Goal: Transaction & Acquisition: Purchase product/service

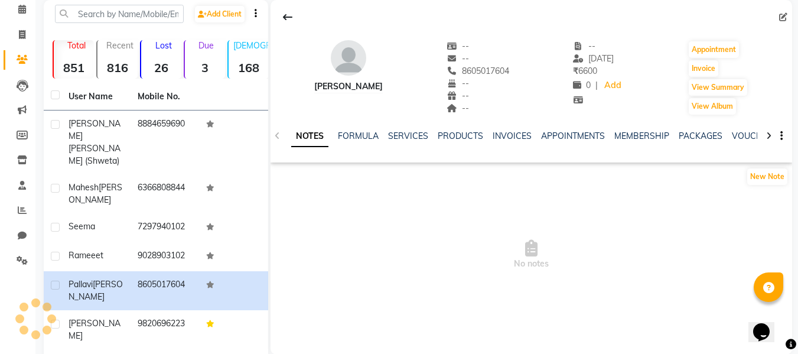
scroll to position [40, 0]
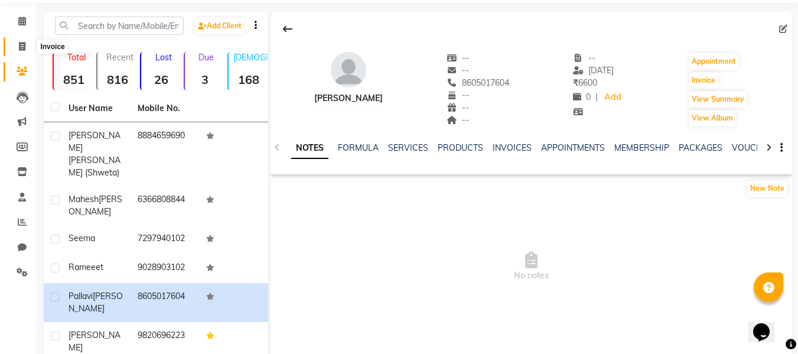
click at [26, 43] on span at bounding box center [22, 47] width 21 height 14
select select "service"
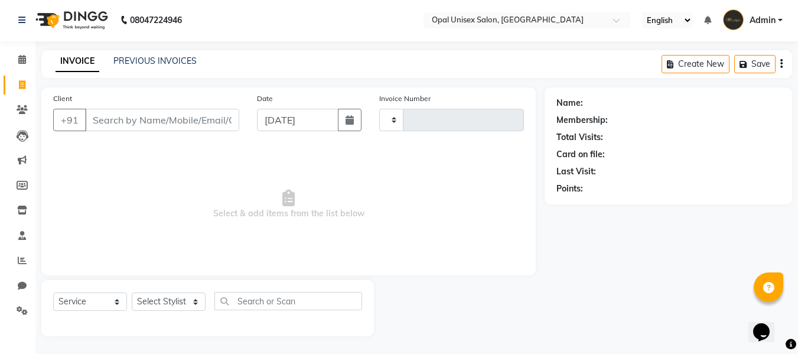
scroll to position [1, 0]
type input "1289"
select select "8653"
click at [196, 124] on input "Client" at bounding box center [162, 120] width 154 height 22
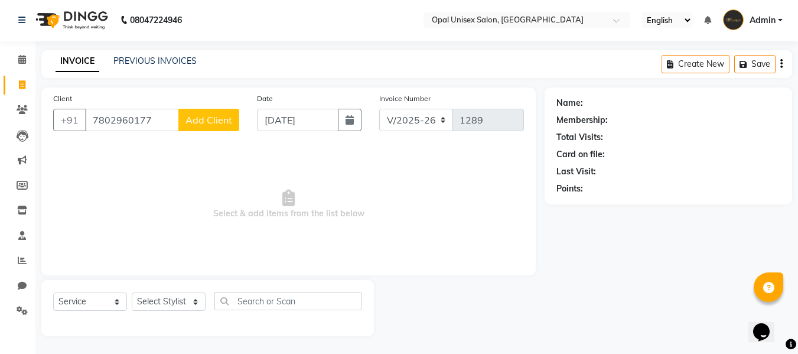
type input "7802960177"
click at [239, 94] on div "Client [PHONE_NUMBER] Add Client" at bounding box center [146, 116] width 204 height 48
click at [212, 113] on button "Add Client" at bounding box center [208, 120] width 61 height 22
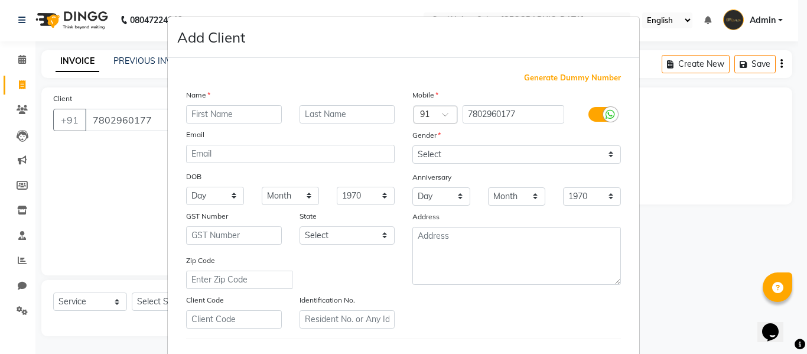
click at [209, 114] on input "text" at bounding box center [234, 114] width 96 height 18
type input "[PERSON_NAME]"
click at [332, 110] on input "text" at bounding box center [348, 114] width 96 height 18
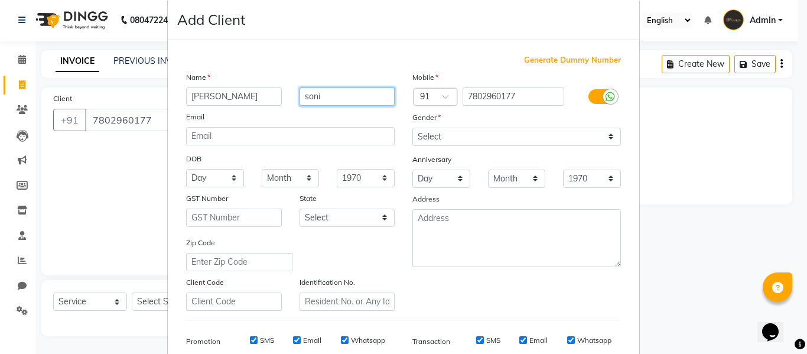
scroll to position [0, 0]
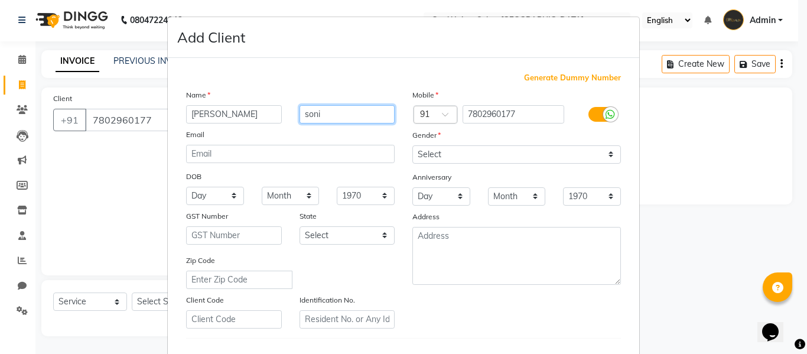
type input "soni"
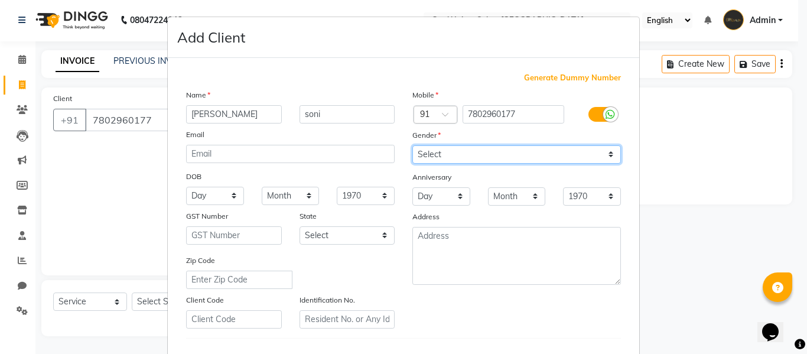
click at [443, 157] on select "Select [DEMOGRAPHIC_DATA] [DEMOGRAPHIC_DATA] Other Prefer Not To Say" at bounding box center [516, 154] width 209 height 18
select select "[DEMOGRAPHIC_DATA]"
click at [412, 145] on select "Select [DEMOGRAPHIC_DATA] [DEMOGRAPHIC_DATA] Other Prefer Not To Say" at bounding box center [516, 154] width 209 height 18
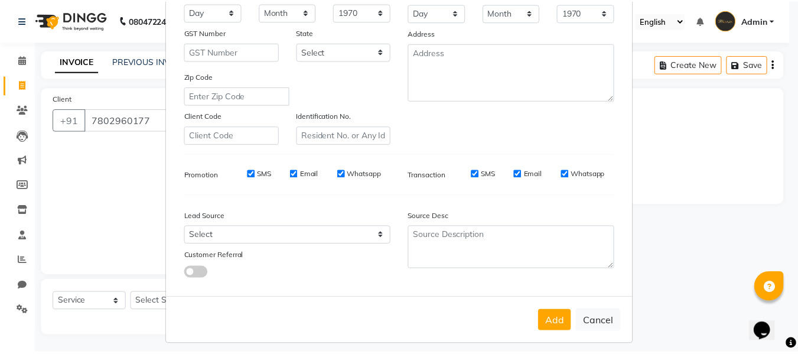
scroll to position [191, 0]
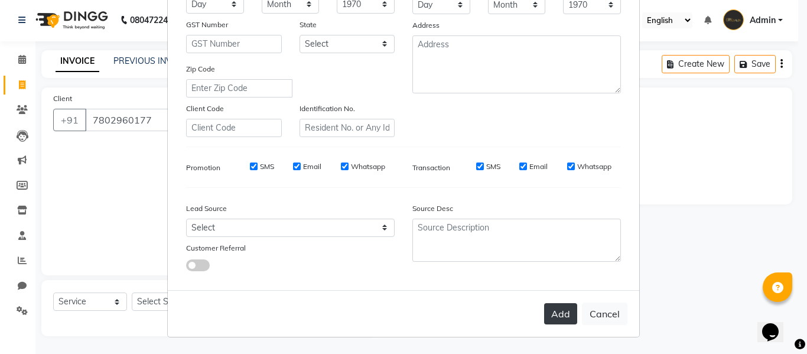
click at [554, 311] on button "Add" at bounding box center [560, 313] width 33 height 21
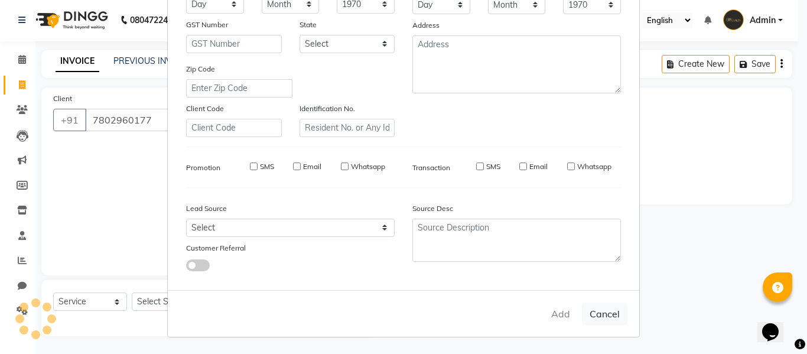
select select
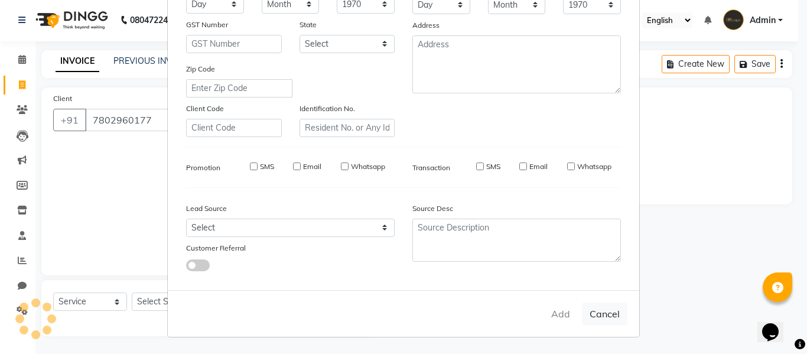
select select
checkbox input "false"
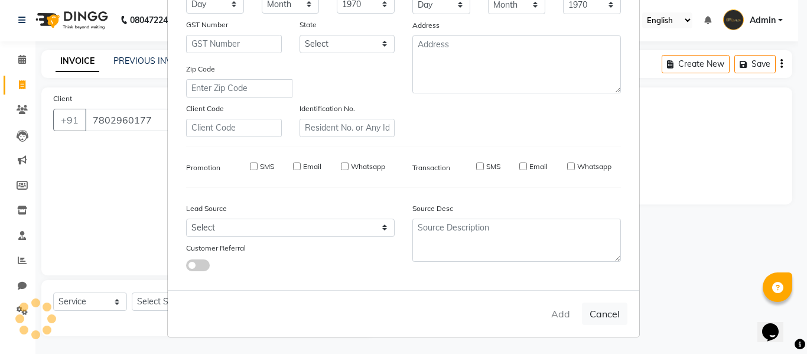
checkbox input "false"
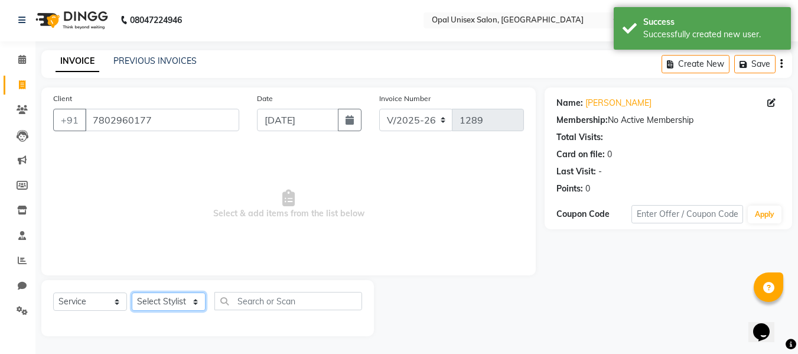
click at [147, 301] on select "Select Stylist [PERSON_NAME] Priyanka Sachin [PERSON_NAME][GEOGRAPHIC_DATA][PER…" at bounding box center [169, 302] width 74 height 18
select select "86885"
click at [132, 293] on select "Select Stylist [PERSON_NAME] Priyanka Sachin [PERSON_NAME][GEOGRAPHIC_DATA][PER…" at bounding box center [169, 302] width 74 height 18
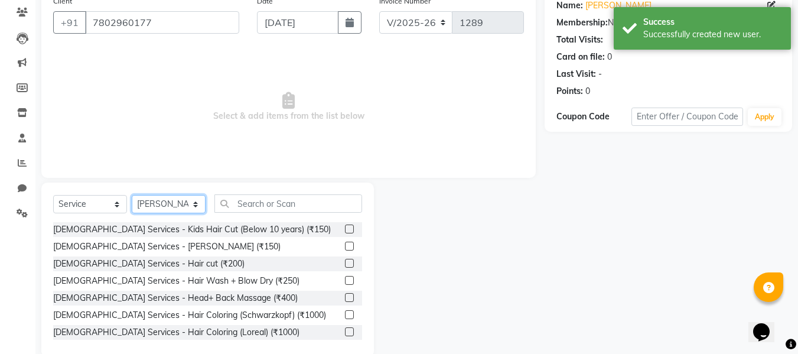
scroll to position [119, 0]
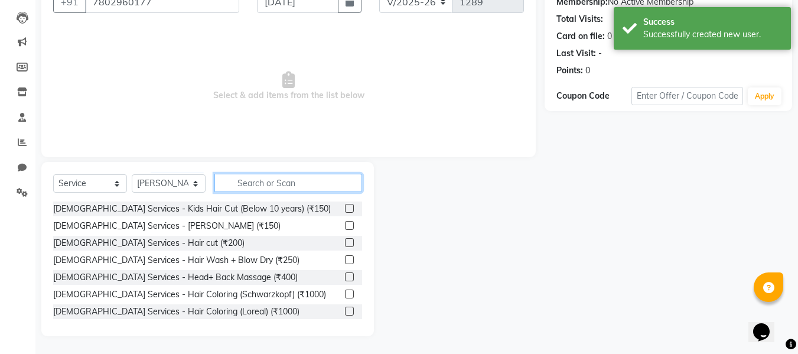
click at [281, 183] on input "text" at bounding box center [289, 183] width 148 height 18
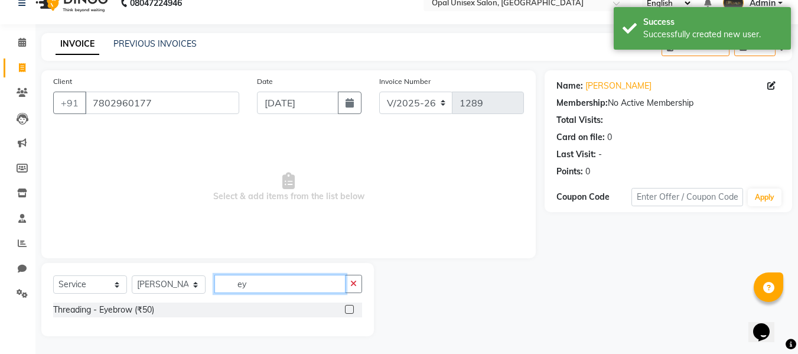
scroll to position [18, 0]
type input "ey"
click at [351, 310] on label at bounding box center [349, 309] width 9 height 9
click at [351, 310] on input "checkbox" at bounding box center [349, 310] width 8 height 8
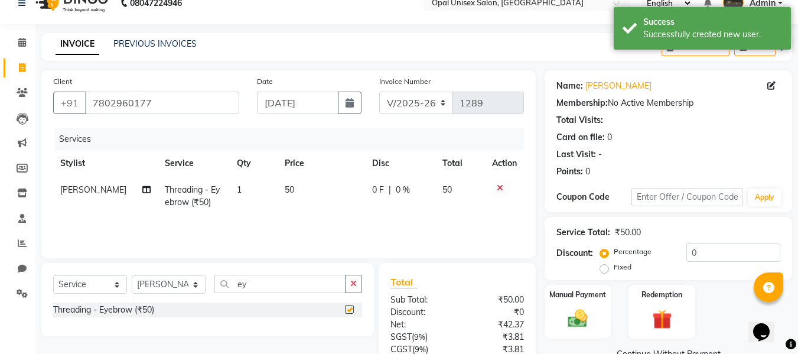
checkbox input "false"
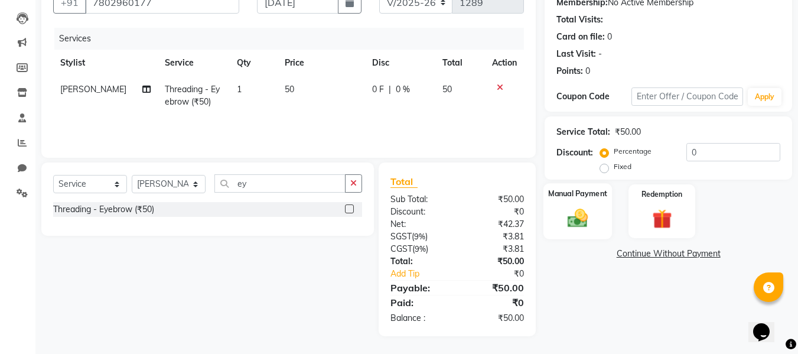
click at [570, 202] on div "Manual Payment" at bounding box center [578, 211] width 69 height 56
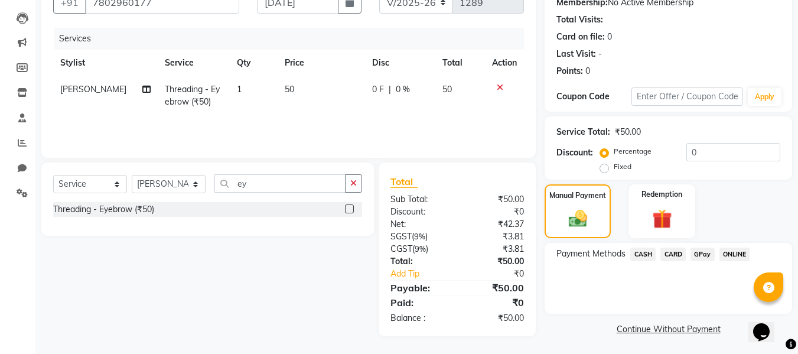
click at [643, 255] on span "CASH" at bounding box center [643, 255] width 25 height 14
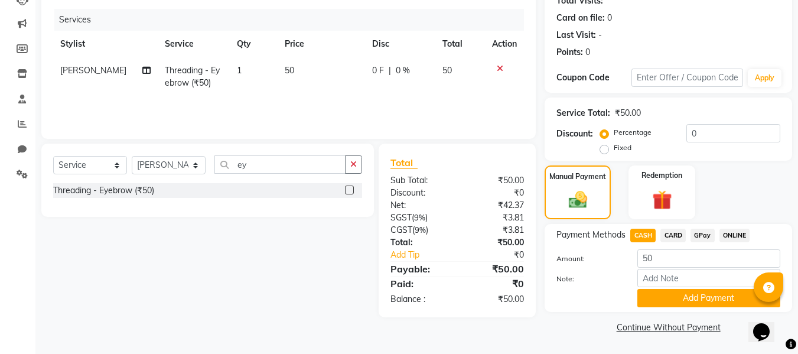
scroll to position [20, 0]
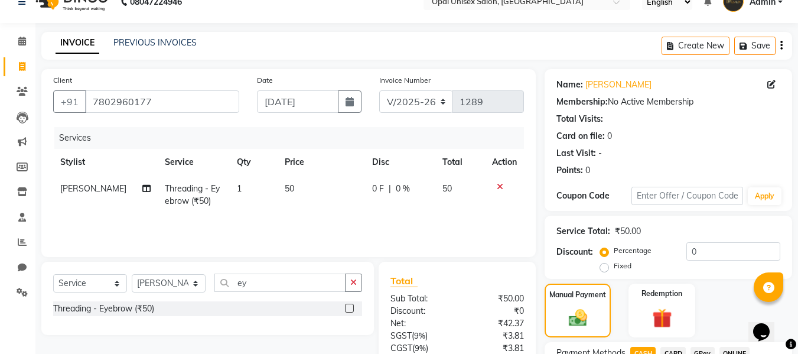
click at [310, 191] on td "50" at bounding box center [321, 195] width 87 height 39
select select "86885"
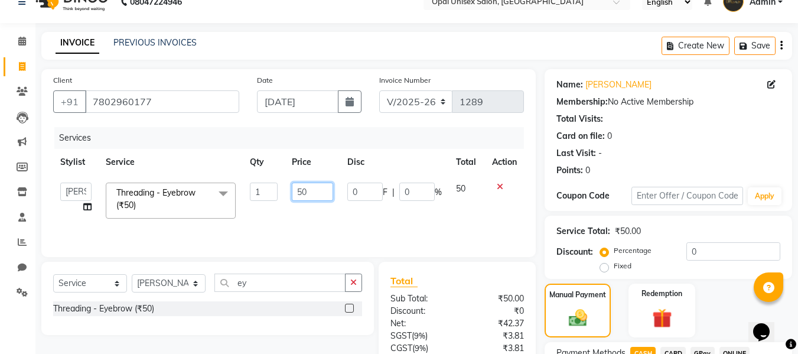
click at [321, 189] on input "50" at bounding box center [312, 192] width 41 height 18
type input "5"
type input "200"
click at [328, 209] on td "200" at bounding box center [312, 201] width 55 height 50
select select "86885"
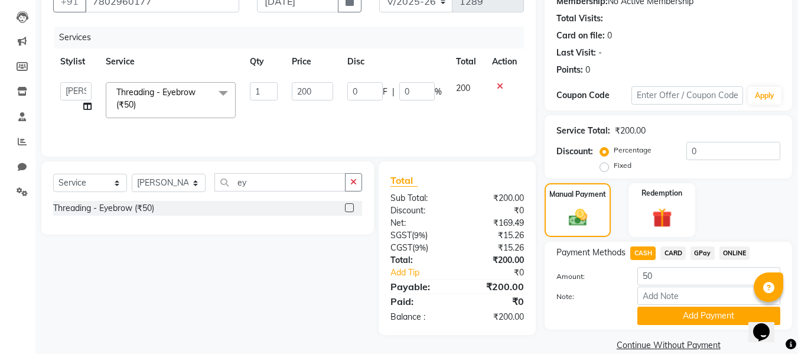
scroll to position [138, 0]
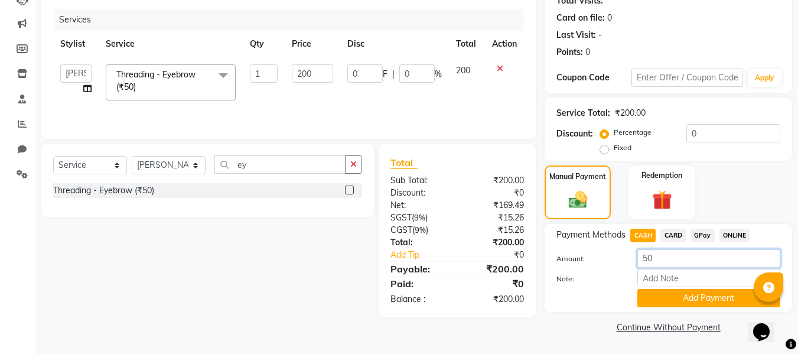
click at [664, 256] on input "50" at bounding box center [709, 258] width 143 height 18
type input "5"
type input "200"
click at [660, 291] on button "Add Payment" at bounding box center [709, 298] width 143 height 18
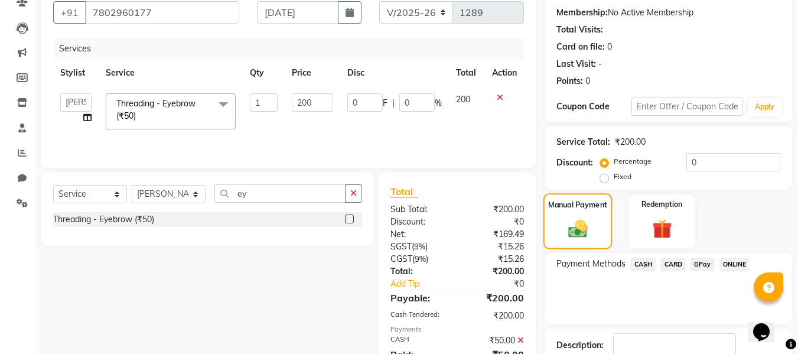
scroll to position [187, 0]
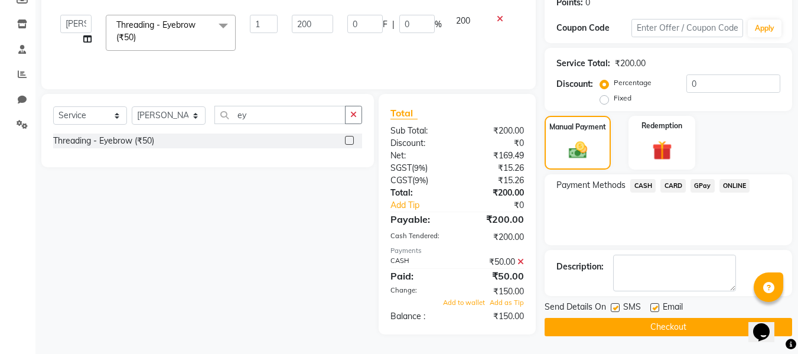
click at [521, 261] on icon at bounding box center [521, 262] width 7 height 8
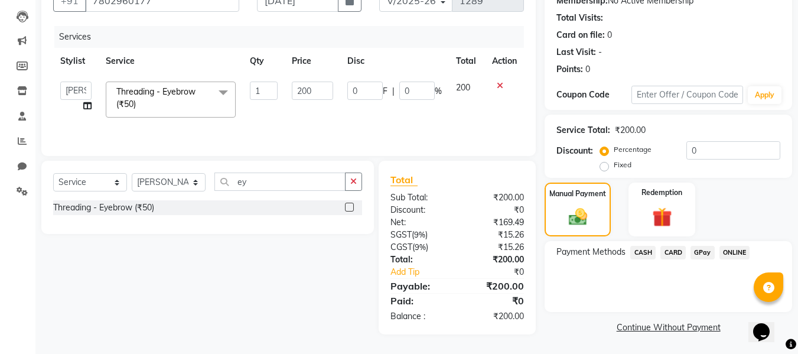
click at [643, 255] on span "CASH" at bounding box center [643, 253] width 25 height 14
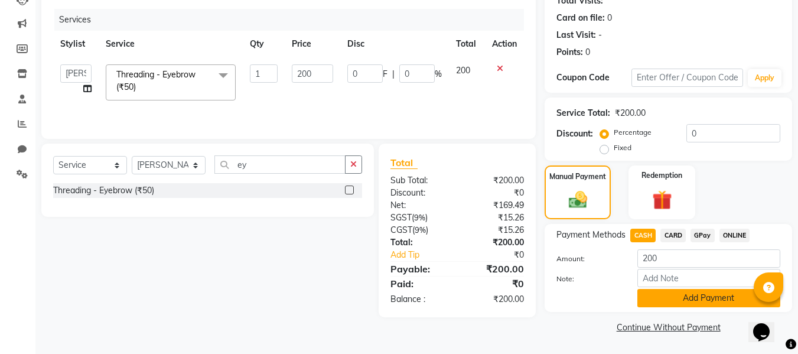
click at [645, 300] on button "Add Payment" at bounding box center [709, 298] width 143 height 18
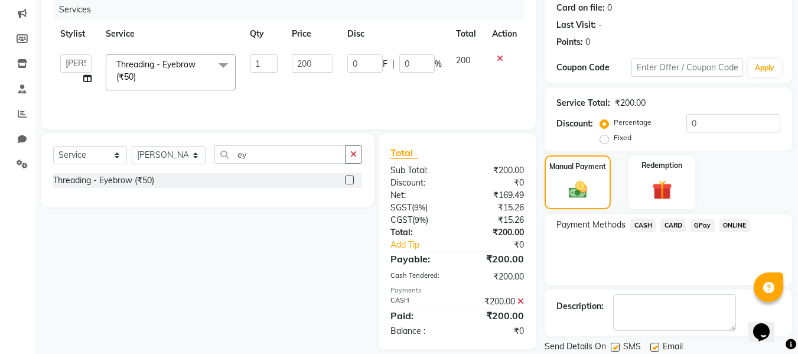
scroll to position [187, 0]
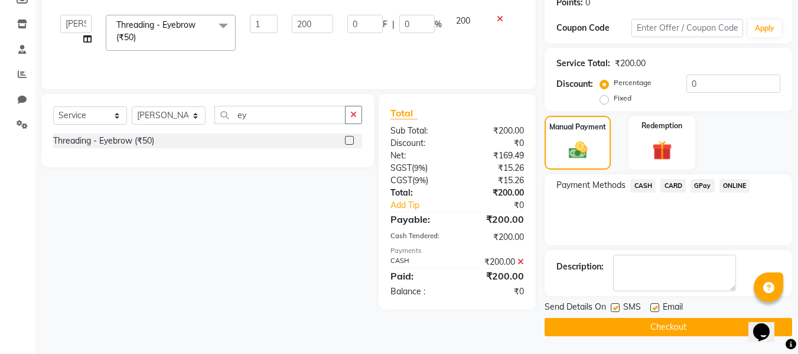
click at [611, 320] on button "Checkout" at bounding box center [669, 327] width 248 height 18
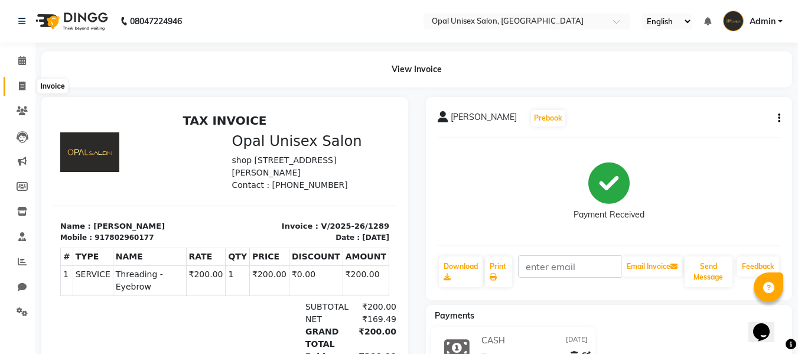
click at [20, 90] on icon at bounding box center [22, 86] width 7 height 9
select select "service"
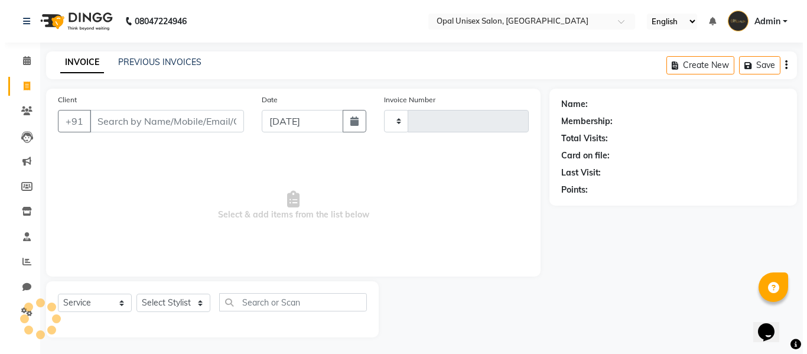
scroll to position [1, 0]
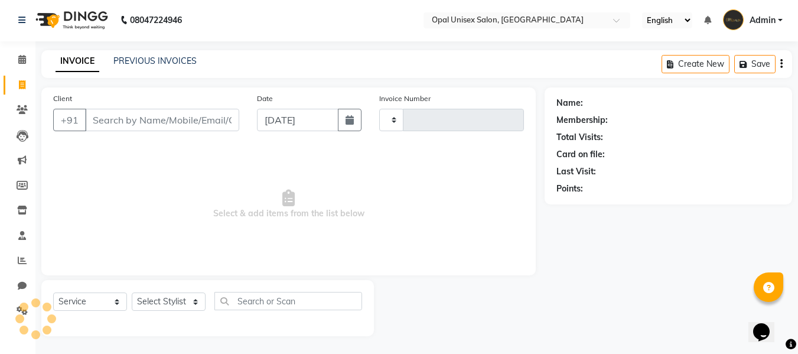
type input "1290"
select select "8653"
click at [144, 118] on input "Client" at bounding box center [162, 120] width 154 height 22
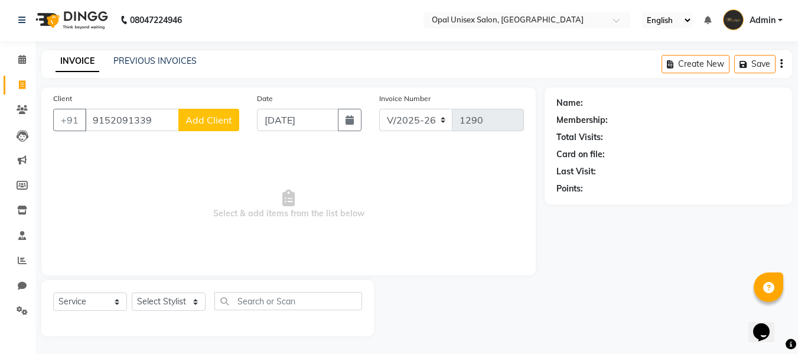
type input "9152091339"
click at [189, 118] on span "Add Client" at bounding box center [209, 120] width 47 height 12
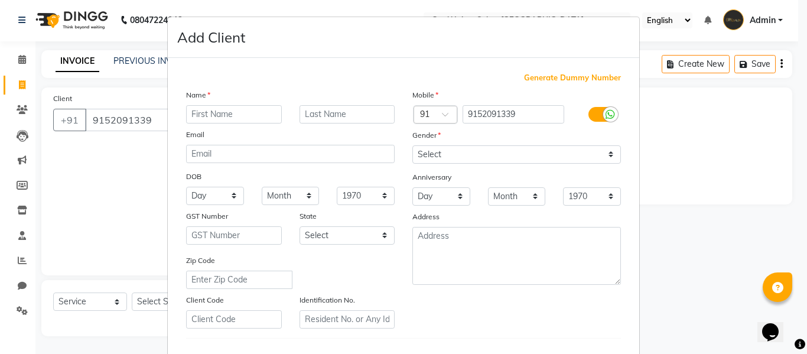
click at [204, 116] on input "text" at bounding box center [234, 114] width 96 height 18
type input "[PERSON_NAME]"
click at [364, 113] on input "text" at bounding box center [348, 114] width 96 height 18
type input "soni"
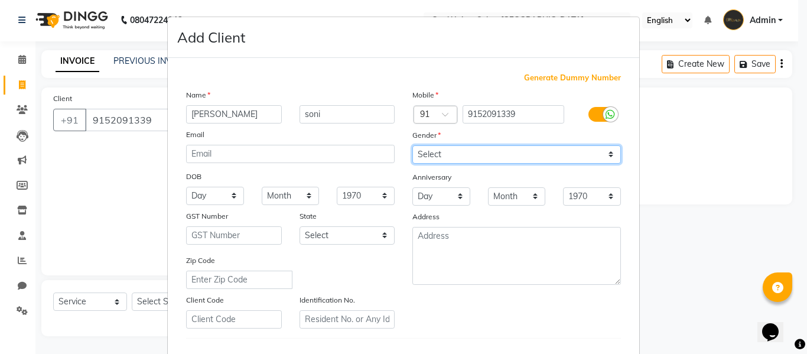
click at [467, 154] on select "Select [DEMOGRAPHIC_DATA] [DEMOGRAPHIC_DATA] Other Prefer Not To Say" at bounding box center [516, 154] width 209 height 18
select select "[DEMOGRAPHIC_DATA]"
click at [412, 145] on select "Select [DEMOGRAPHIC_DATA] [DEMOGRAPHIC_DATA] Other Prefer Not To Say" at bounding box center [516, 154] width 209 height 18
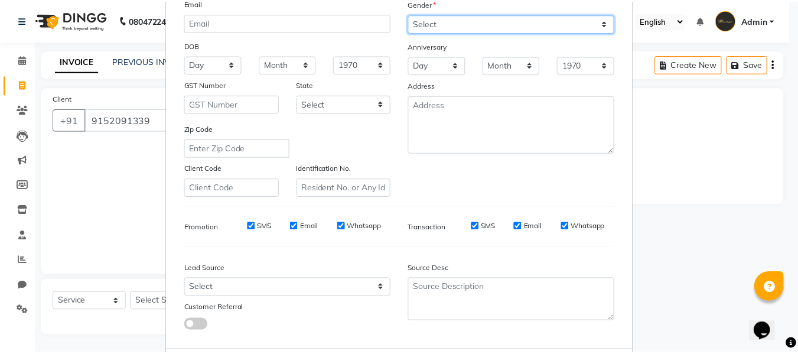
scroll to position [191, 0]
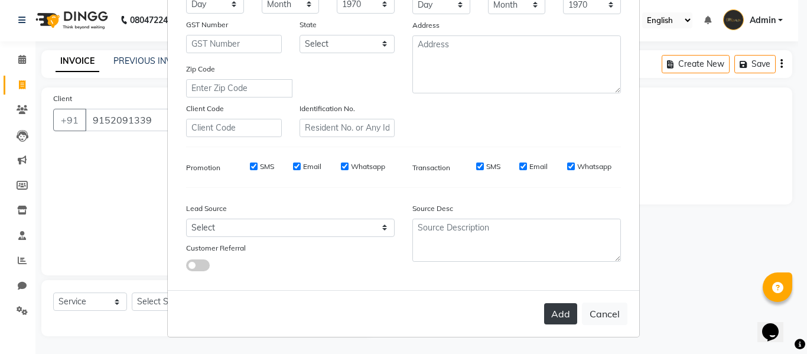
click at [563, 317] on button "Add" at bounding box center [560, 313] width 33 height 21
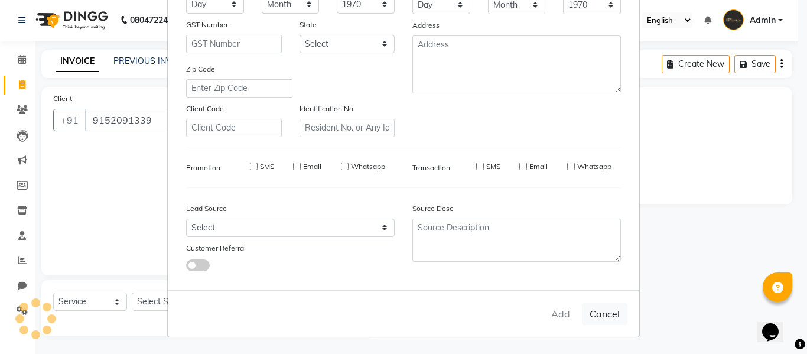
select select
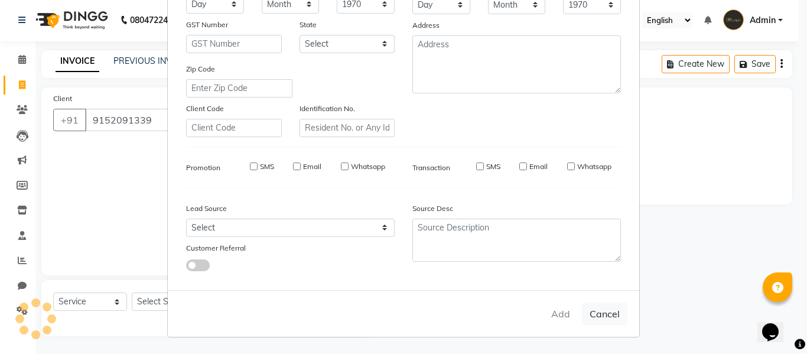
select select
checkbox input "false"
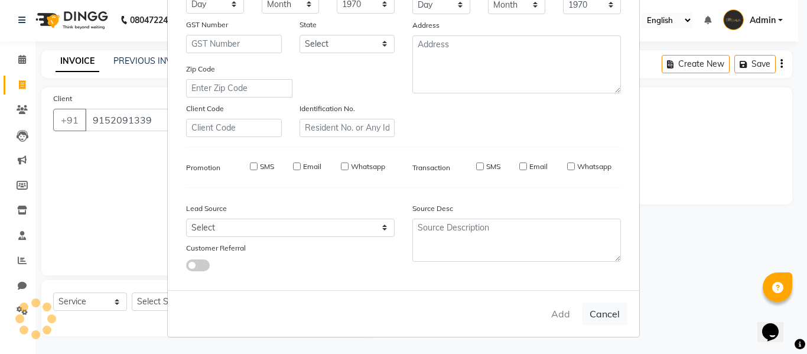
checkbox input "false"
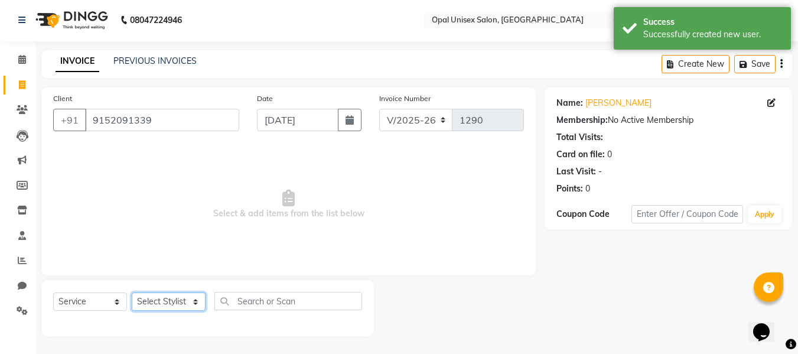
click at [152, 303] on select "Select Stylist [PERSON_NAME] Priyanka Sachin [PERSON_NAME][GEOGRAPHIC_DATA][PER…" at bounding box center [169, 302] width 74 height 18
select select "86885"
click at [132, 293] on select "Select Stylist [PERSON_NAME] Priyanka Sachin [PERSON_NAME][GEOGRAPHIC_DATA][PER…" at bounding box center [169, 302] width 74 height 18
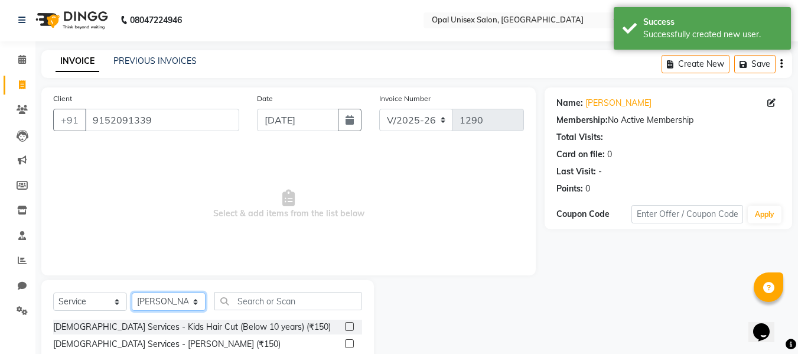
scroll to position [119, 0]
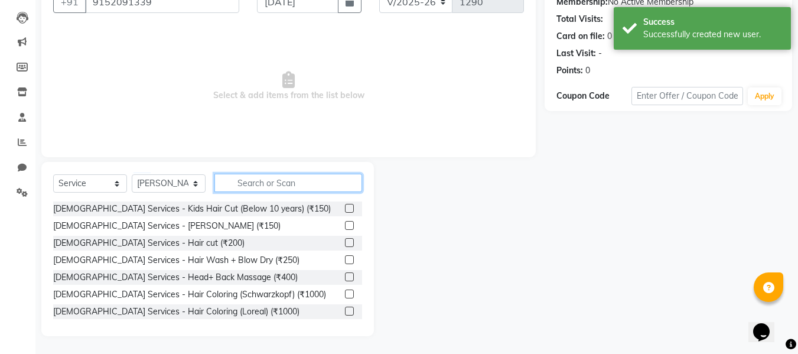
click at [267, 187] on input "text" at bounding box center [289, 183] width 148 height 18
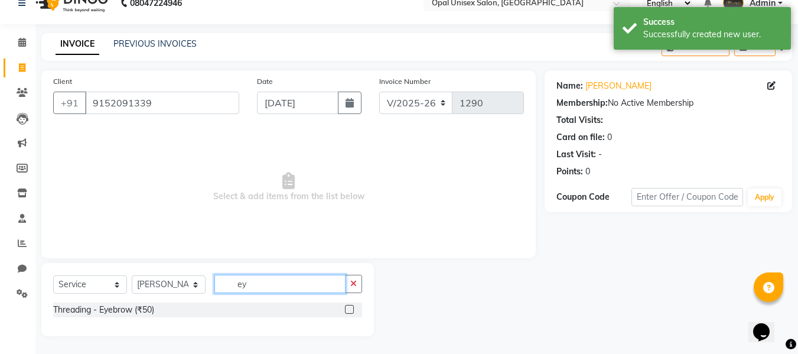
scroll to position [18, 0]
type input "ey"
click at [349, 310] on label at bounding box center [349, 309] width 9 height 9
click at [349, 310] on input "checkbox" at bounding box center [349, 310] width 8 height 8
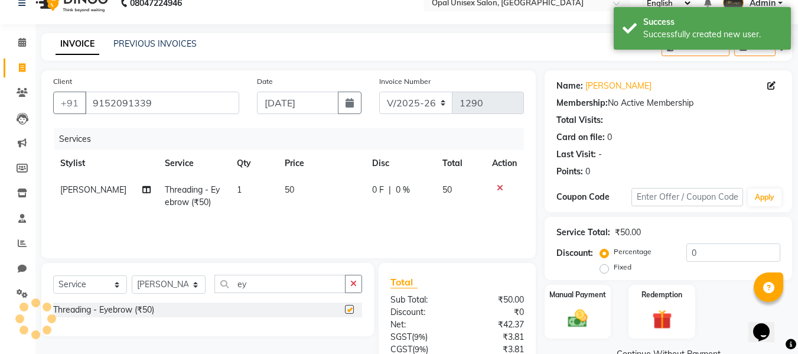
checkbox input "false"
click at [311, 187] on td "50" at bounding box center [321, 196] width 87 height 39
select select "86885"
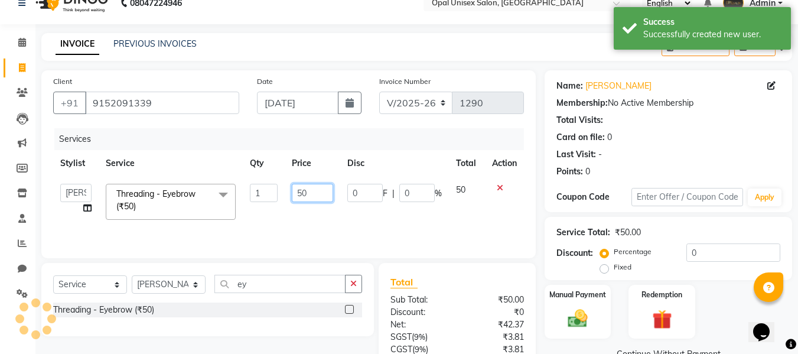
click at [319, 192] on input "50" at bounding box center [312, 193] width 41 height 18
type input "5"
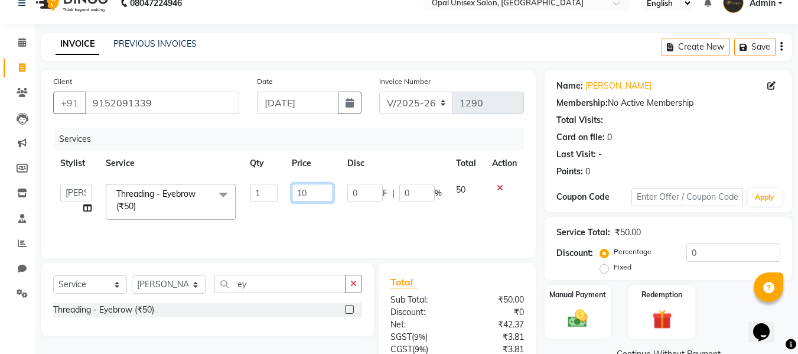
type input "100"
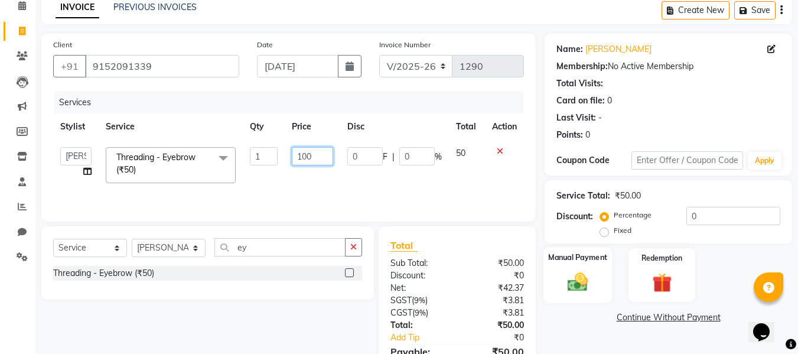
scroll to position [119, 0]
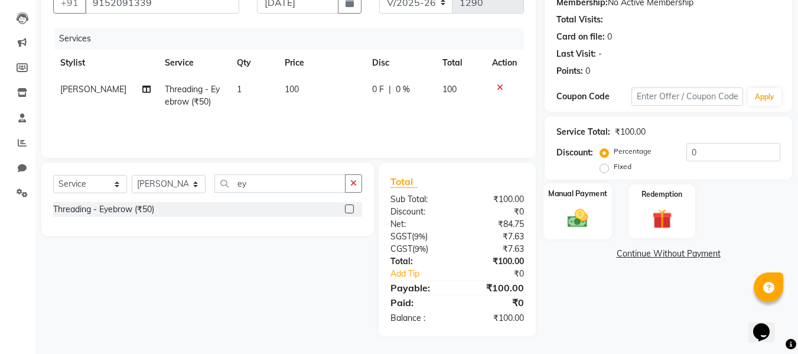
click at [566, 205] on div "Manual Payment" at bounding box center [578, 211] width 69 height 56
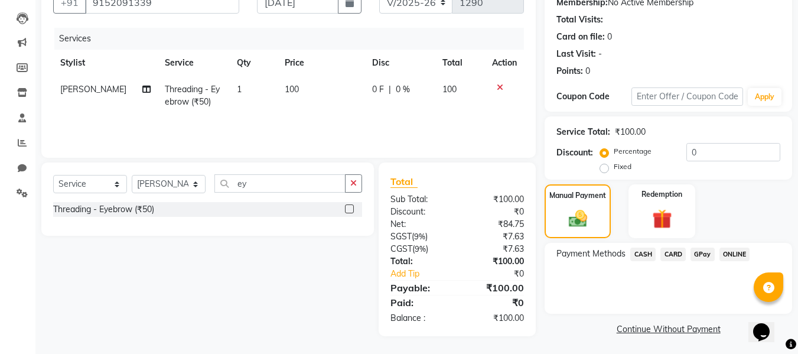
click at [710, 254] on span "GPay" at bounding box center [703, 255] width 24 height 14
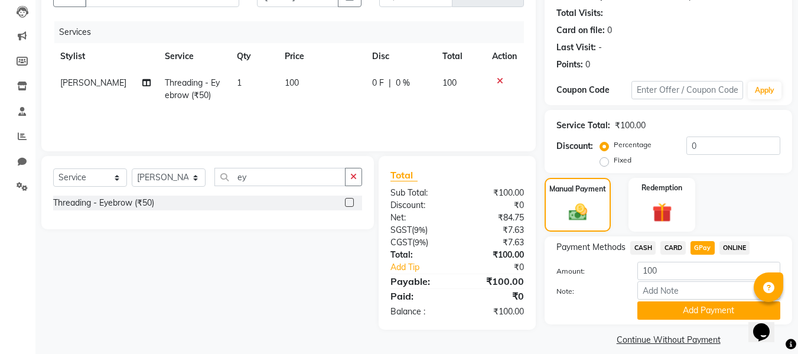
scroll to position [138, 0]
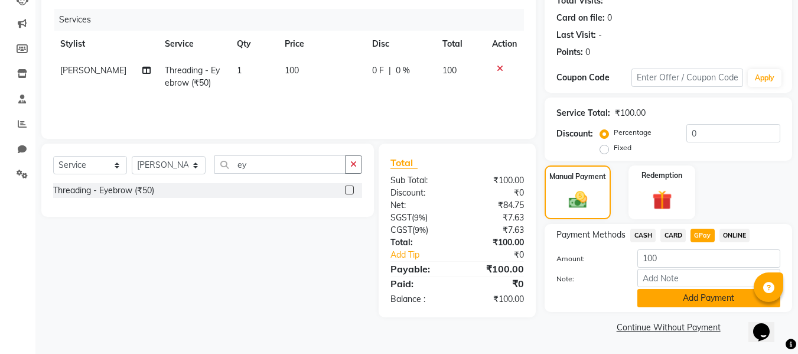
click at [662, 298] on button "Add Payment" at bounding box center [709, 298] width 143 height 18
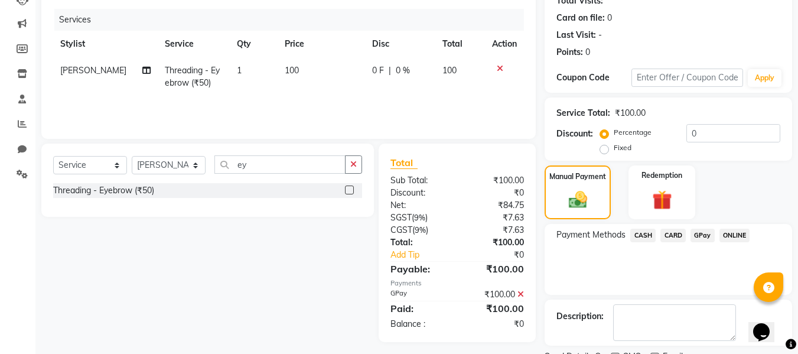
scroll to position [187, 0]
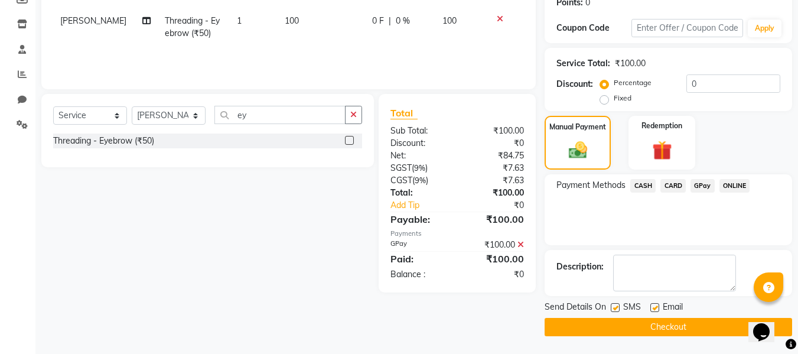
click at [639, 326] on button "Checkout" at bounding box center [669, 327] width 248 height 18
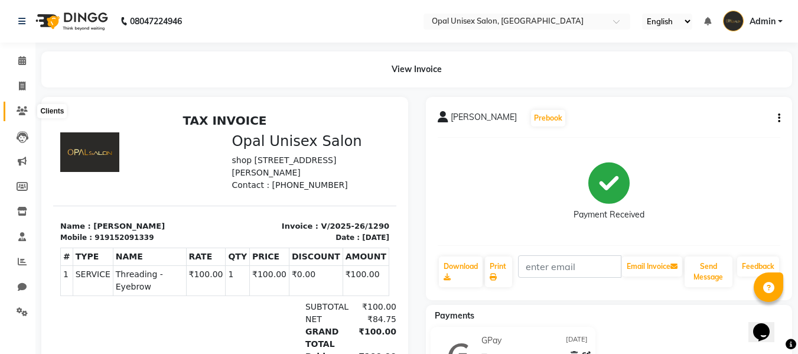
click at [17, 111] on icon at bounding box center [22, 110] width 11 height 9
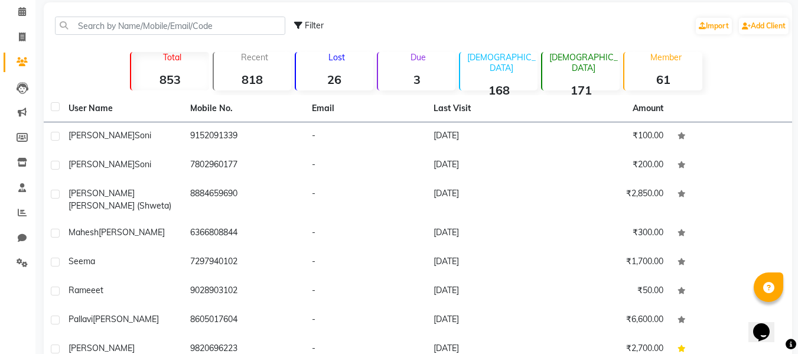
scroll to position [40, 0]
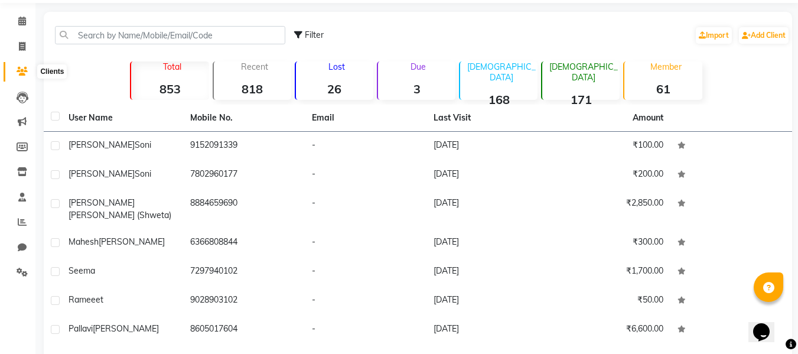
click at [24, 69] on icon at bounding box center [22, 71] width 11 height 9
click at [20, 47] on icon at bounding box center [22, 46] width 7 height 9
select select "service"
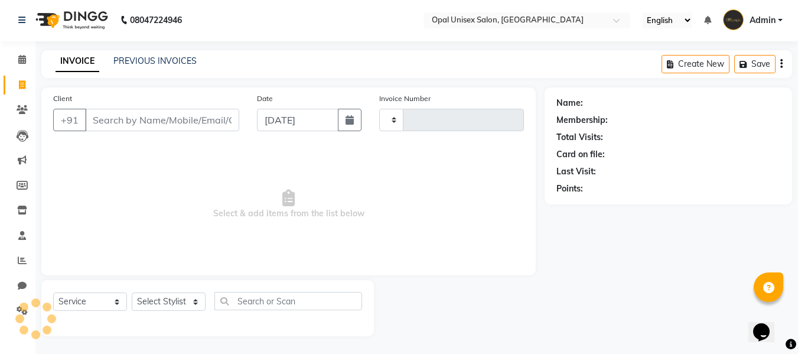
scroll to position [1, 0]
type input "1291"
select select "8653"
click at [156, 116] on input "Client" at bounding box center [162, 120] width 154 height 22
click at [147, 115] on input "Client" at bounding box center [162, 120] width 154 height 22
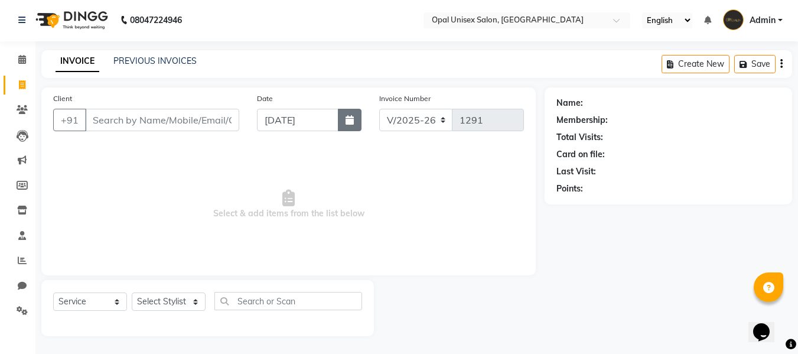
click at [348, 122] on icon "button" at bounding box center [350, 119] width 8 height 9
select select "9"
select select "2025"
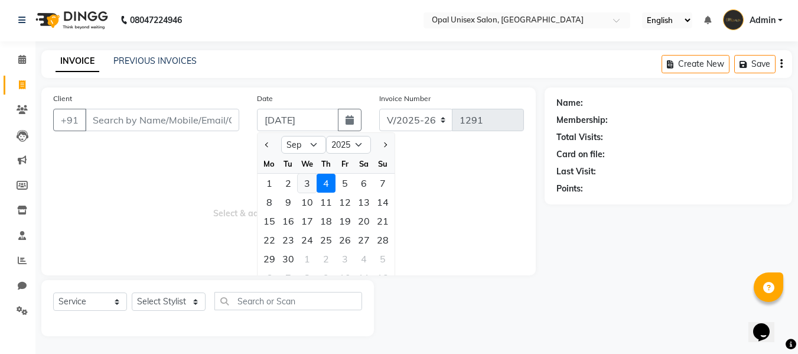
click at [304, 181] on div "3" at bounding box center [307, 183] width 19 height 19
type input "[DATE]"
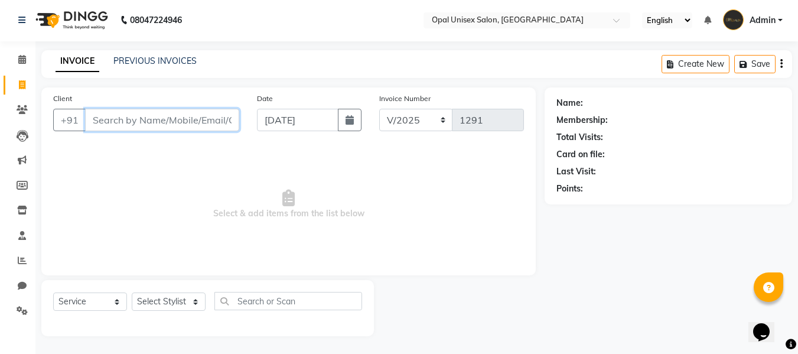
click at [222, 123] on input "Client" at bounding box center [162, 120] width 154 height 22
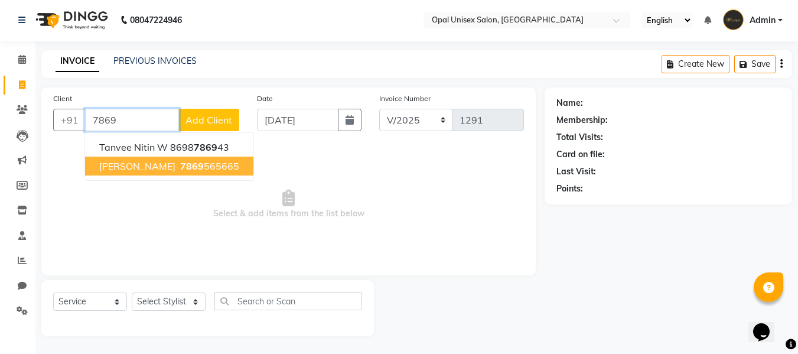
click at [222, 169] on button "[PERSON_NAME] 7869 565665" at bounding box center [169, 166] width 168 height 19
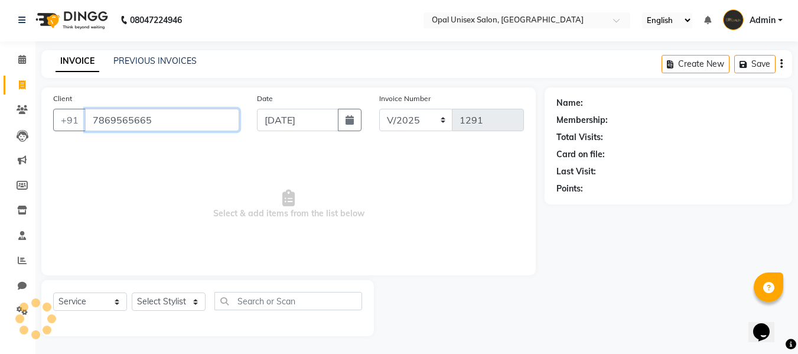
type input "7869565665"
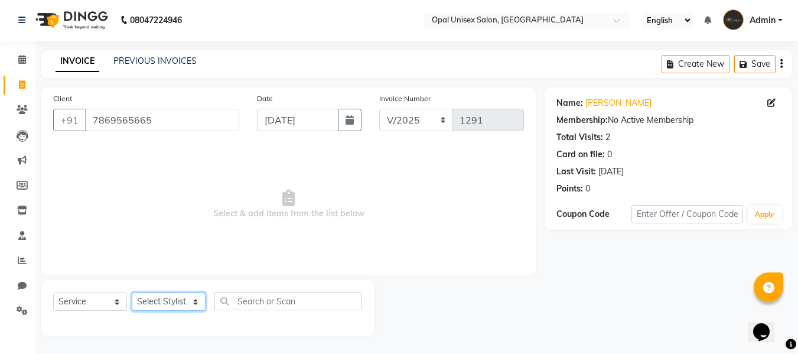
click at [184, 305] on select "Select Stylist [PERSON_NAME] Priyanka Sachin [PERSON_NAME][GEOGRAPHIC_DATA][PER…" at bounding box center [169, 302] width 74 height 18
select select "86885"
click at [132, 293] on select "Select Stylist [PERSON_NAME] Priyanka Sachin [PERSON_NAME][GEOGRAPHIC_DATA][PER…" at bounding box center [169, 302] width 74 height 18
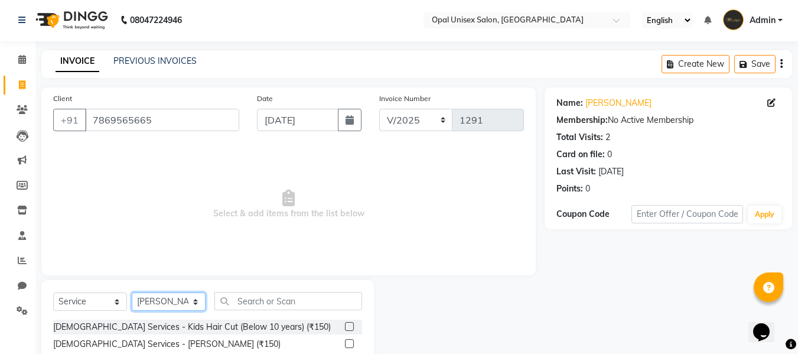
scroll to position [119, 0]
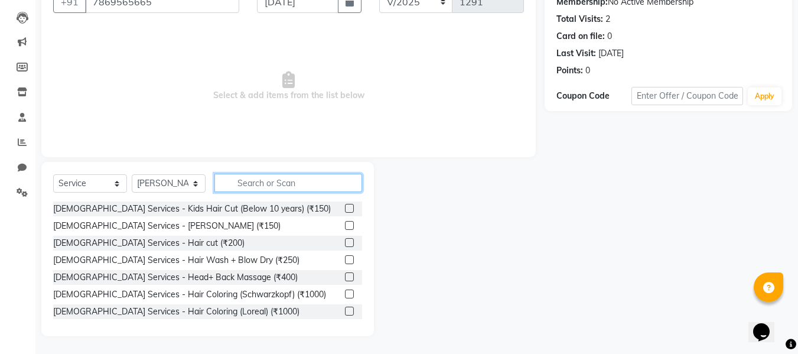
click at [285, 177] on input "text" at bounding box center [289, 183] width 148 height 18
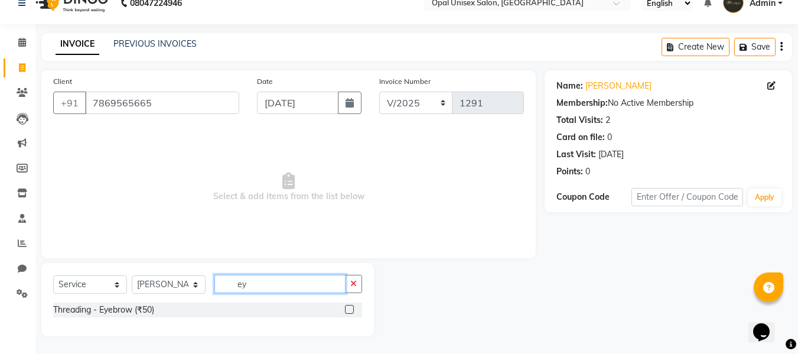
type input "ey"
click at [348, 310] on label at bounding box center [349, 309] width 9 height 9
click at [348, 310] on input "checkbox" at bounding box center [349, 310] width 8 height 8
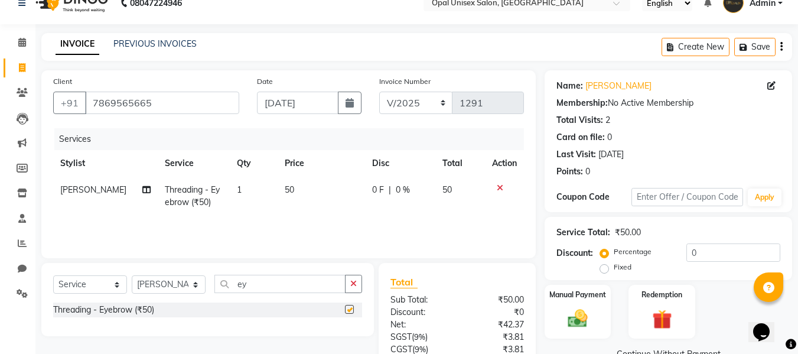
checkbox input "false"
click at [316, 187] on td "50" at bounding box center [321, 196] width 87 height 39
select select "86885"
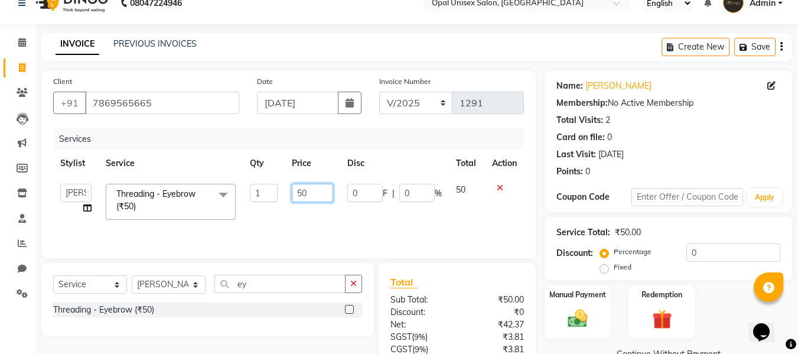
click at [317, 193] on input "50" at bounding box center [312, 193] width 41 height 18
type input "5"
type input "100"
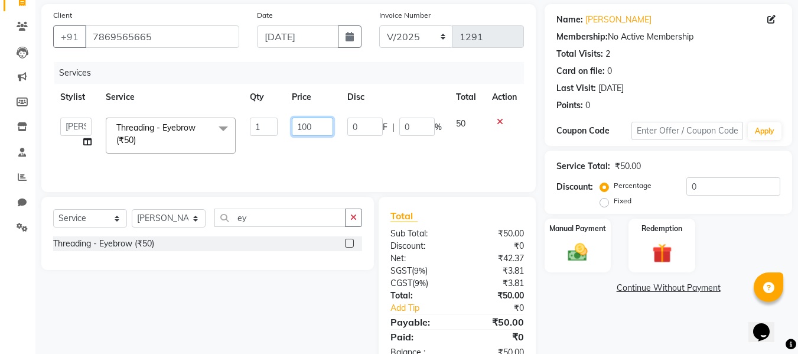
scroll to position [119, 0]
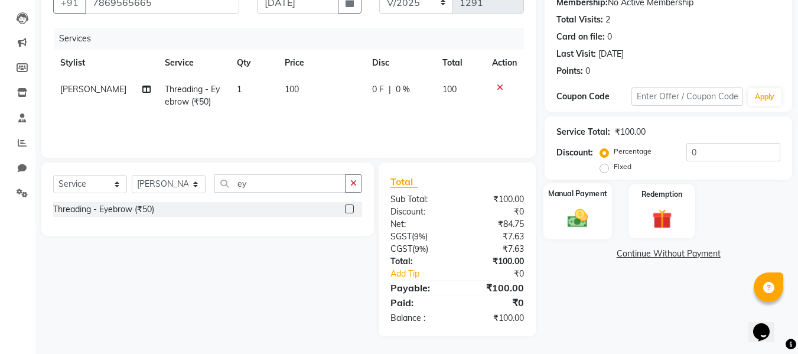
click at [579, 206] on img at bounding box center [577, 218] width 33 height 24
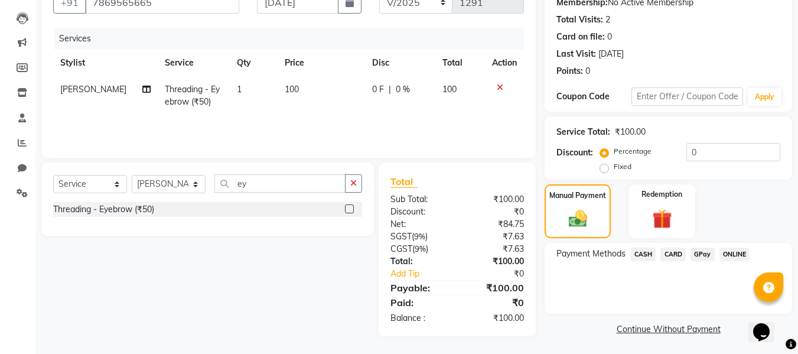
click at [709, 256] on span "GPay" at bounding box center [703, 255] width 24 height 14
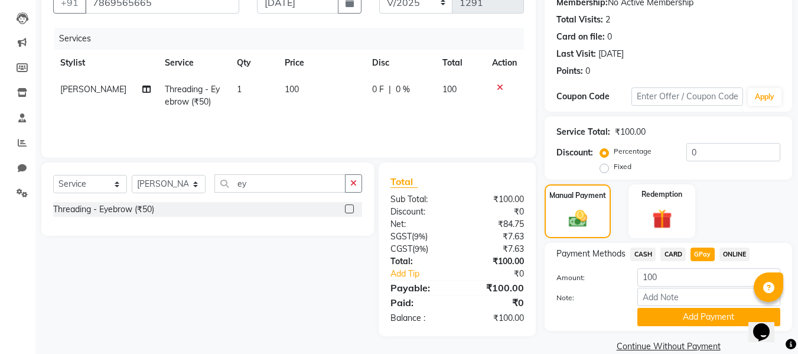
scroll to position [138, 0]
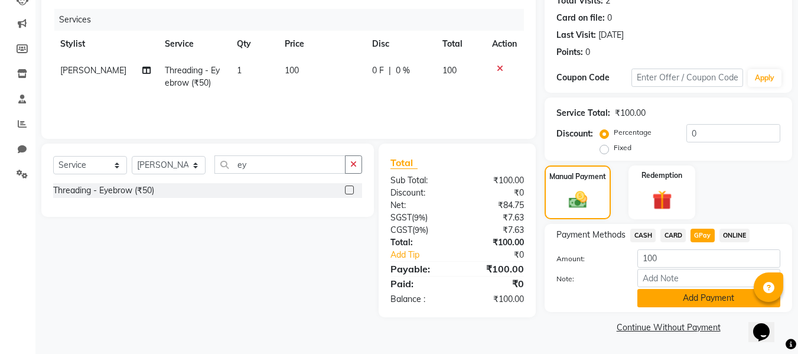
click at [675, 302] on button "Add Payment" at bounding box center [709, 298] width 143 height 18
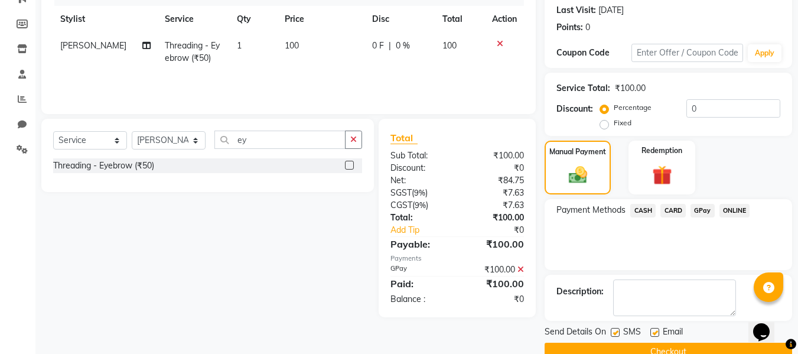
scroll to position [187, 0]
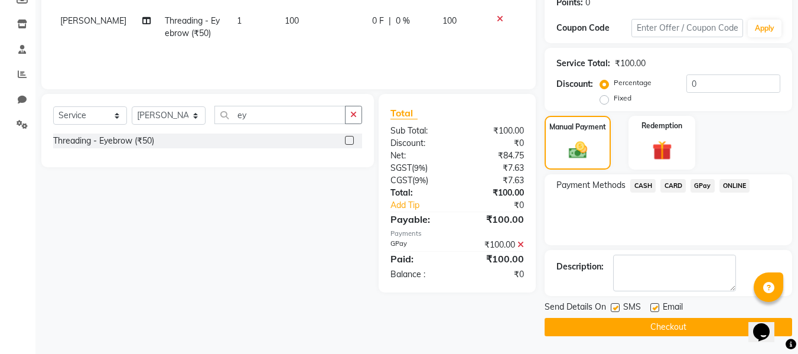
click at [577, 331] on button "Checkout" at bounding box center [669, 327] width 248 height 18
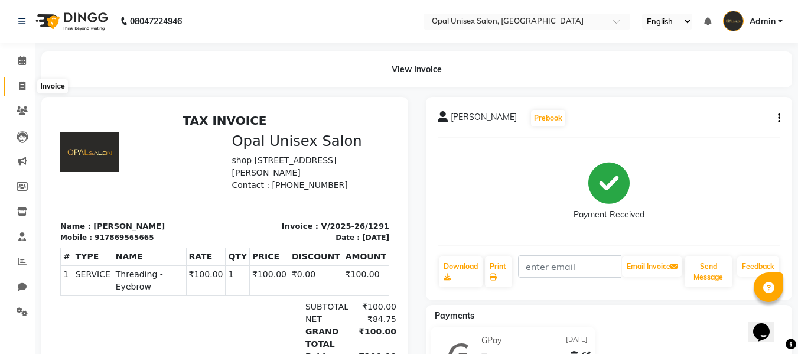
click at [20, 89] on icon at bounding box center [22, 86] width 7 height 9
select select "service"
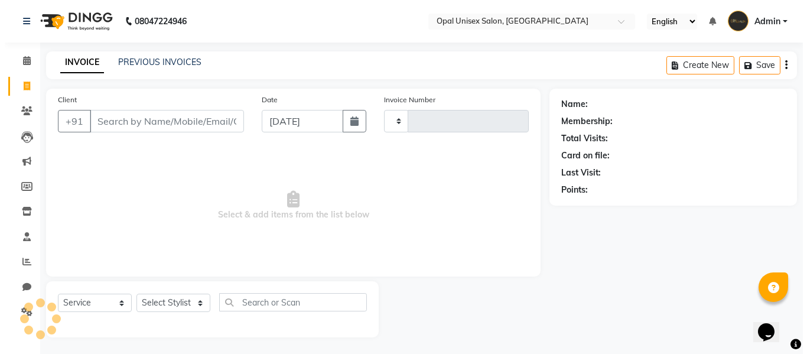
scroll to position [1, 0]
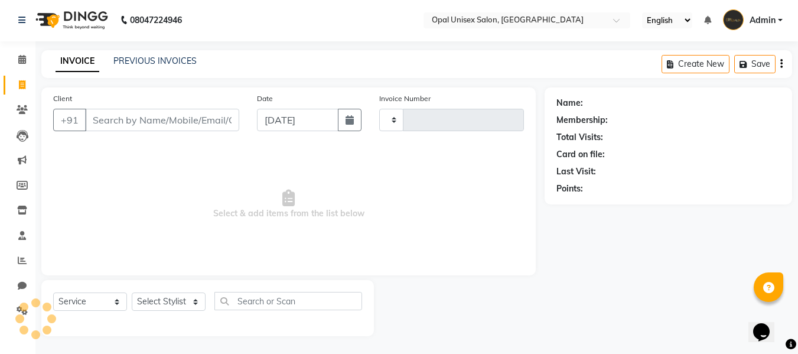
type input "1292"
select select "8653"
click at [344, 124] on button "button" at bounding box center [350, 120] width 24 height 22
select select "9"
select select "2025"
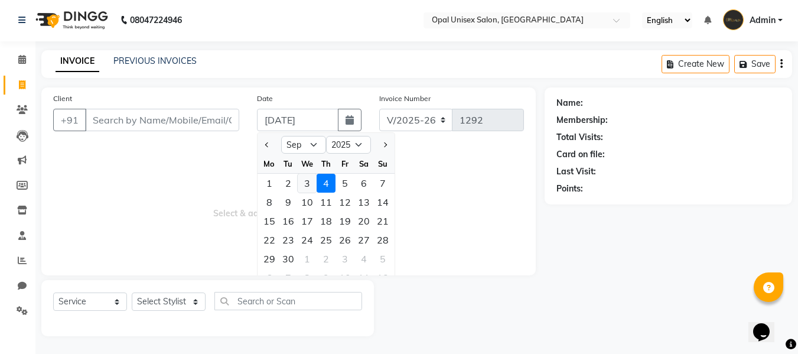
click at [306, 181] on div "3" at bounding box center [307, 183] width 19 height 19
type input "[DATE]"
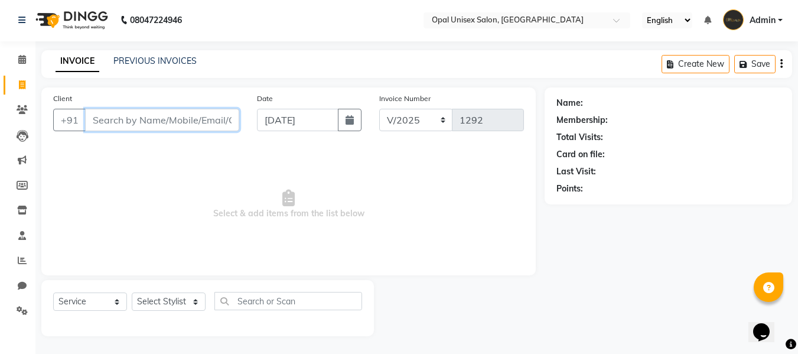
click at [220, 122] on input "Client" at bounding box center [162, 120] width 154 height 22
type input "9867556713"
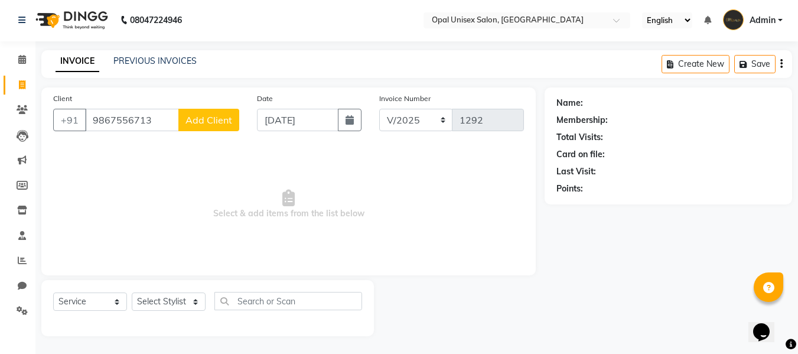
click at [220, 122] on span "Add Client" at bounding box center [209, 120] width 47 height 12
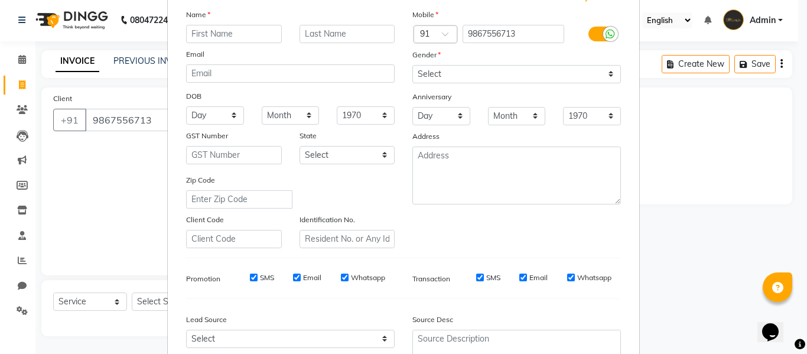
scroll to position [79, 0]
click at [226, 30] on input "text" at bounding box center [234, 36] width 96 height 18
click at [238, 37] on input "text" at bounding box center [234, 36] width 96 height 18
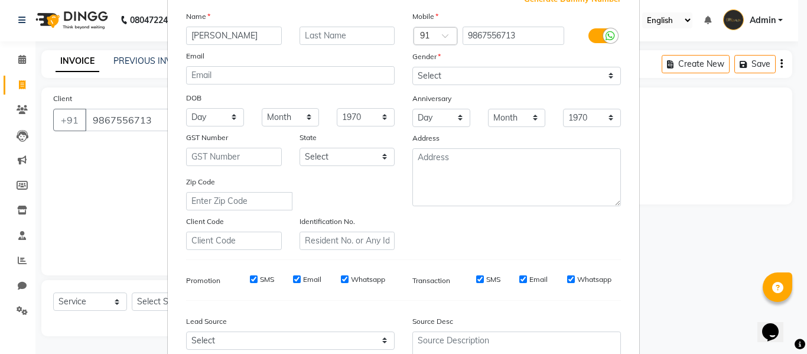
type input "[PERSON_NAME]"
click at [436, 83] on select "Select [DEMOGRAPHIC_DATA] [DEMOGRAPHIC_DATA] Other Prefer Not To Say" at bounding box center [516, 76] width 209 height 18
select select "[DEMOGRAPHIC_DATA]"
click at [412, 67] on select "Select [DEMOGRAPHIC_DATA] [DEMOGRAPHIC_DATA] Other Prefer Not To Say" at bounding box center [516, 76] width 209 height 18
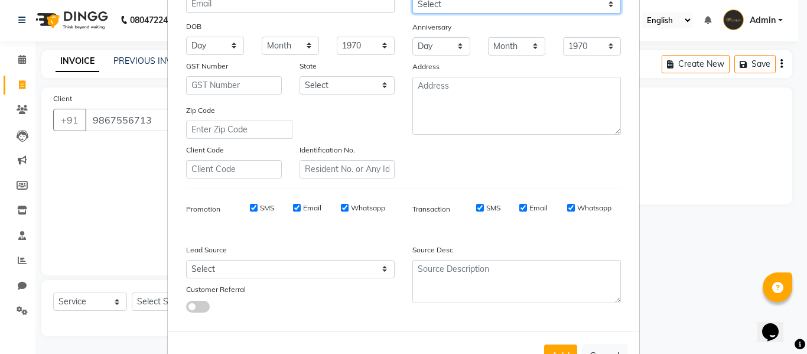
scroll to position [191, 0]
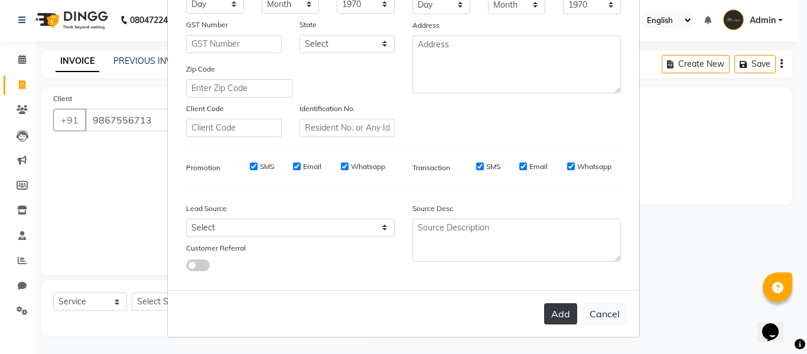
click at [557, 320] on button "Add" at bounding box center [560, 313] width 33 height 21
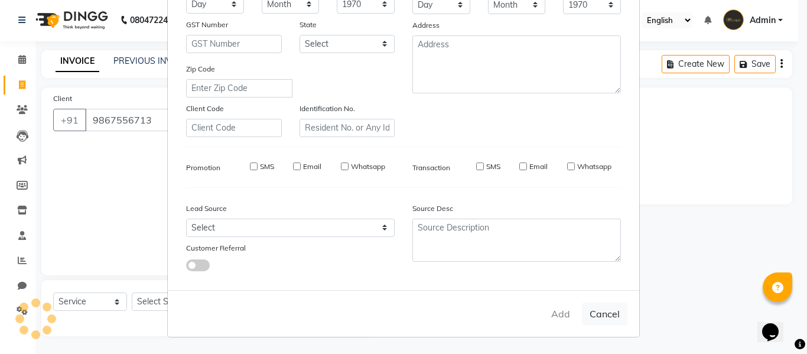
select select
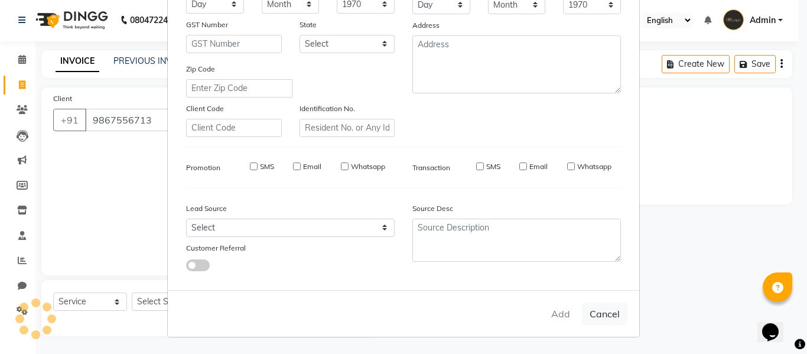
select select
checkbox input "false"
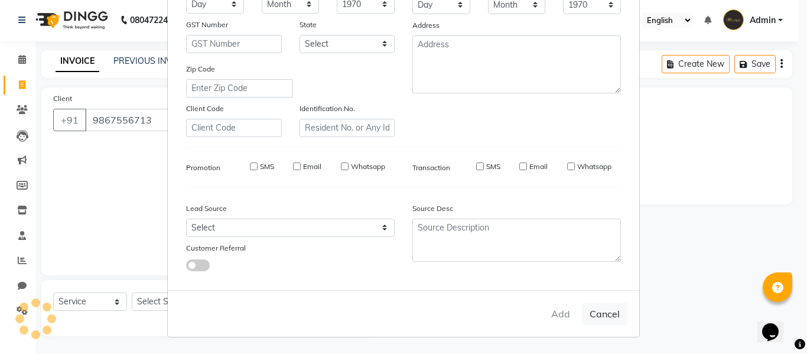
checkbox input "false"
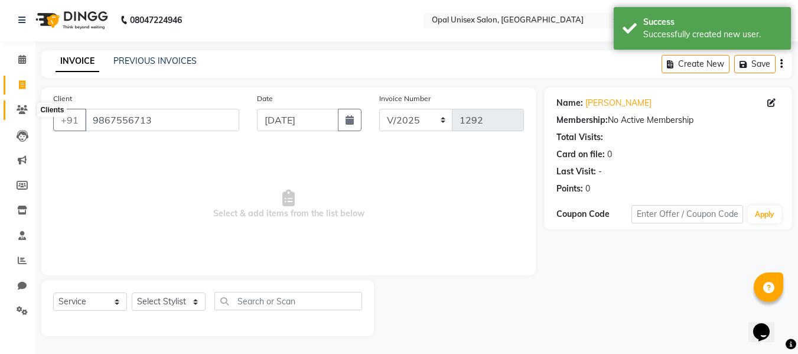
click at [23, 108] on icon at bounding box center [22, 109] width 11 height 9
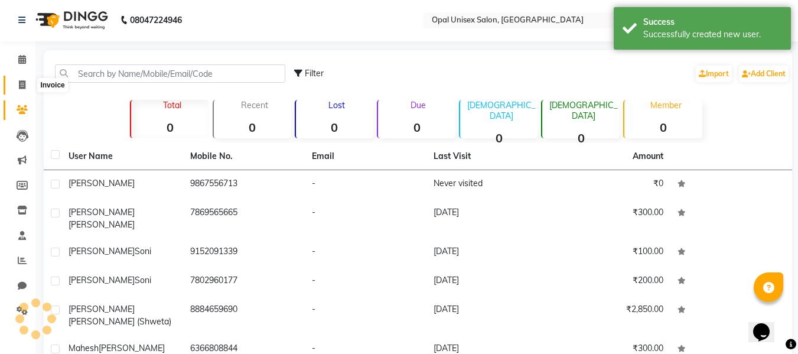
click at [25, 82] on icon at bounding box center [22, 84] width 7 height 9
select select "service"
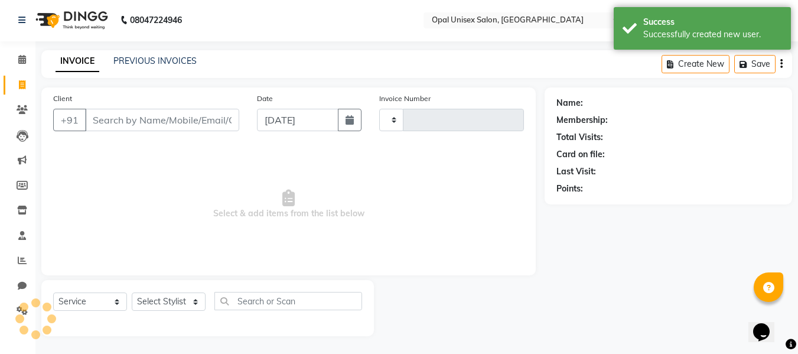
type input "1292"
select select "8653"
click at [141, 121] on input "Client" at bounding box center [162, 120] width 154 height 22
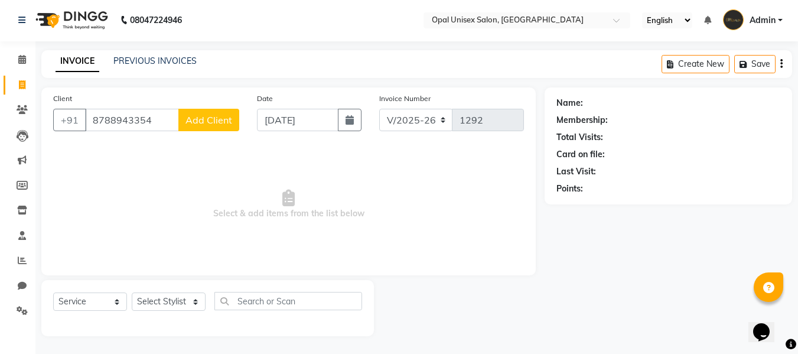
type input "8788943354"
click at [190, 123] on span "Add Client" at bounding box center [209, 120] width 47 height 12
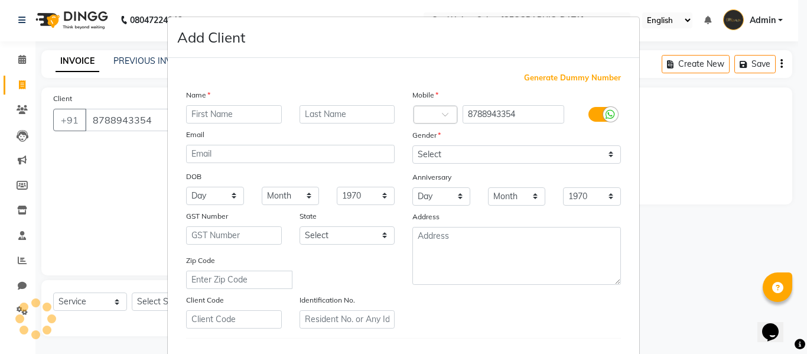
click at [199, 110] on input "text" at bounding box center [234, 114] width 96 height 18
type input "sakshi"
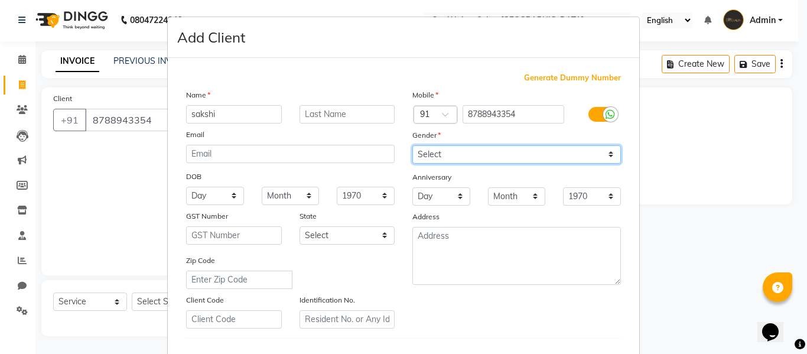
click at [459, 156] on select "Select [DEMOGRAPHIC_DATA] [DEMOGRAPHIC_DATA] Other Prefer Not To Say" at bounding box center [516, 154] width 209 height 18
select select "[DEMOGRAPHIC_DATA]"
click at [412, 145] on select "Select [DEMOGRAPHIC_DATA] [DEMOGRAPHIC_DATA] Other Prefer Not To Say" at bounding box center [516, 154] width 209 height 18
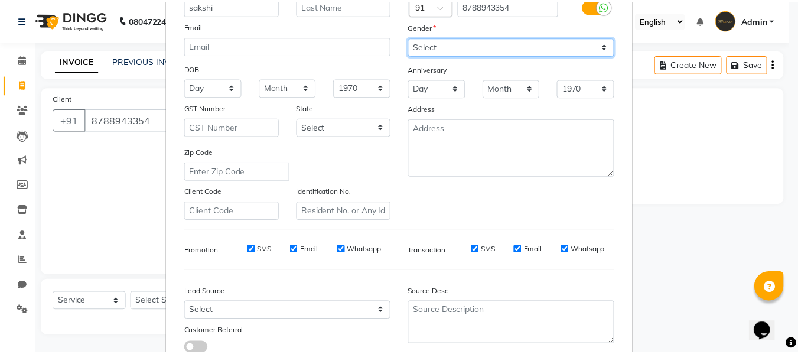
scroll to position [191, 0]
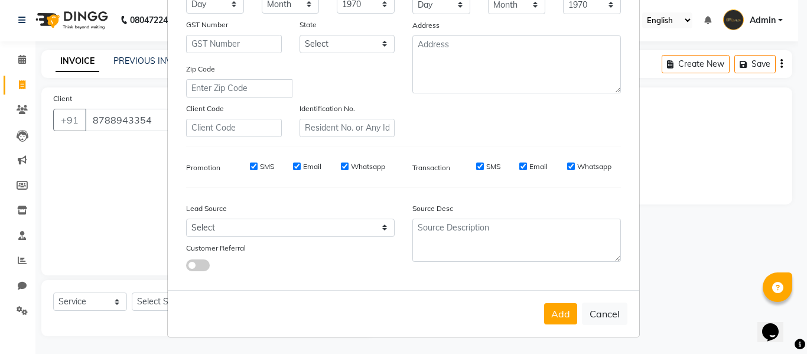
click at [552, 318] on button "Add" at bounding box center [560, 313] width 33 height 21
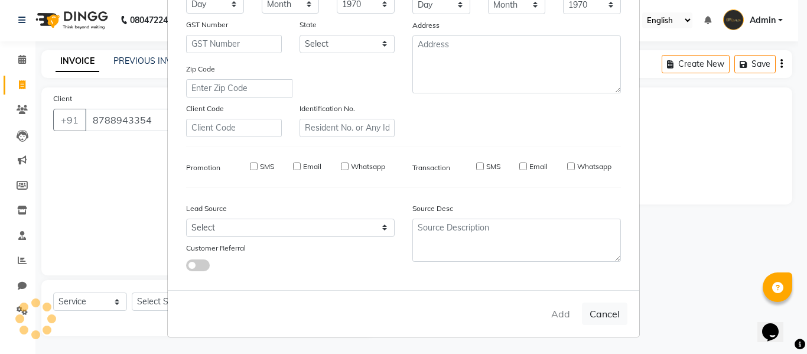
select select
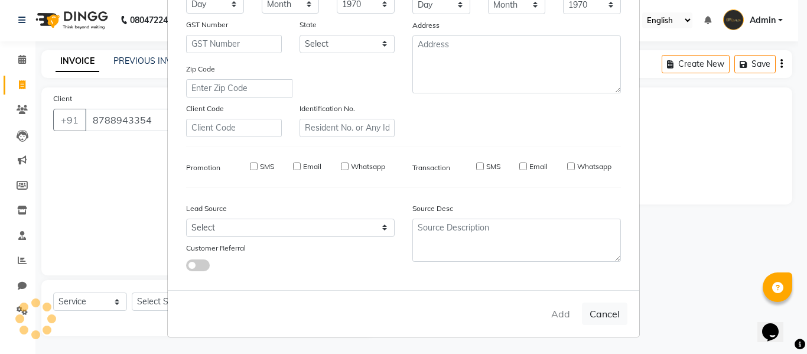
select select
checkbox input "false"
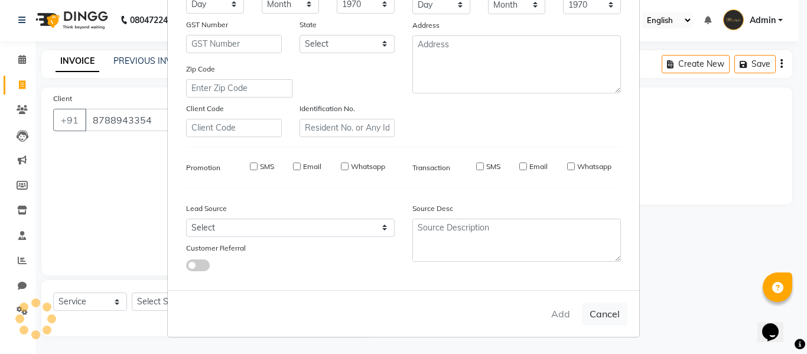
checkbox input "false"
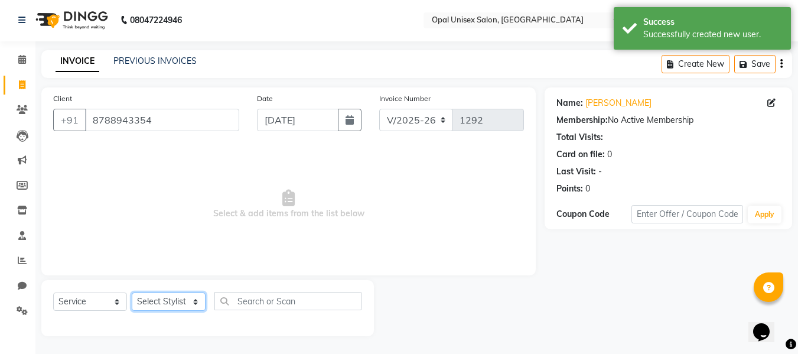
click at [192, 305] on select "Select Stylist [PERSON_NAME] Priyanka Sachin [PERSON_NAME][GEOGRAPHIC_DATA][PER…" at bounding box center [169, 302] width 74 height 18
select select "86886"
click at [132, 293] on select "Select Stylist [PERSON_NAME] Priyanka Sachin [PERSON_NAME][GEOGRAPHIC_DATA][PER…" at bounding box center [169, 302] width 74 height 18
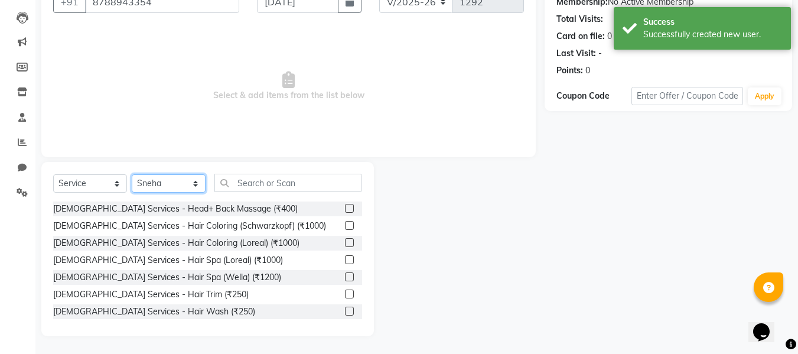
scroll to position [79, 0]
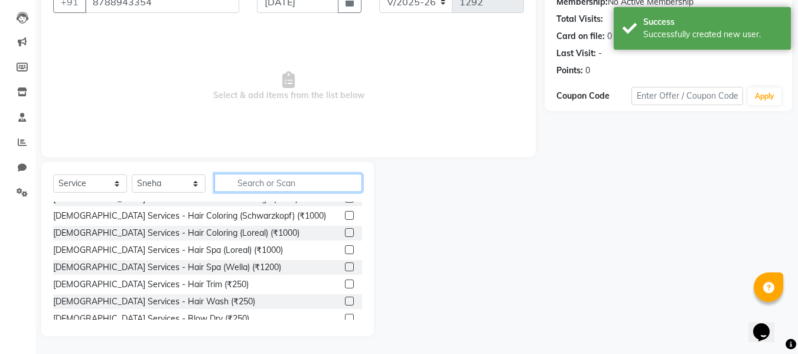
click at [246, 187] on input "text" at bounding box center [289, 183] width 148 height 18
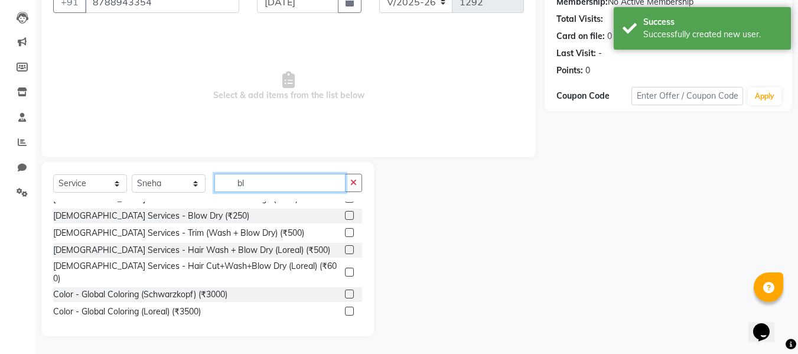
scroll to position [10, 0]
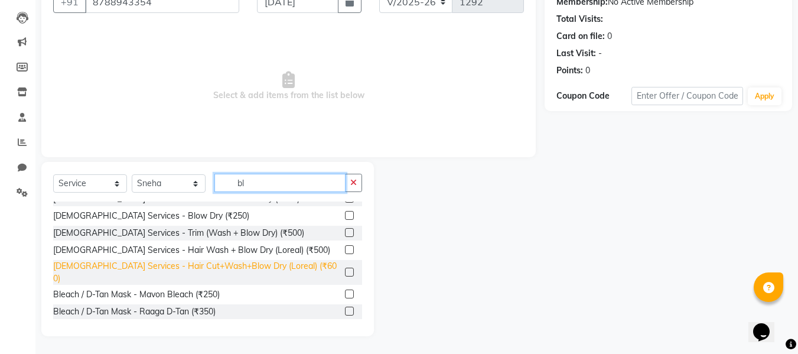
type input "bl"
click at [257, 265] on div "[DEMOGRAPHIC_DATA] Services - Hair Cut+Wash+Blow Dry (Loreal) (₹600)" at bounding box center [196, 272] width 287 height 25
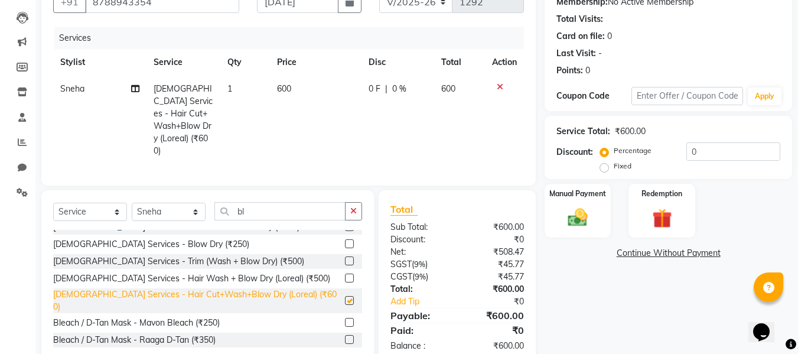
checkbox input "false"
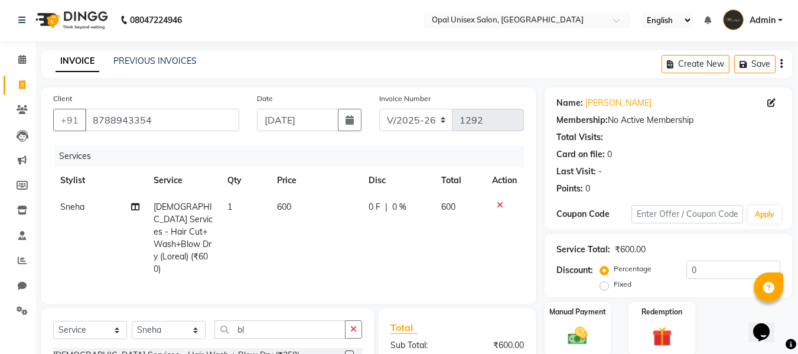
scroll to position [132, 0]
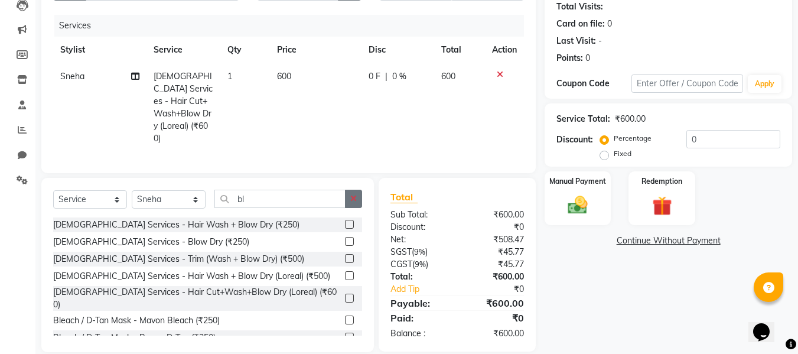
click at [361, 190] on button "button" at bounding box center [353, 199] width 17 height 18
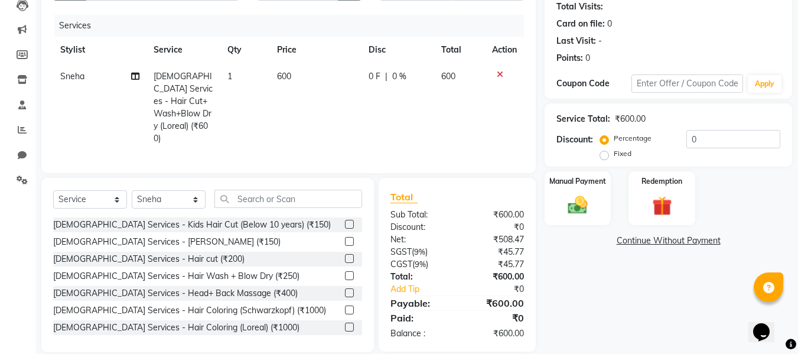
click at [493, 69] on td at bounding box center [504, 107] width 39 height 89
click at [501, 74] on icon at bounding box center [500, 74] width 7 height 8
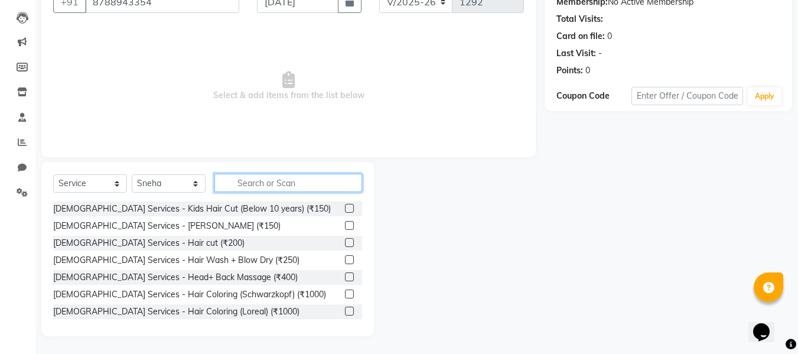
click at [346, 186] on input "text" at bounding box center [289, 183] width 148 height 18
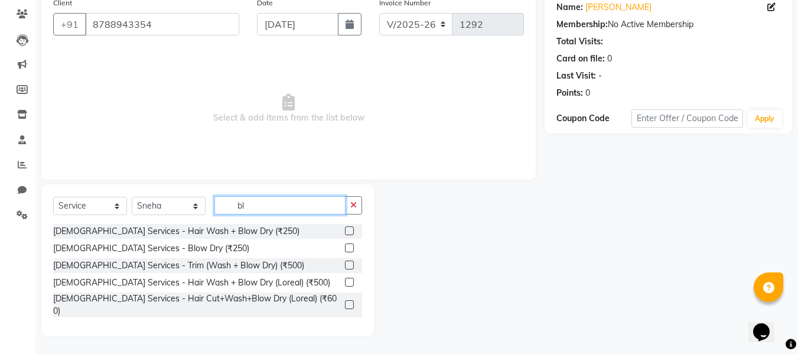
type input "b"
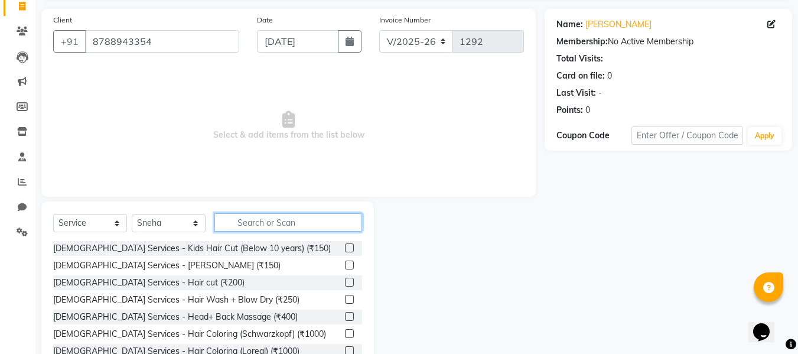
scroll to position [1, 0]
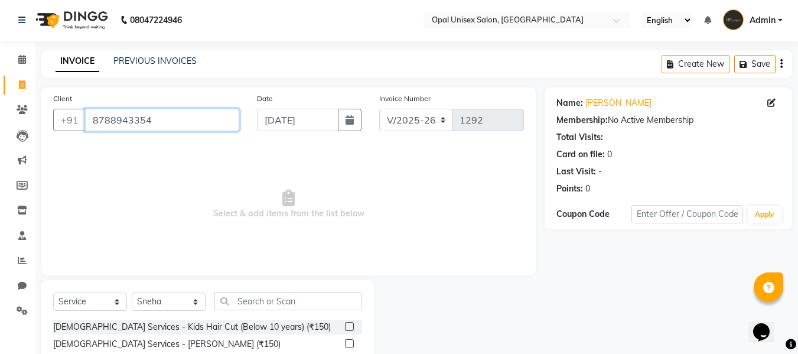
click at [200, 116] on input "8788943354" at bounding box center [162, 120] width 154 height 22
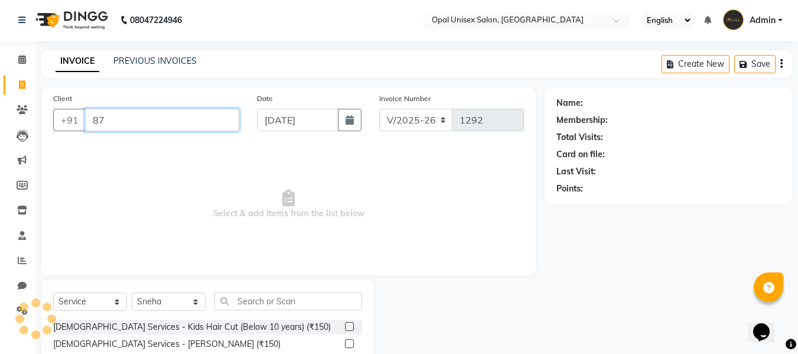
type input "8"
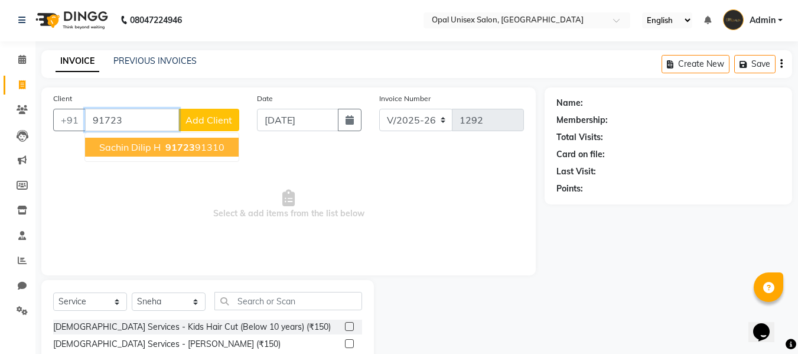
click at [196, 146] on ngb-highlight "91723 91310" at bounding box center [193, 147] width 61 height 12
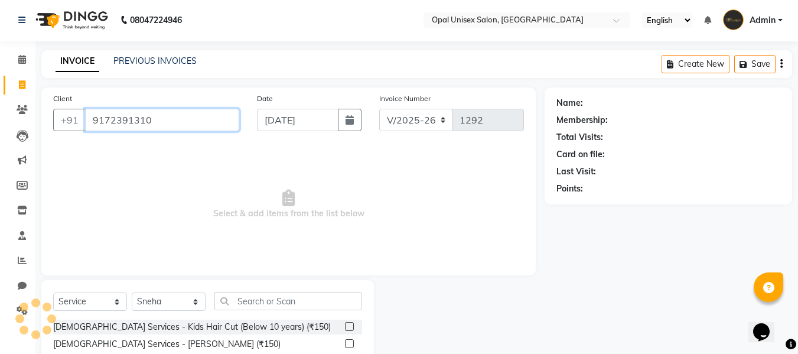
type input "9172391310"
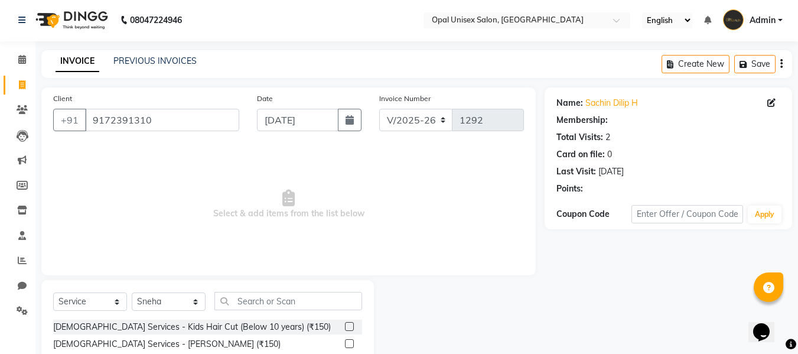
select select "1: Object"
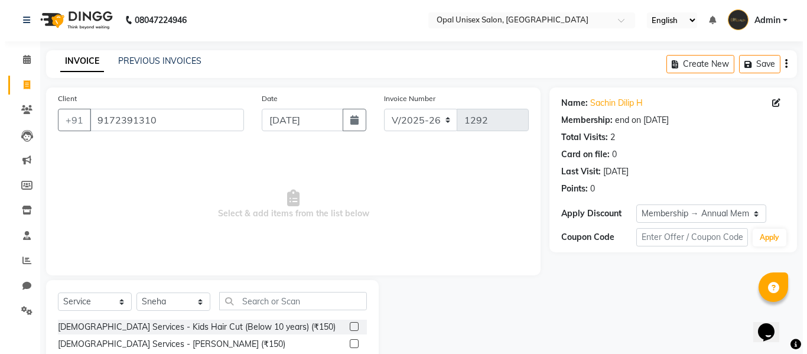
scroll to position [80, 0]
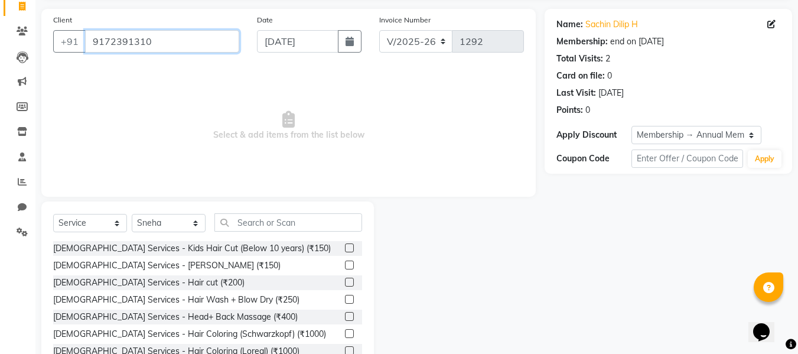
click at [153, 40] on input "9172391310" at bounding box center [162, 41] width 154 height 22
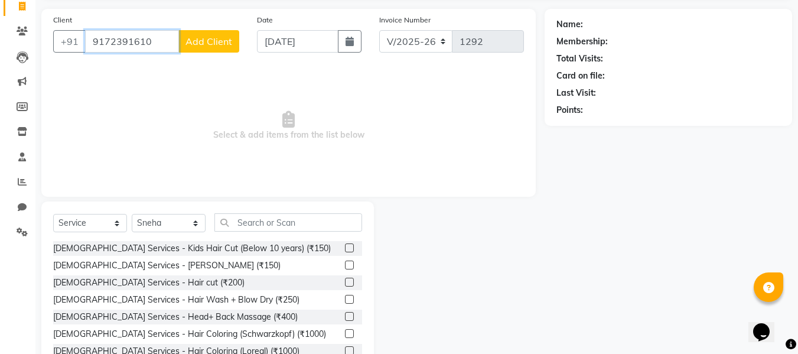
type input "9172391610"
click at [214, 43] on span "Add Client" at bounding box center [209, 41] width 47 height 12
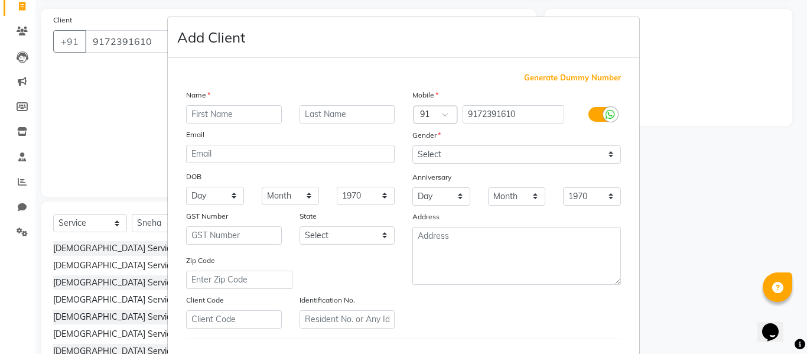
click at [113, 89] on ngb-modal-window "Add Client Generate Dummy Number Name Email DOB Day 01 02 03 04 05 06 07 08 09 …" at bounding box center [403, 177] width 807 height 354
click at [214, 109] on input "text" at bounding box center [234, 114] width 96 height 18
type input "sakshi"
click at [446, 157] on select "Select [DEMOGRAPHIC_DATA] [DEMOGRAPHIC_DATA] Other Prefer Not To Say" at bounding box center [516, 154] width 209 height 18
select select "[DEMOGRAPHIC_DATA]"
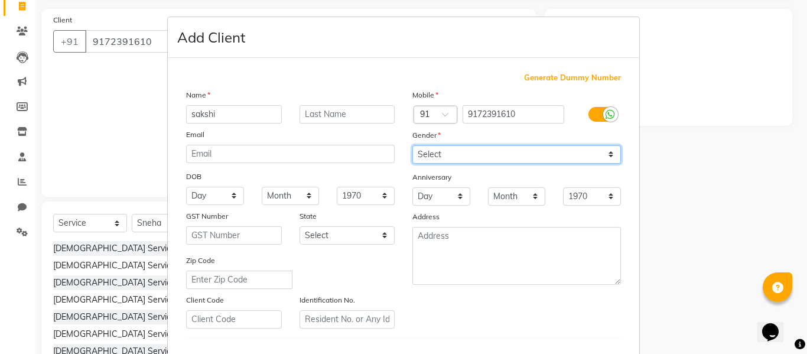
click at [412, 145] on select "Select [DEMOGRAPHIC_DATA] [DEMOGRAPHIC_DATA] Other Prefer Not To Say" at bounding box center [516, 154] width 209 height 18
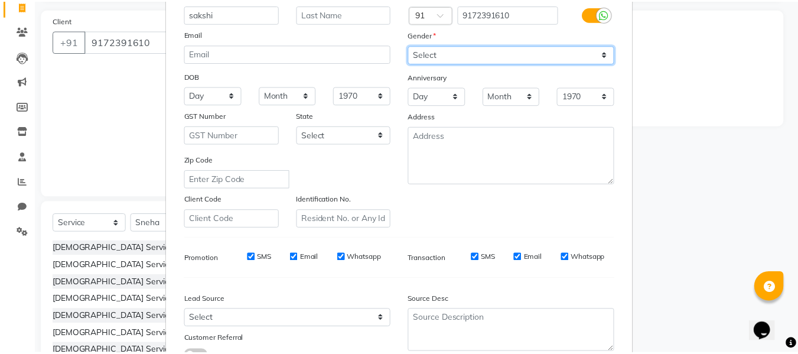
scroll to position [191, 0]
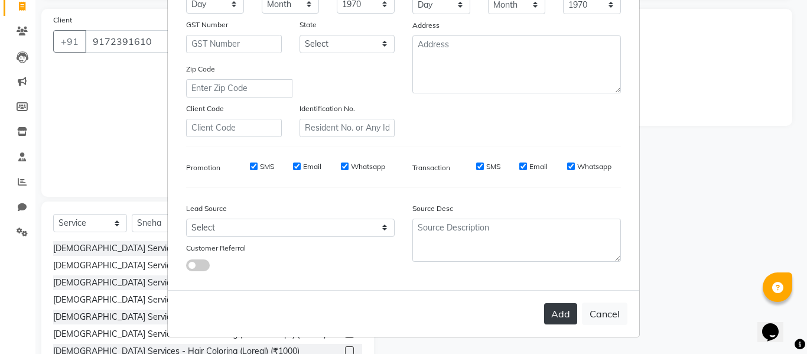
click at [551, 311] on button "Add" at bounding box center [560, 313] width 33 height 21
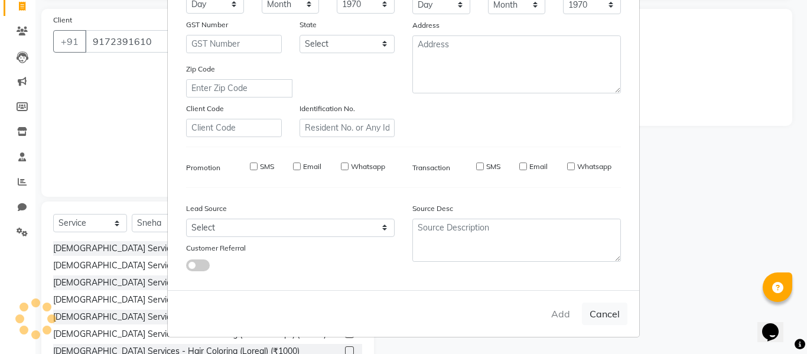
select select
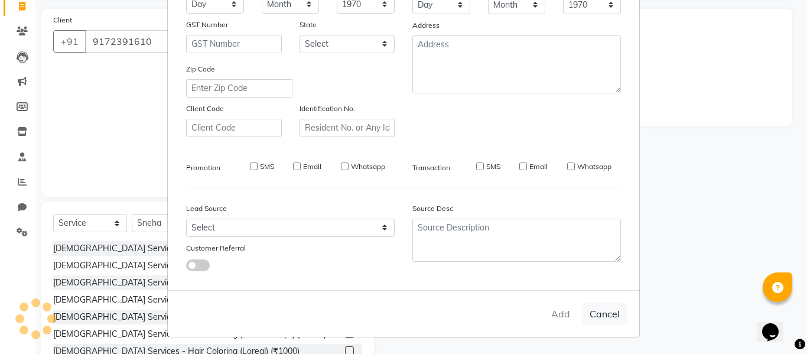
select select
checkbox input "false"
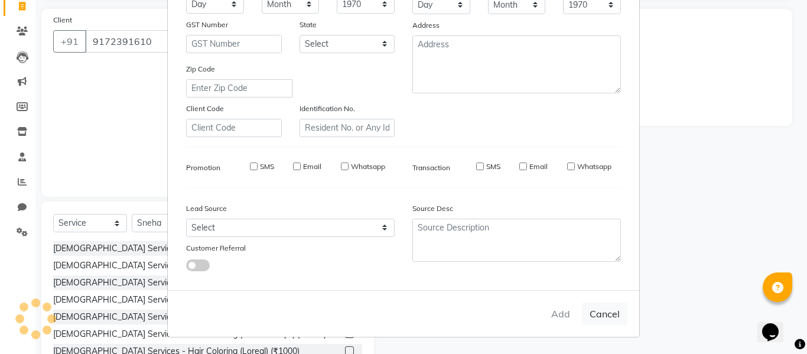
checkbox input "false"
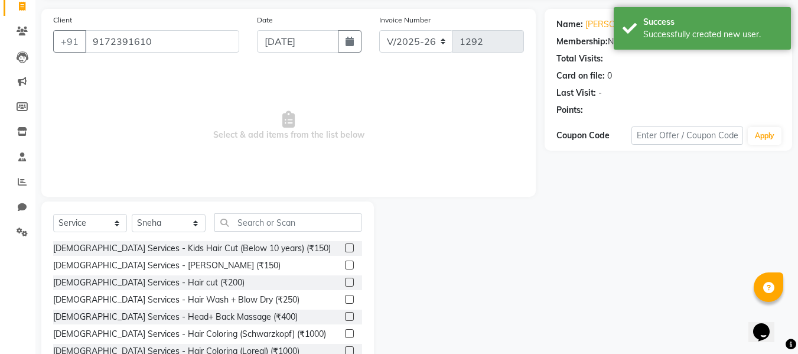
scroll to position [119, 0]
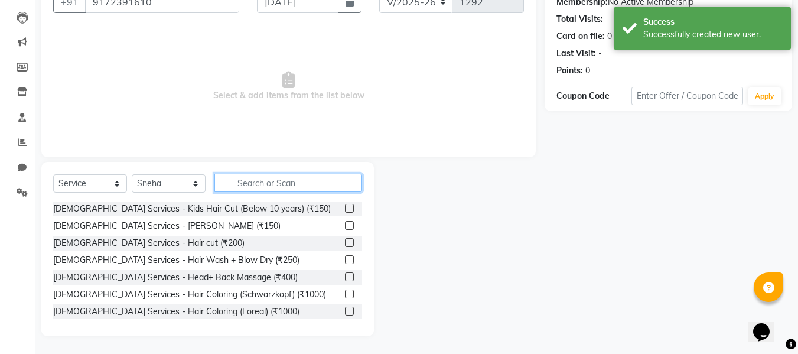
click at [277, 180] on input "text" at bounding box center [289, 183] width 148 height 18
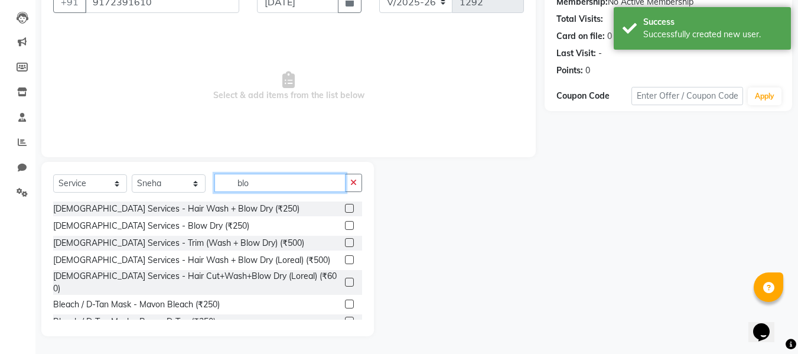
scroll to position [87, 0]
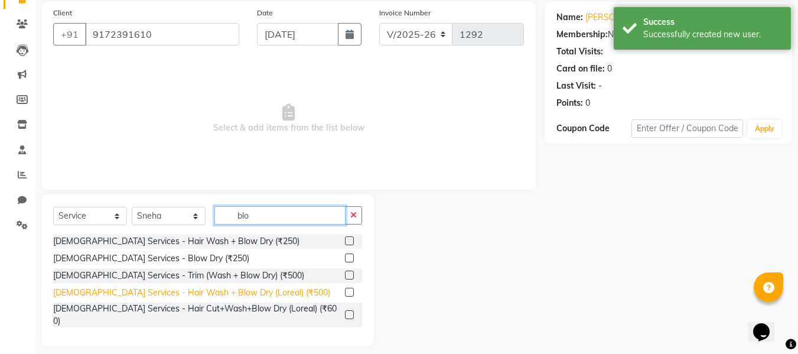
type input "blo"
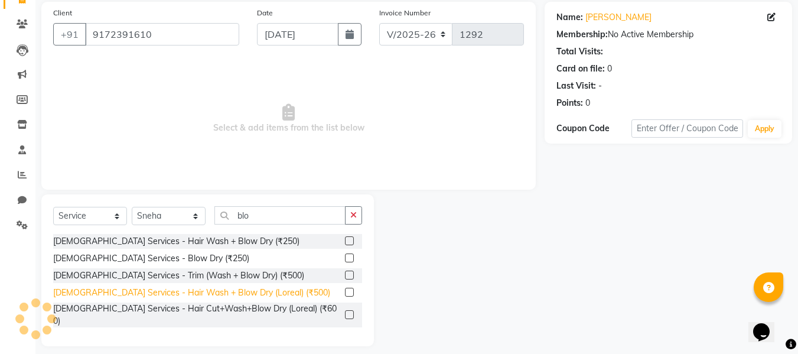
click at [200, 289] on div "[DEMOGRAPHIC_DATA] Services - Hair Wash + Blow Dry (Loreal) (₹500)" at bounding box center [191, 293] width 277 height 12
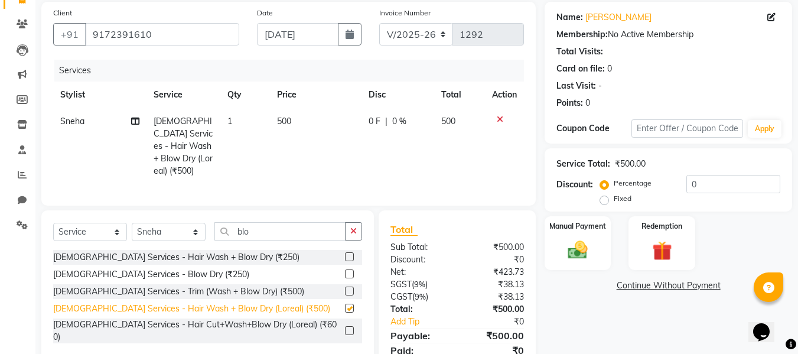
checkbox input "false"
click at [309, 113] on td "500" at bounding box center [316, 146] width 92 height 76
select select "86886"
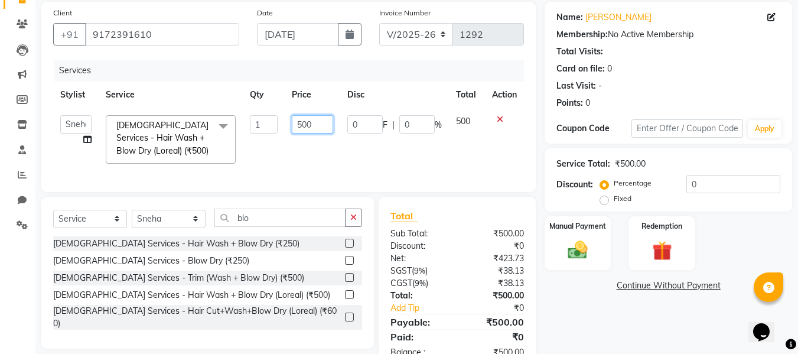
click at [314, 119] on input "500" at bounding box center [312, 124] width 41 height 18
type input "5"
type input "600"
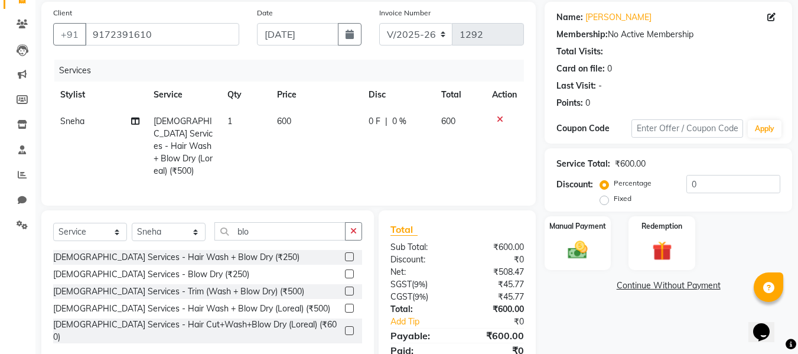
click at [330, 148] on td "600" at bounding box center [316, 146] width 92 height 76
select select "86886"
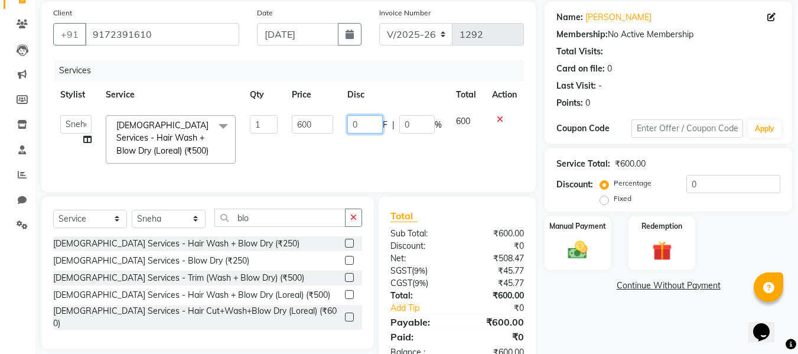
click at [372, 122] on input "0" at bounding box center [364, 124] width 35 height 18
type input "20"
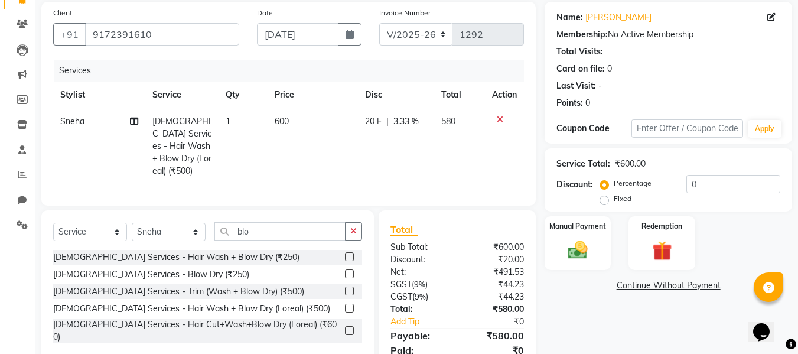
click at [382, 148] on td "20 F | 3.33 %" at bounding box center [396, 146] width 76 height 76
select select "86886"
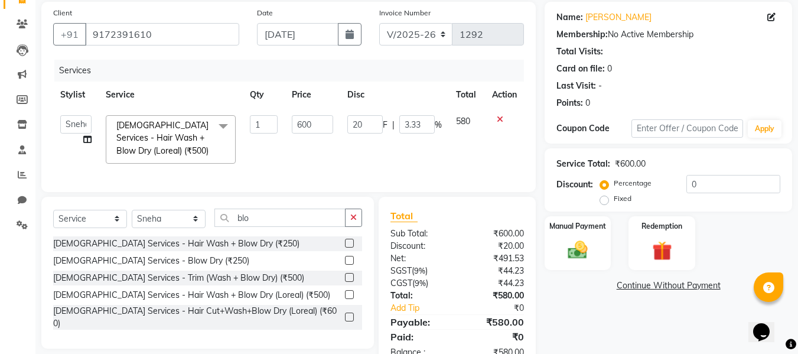
scroll to position [130, 0]
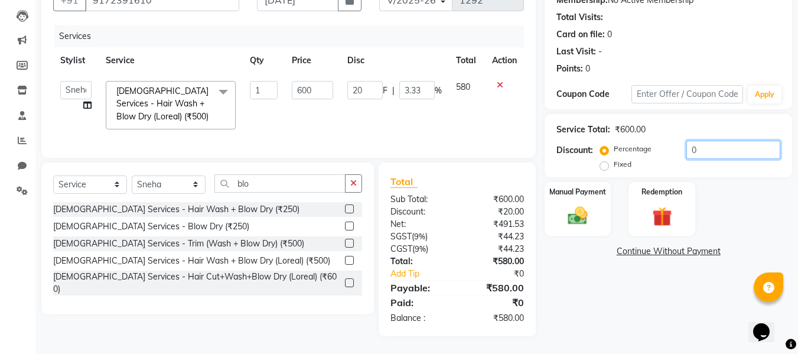
click at [728, 141] on input "0" at bounding box center [734, 150] width 94 height 18
type input "0"
type input "2"
type input "12"
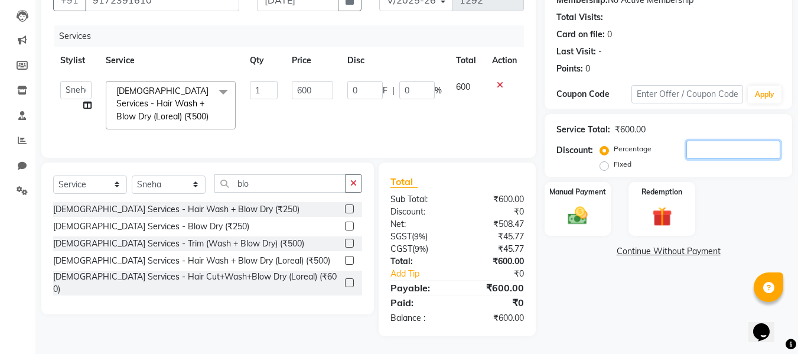
type input "2"
type input "20"
type input "120"
type input "20"
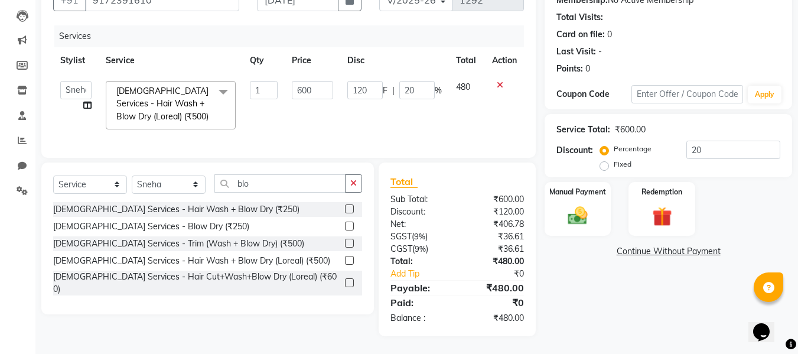
click at [614, 294] on div "Name: [PERSON_NAME] Membership: No Active Membership Total Visits: Card on file…" at bounding box center [673, 151] width 256 height 369
click at [595, 206] on div "Manual Payment" at bounding box center [578, 209] width 69 height 56
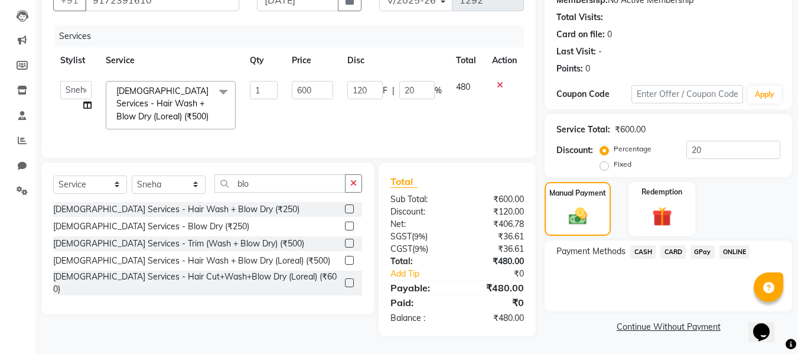
click at [704, 245] on span "GPay" at bounding box center [703, 252] width 24 height 14
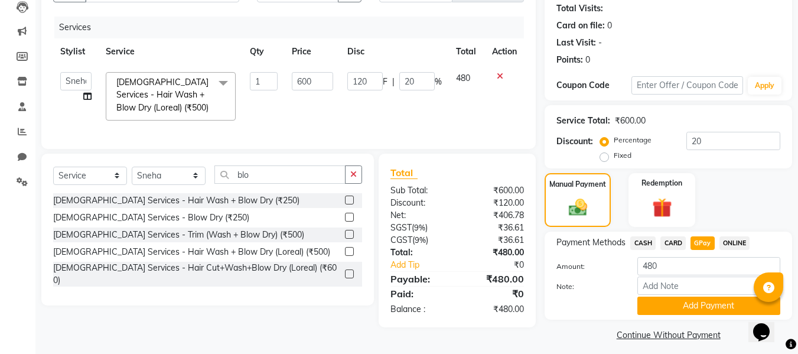
scroll to position [138, 0]
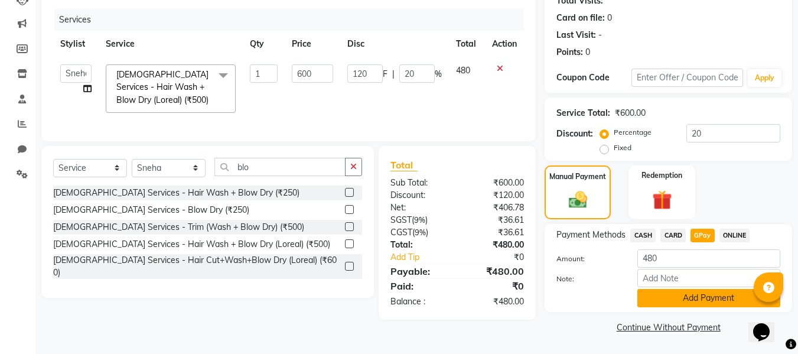
click at [698, 298] on button "Add Payment" at bounding box center [709, 298] width 143 height 18
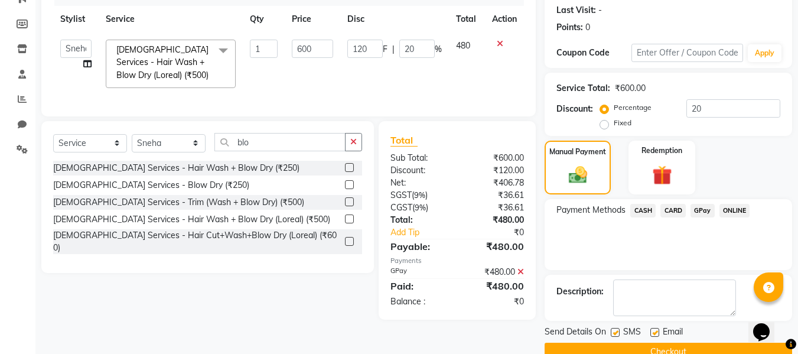
scroll to position [187, 0]
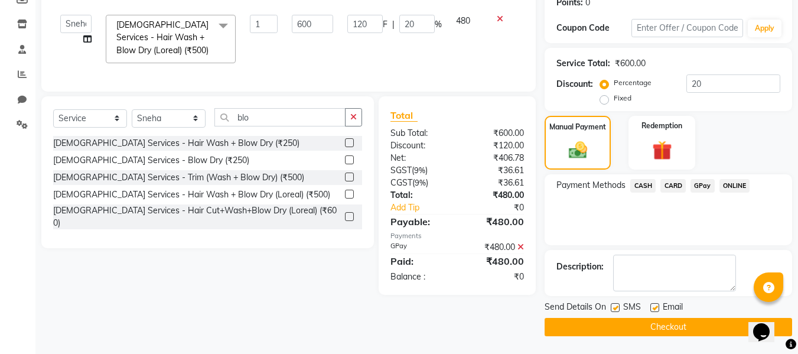
click at [695, 323] on button "Checkout" at bounding box center [669, 327] width 248 height 18
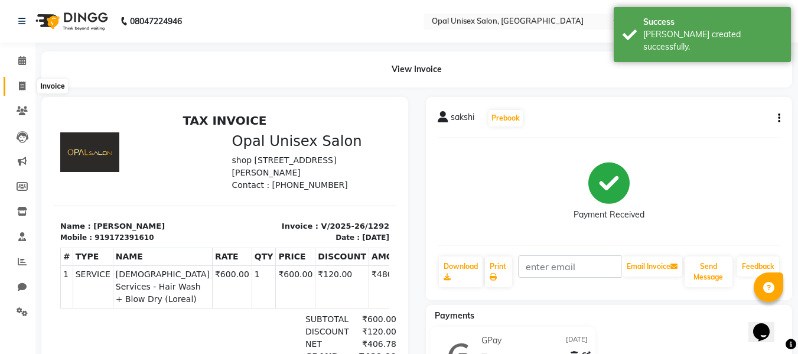
click at [18, 80] on span at bounding box center [22, 87] width 21 height 14
select select "service"
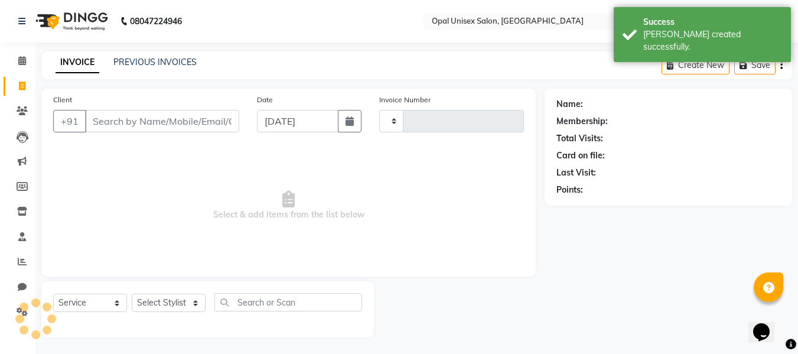
scroll to position [1, 0]
type input "1293"
select select "8653"
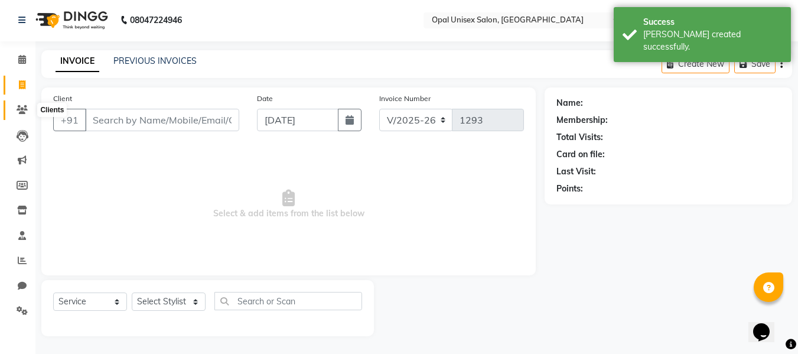
click at [17, 108] on icon at bounding box center [22, 109] width 11 height 9
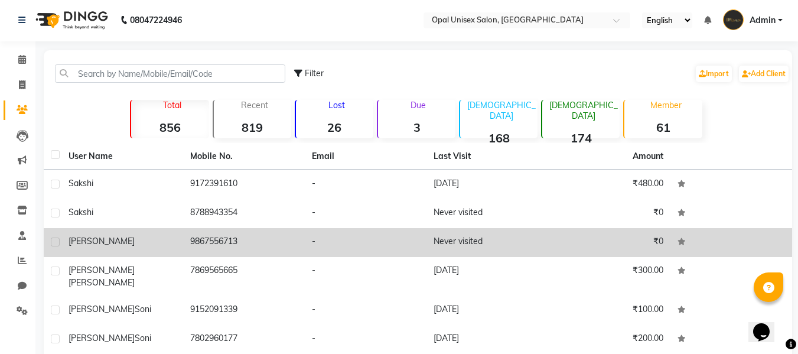
drag, startPoint x: 707, startPoint y: 212, endPoint x: 395, endPoint y: 244, distance: 314.2
click at [395, 244] on td "-" at bounding box center [366, 242] width 122 height 29
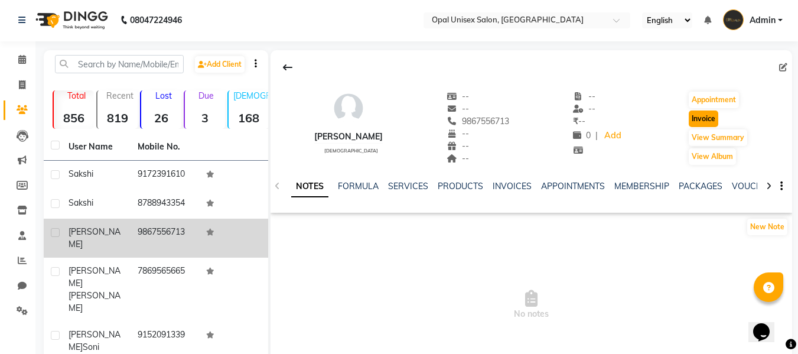
click at [707, 122] on button "Invoice" at bounding box center [704, 119] width 30 height 17
select select "service"
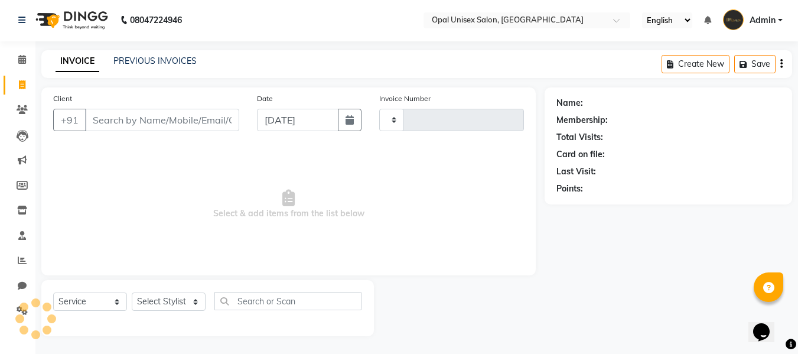
type input "1293"
select select "8653"
type input "9867556713"
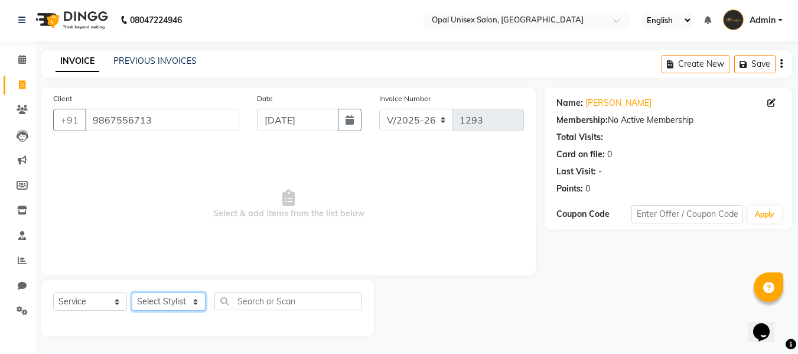
click at [186, 304] on select "Select Stylist [PERSON_NAME] Priyanka Sachin [PERSON_NAME][GEOGRAPHIC_DATA][PER…" at bounding box center [169, 302] width 74 height 18
select select "86886"
click at [132, 293] on select "Select Stylist [PERSON_NAME] Priyanka Sachin [PERSON_NAME][GEOGRAPHIC_DATA][PER…" at bounding box center [169, 302] width 74 height 18
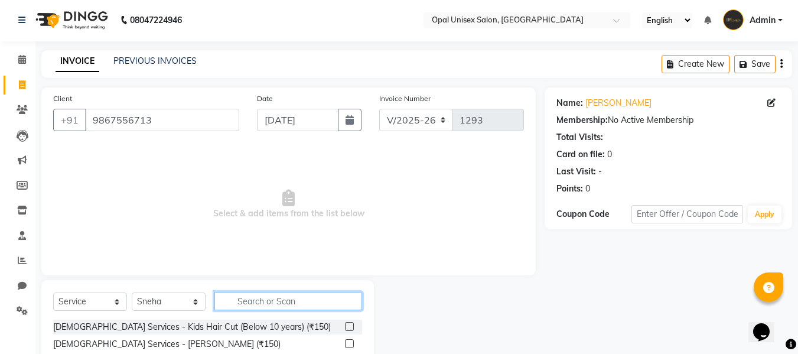
click at [280, 304] on input "text" at bounding box center [289, 301] width 148 height 18
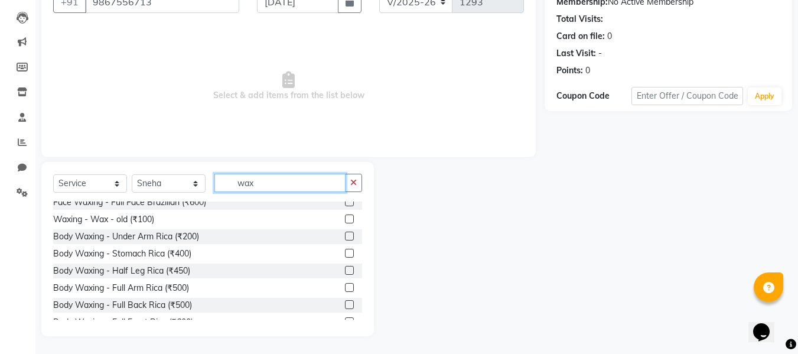
scroll to position [118, 0]
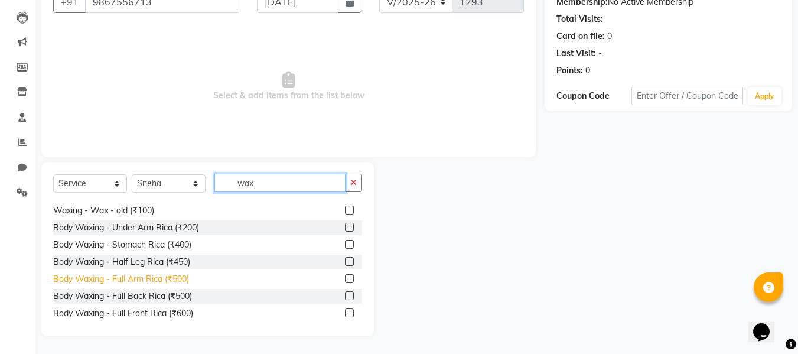
type input "wax"
click at [174, 280] on div "Body Waxing - Full Arm Rica (₹500)" at bounding box center [121, 279] width 136 height 12
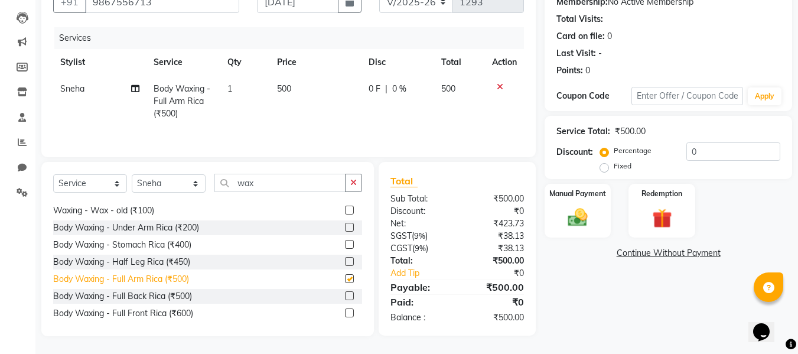
checkbox input "false"
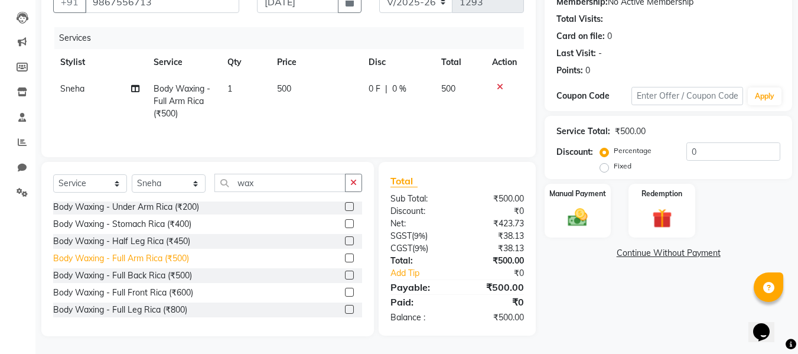
scroll to position [158, 0]
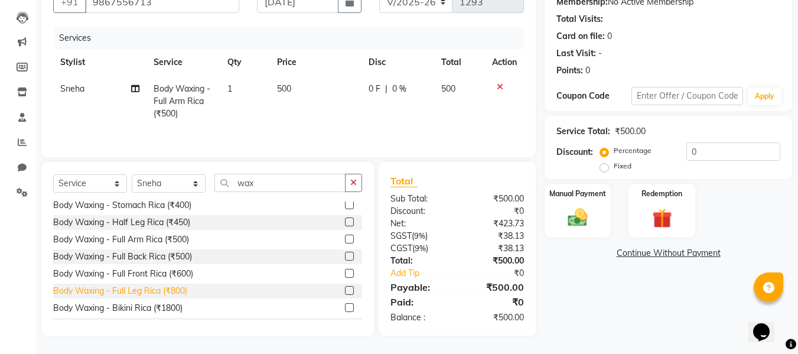
click at [168, 292] on div "Body Waxing - Full Leg Rica (₹800)" at bounding box center [120, 291] width 134 height 12
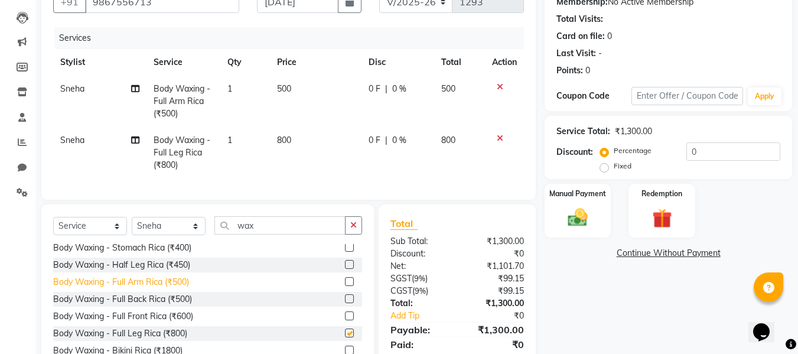
checkbox input "false"
click at [310, 84] on td "500" at bounding box center [316, 101] width 92 height 51
select select "86886"
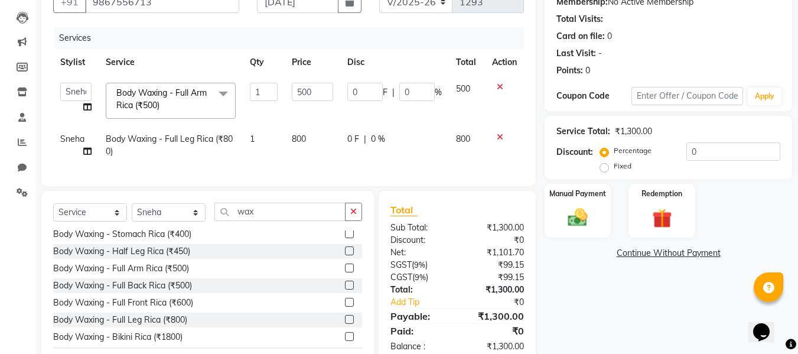
click at [495, 82] on td at bounding box center [504, 101] width 39 height 50
click at [327, 106] on td "500" at bounding box center [312, 101] width 55 height 50
click at [87, 109] on icon at bounding box center [87, 107] width 8 height 8
select select "86886"
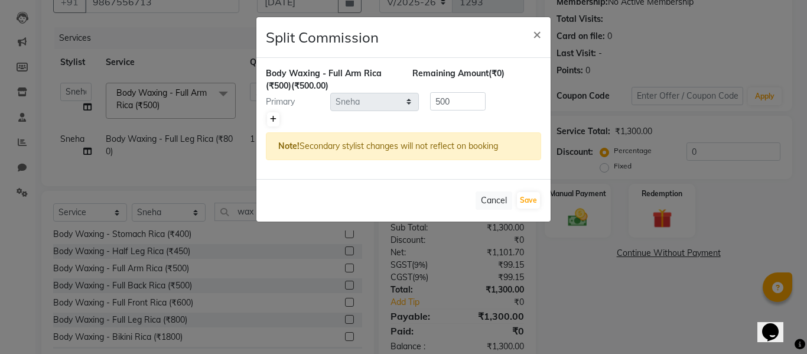
click at [269, 119] on link at bounding box center [273, 119] width 12 height 14
type input "250"
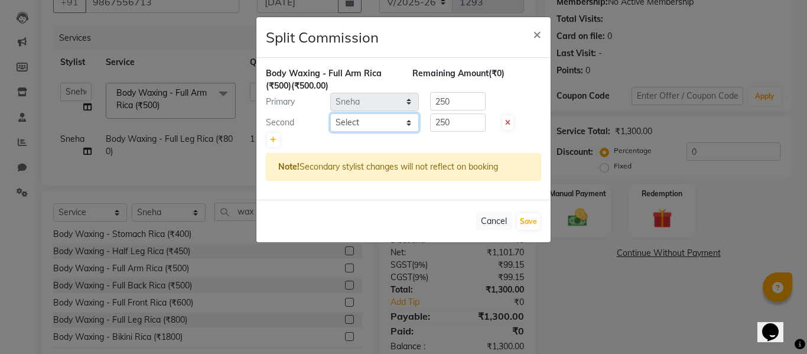
click at [362, 116] on select "Select [PERSON_NAME] Priyanka Sachin [PERSON_NAME] [PERSON_NAME]" at bounding box center [374, 122] width 89 height 18
select select "86885"
click at [330, 113] on select "Select [PERSON_NAME] Priyanka Sachin [PERSON_NAME] [PERSON_NAME]" at bounding box center [374, 122] width 89 height 18
click at [539, 222] on button "Save" at bounding box center [528, 221] width 23 height 17
select select "Select"
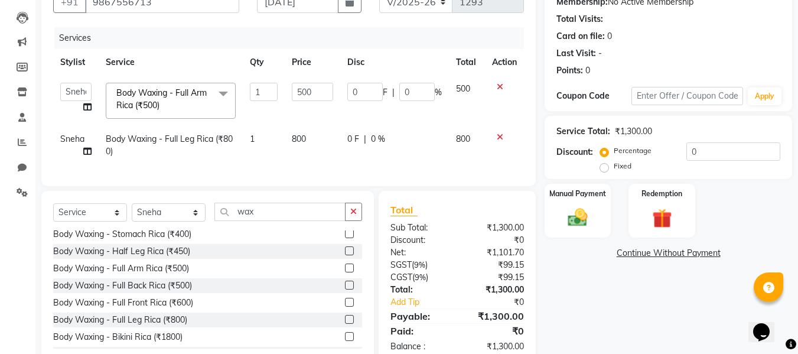
click at [87, 148] on icon at bounding box center [87, 151] width 8 height 8
select select "86886"
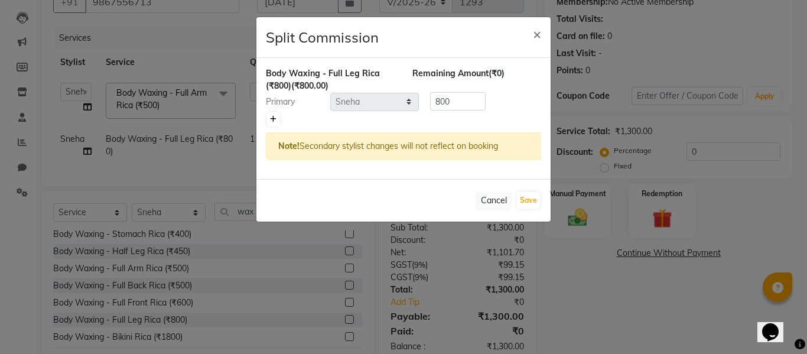
click at [276, 121] on icon at bounding box center [273, 119] width 7 height 7
type input "400"
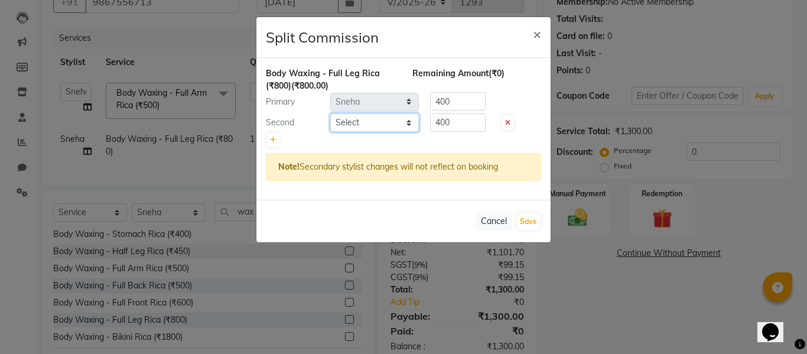
click at [389, 125] on select "Select [PERSON_NAME] Priyanka Sachin [PERSON_NAME] [PERSON_NAME]" at bounding box center [374, 122] width 89 height 18
select select "86885"
click at [330, 113] on select "Select [PERSON_NAME] Priyanka Sachin [PERSON_NAME] [PERSON_NAME]" at bounding box center [374, 122] width 89 height 18
click at [519, 220] on button "Save" at bounding box center [528, 221] width 23 height 17
select select "Select"
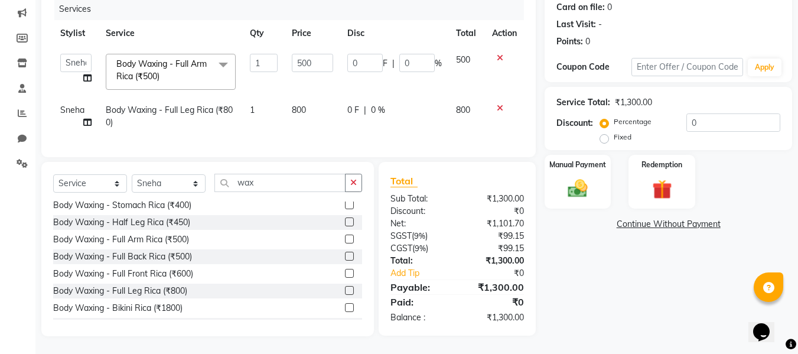
scroll to position [118, 0]
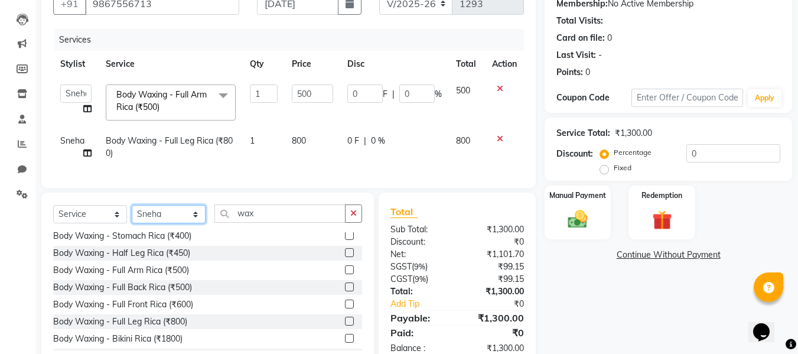
click at [196, 221] on select "Select Stylist [PERSON_NAME] Priyanka Sachin [PERSON_NAME][GEOGRAPHIC_DATA][PER…" at bounding box center [169, 214] width 74 height 18
select select "86885"
click at [132, 214] on select "Select Stylist [PERSON_NAME] Priyanka Sachin [PERSON_NAME][GEOGRAPHIC_DATA][PER…" at bounding box center [169, 214] width 74 height 18
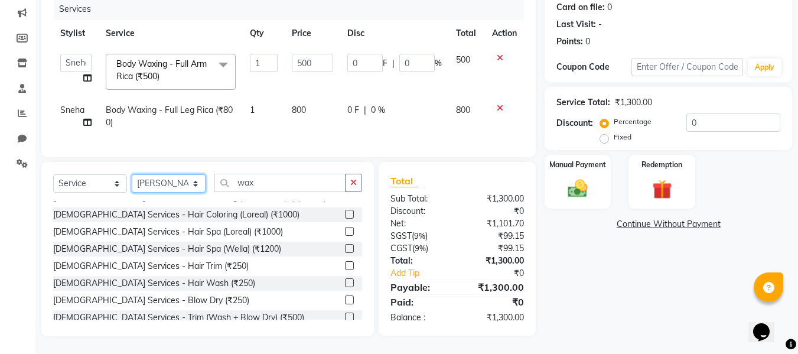
scroll to position [79, 0]
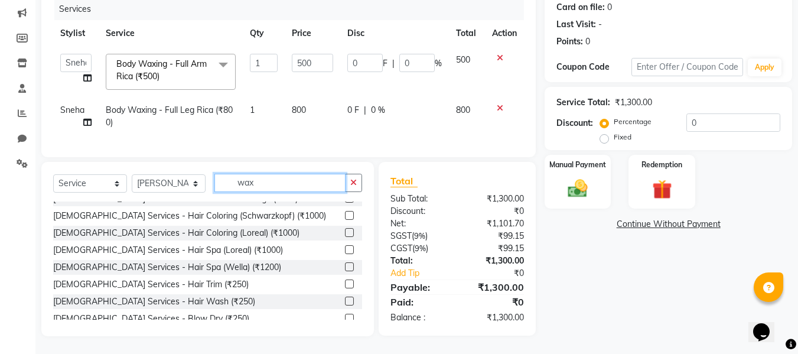
click at [306, 181] on input "wax" at bounding box center [280, 183] width 131 height 18
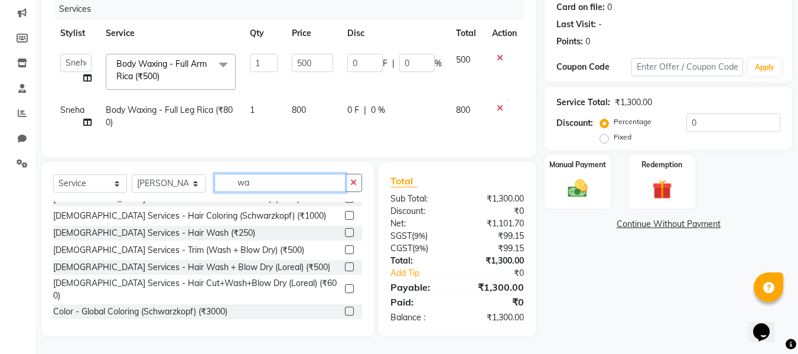
type input "w"
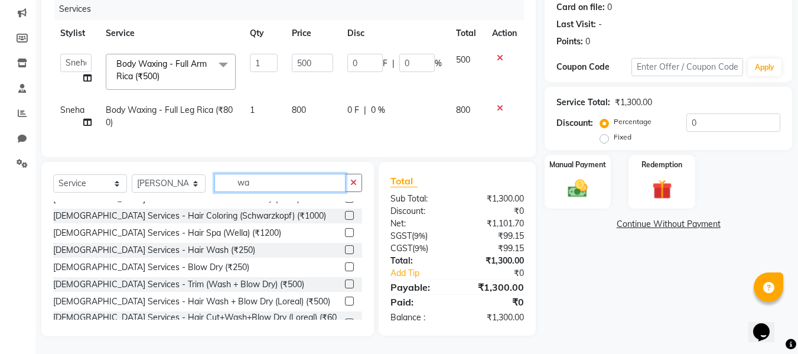
scroll to position [10, 0]
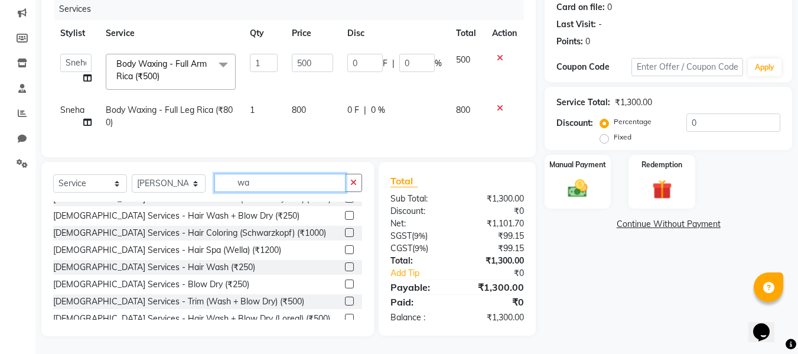
type input "wax"
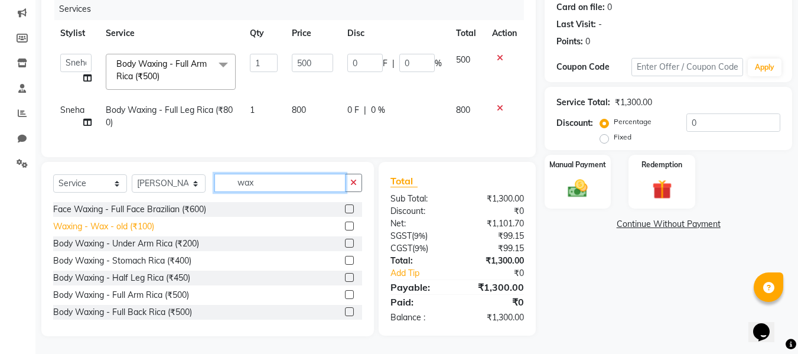
scroll to position [128, 0]
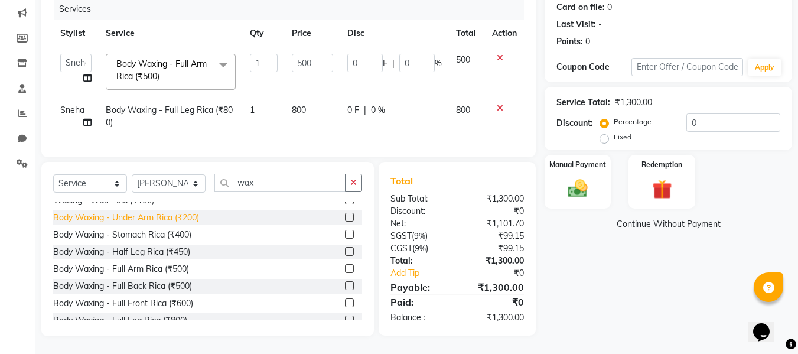
click at [161, 219] on div "Body Waxing - Under Arm Rica (₹200)" at bounding box center [126, 218] width 146 height 12
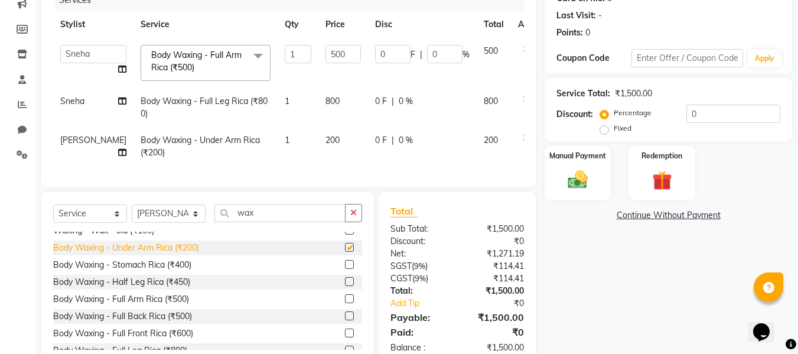
checkbox input "false"
click at [328, 132] on td "200" at bounding box center [344, 146] width 50 height 39
select select "86885"
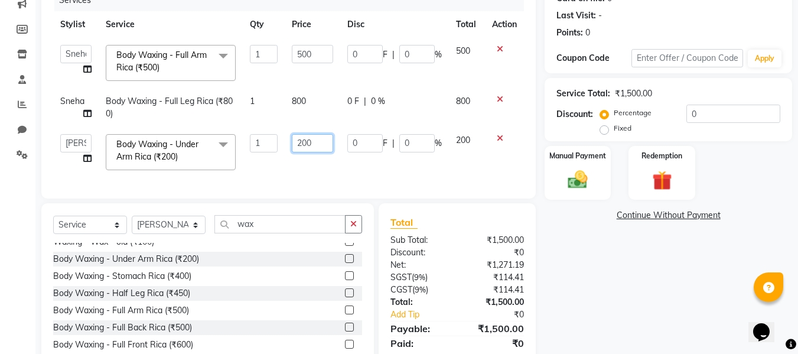
click at [326, 145] on input "200" at bounding box center [312, 143] width 41 height 18
type input "2"
type input "400"
click at [327, 163] on td "400" at bounding box center [312, 152] width 55 height 50
select select "86885"
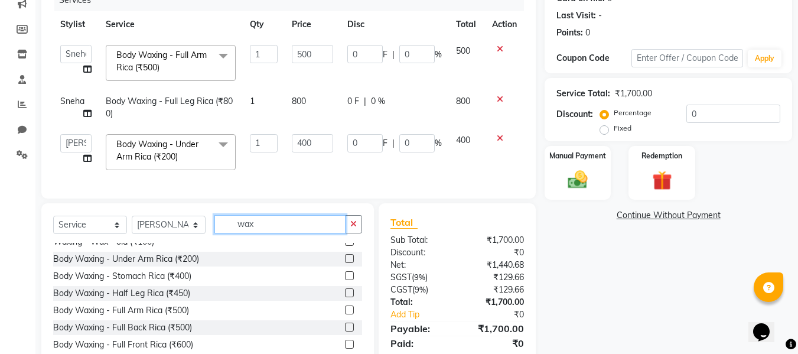
click at [289, 233] on input "wax" at bounding box center [280, 224] width 131 height 18
type input "w"
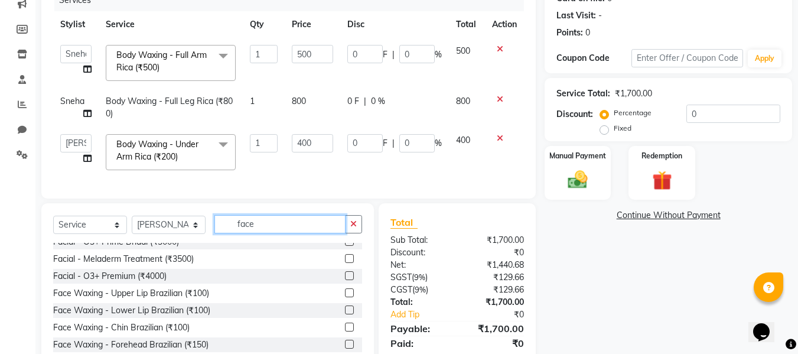
scroll to position [0, 0]
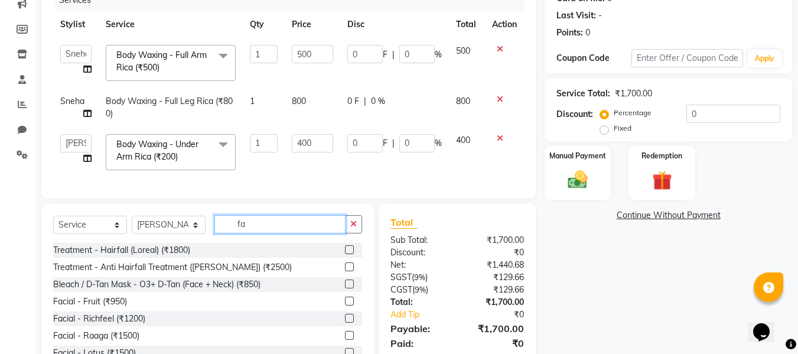
type input "f"
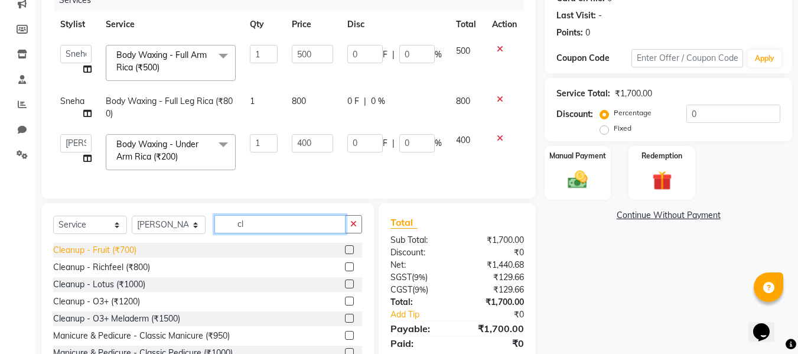
type input "cl"
click at [132, 256] on div "Cleanup - Fruit (₹700)" at bounding box center [94, 250] width 83 height 12
checkbox input "false"
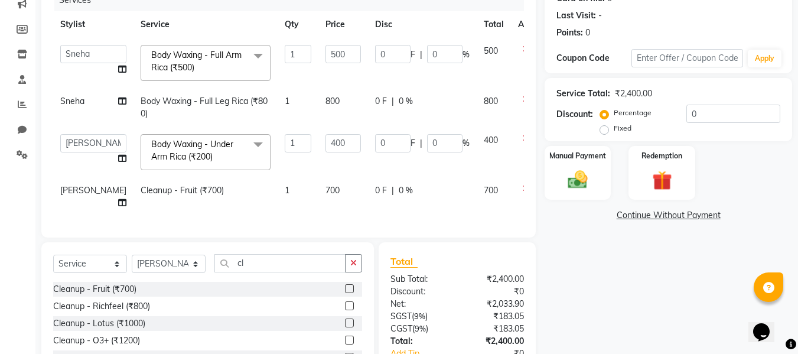
click at [319, 187] on td "700" at bounding box center [344, 196] width 50 height 39
select select "86885"
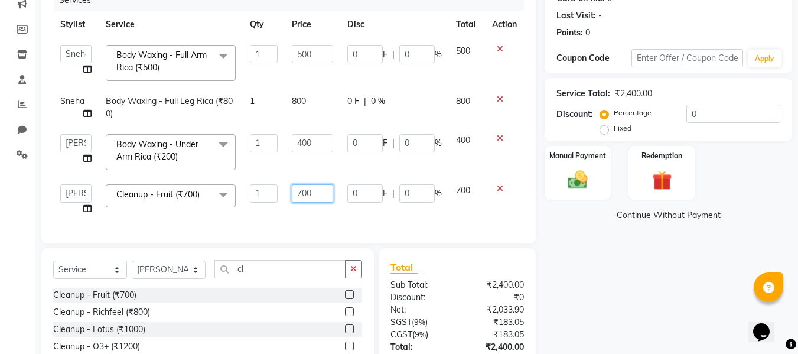
click at [320, 191] on input "700" at bounding box center [312, 193] width 41 height 18
type input "7"
type input "500"
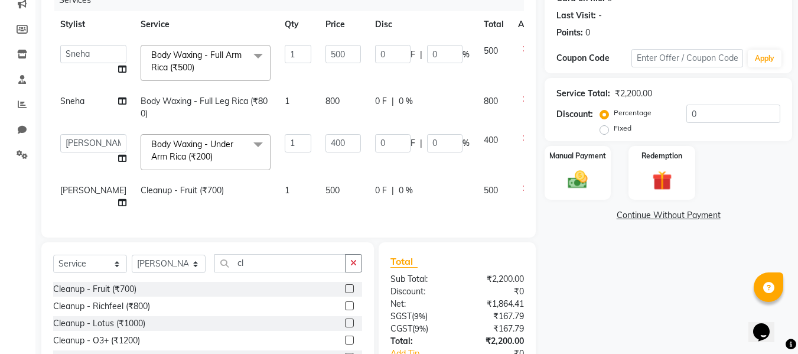
click at [324, 212] on td "500" at bounding box center [344, 196] width 50 height 39
select select "86885"
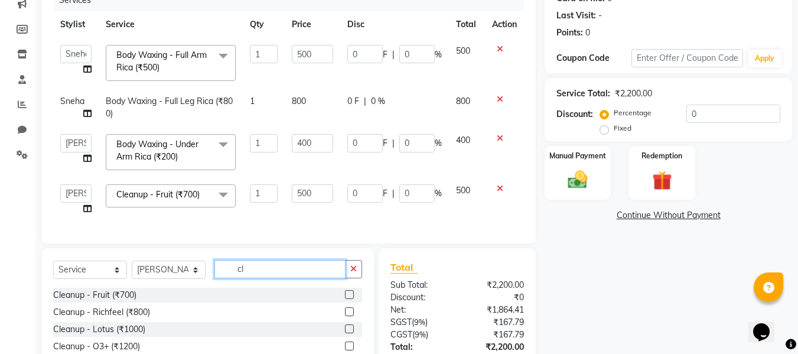
click at [319, 278] on input "cl" at bounding box center [280, 269] width 131 height 18
type input "c"
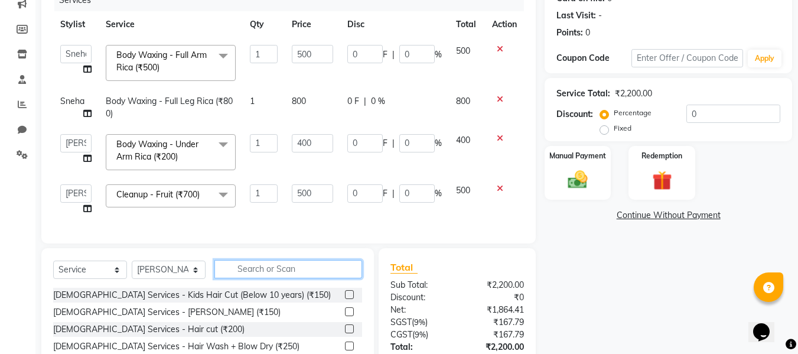
scroll to position [252, 0]
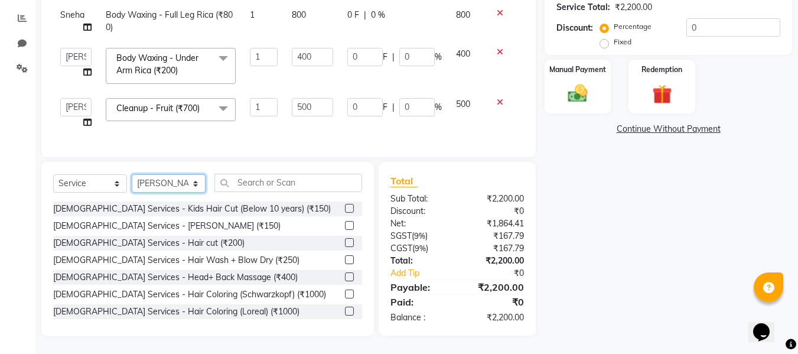
click at [173, 183] on select "Select Stylist [PERSON_NAME] Priyanka Sachin [PERSON_NAME][GEOGRAPHIC_DATA][PER…" at bounding box center [169, 183] width 74 height 18
select select "88297"
click at [132, 174] on select "Select Stylist [PERSON_NAME] Priyanka Sachin [PERSON_NAME][GEOGRAPHIC_DATA][PER…" at bounding box center [169, 183] width 74 height 18
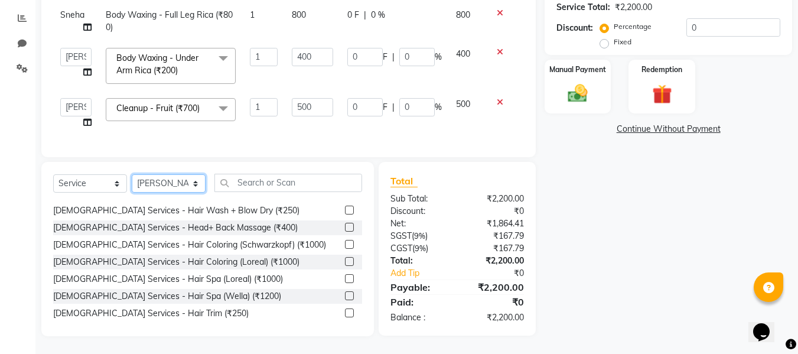
scroll to position [0, 0]
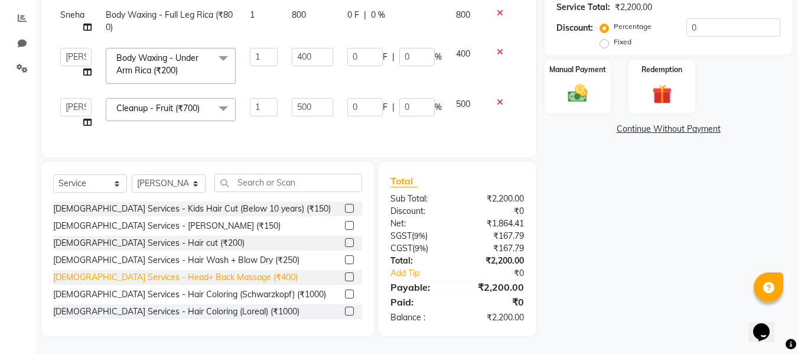
click at [160, 279] on div "[DEMOGRAPHIC_DATA] Services - Head+ Back Massage (₹400)" at bounding box center [175, 277] width 245 height 12
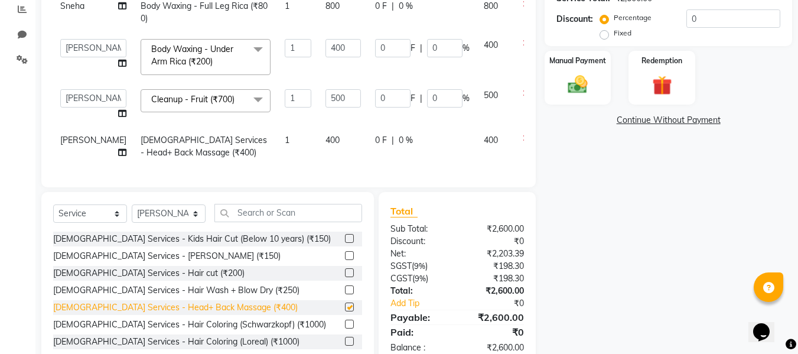
checkbox input "false"
click at [319, 131] on td "400" at bounding box center [344, 146] width 50 height 39
select select "88297"
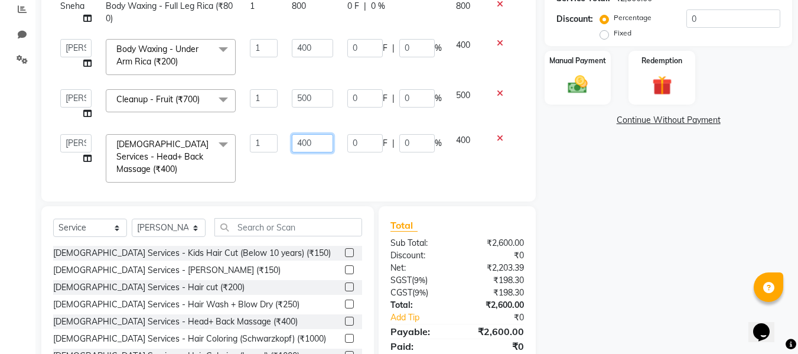
click at [318, 146] on input "400" at bounding box center [312, 143] width 41 height 18
type input "4"
type input "300"
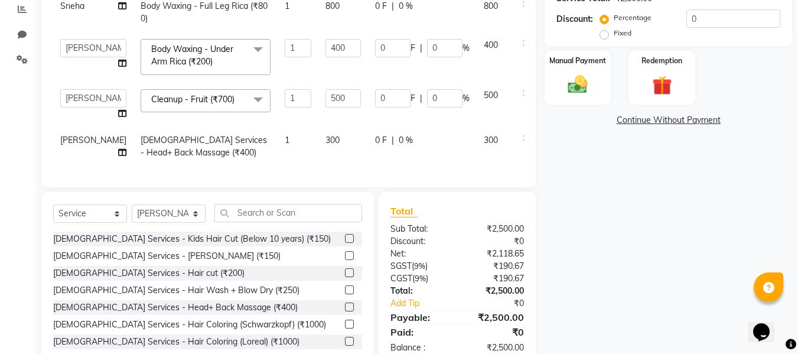
click at [333, 175] on div "Services Stylist Service Qty Price Disc Total Action Aditya [PERSON_NAME] Priya…" at bounding box center [288, 34] width 471 height 281
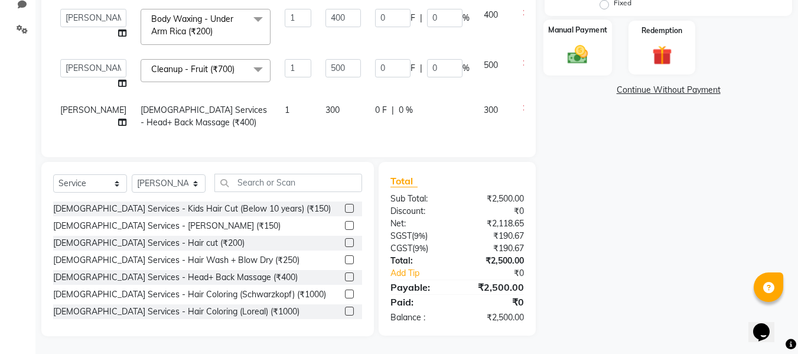
click at [589, 43] on img at bounding box center [577, 55] width 33 height 24
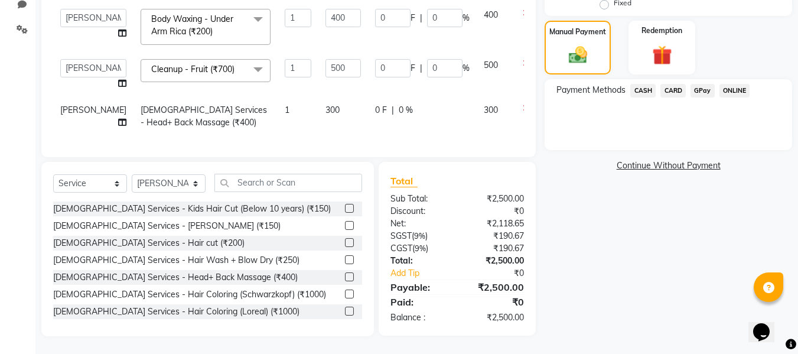
click at [703, 84] on span "GPay" at bounding box center [703, 91] width 24 height 14
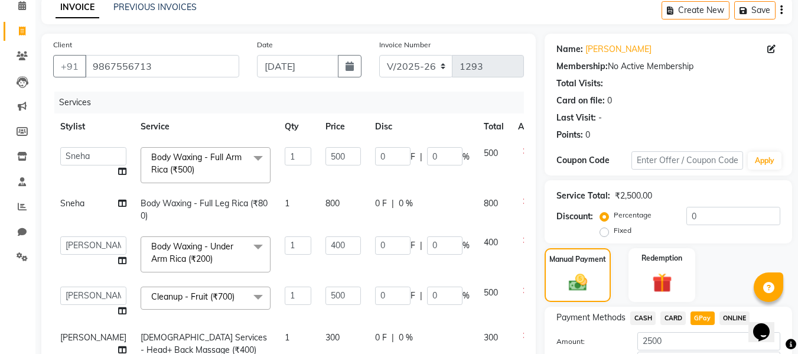
scroll to position [15, 0]
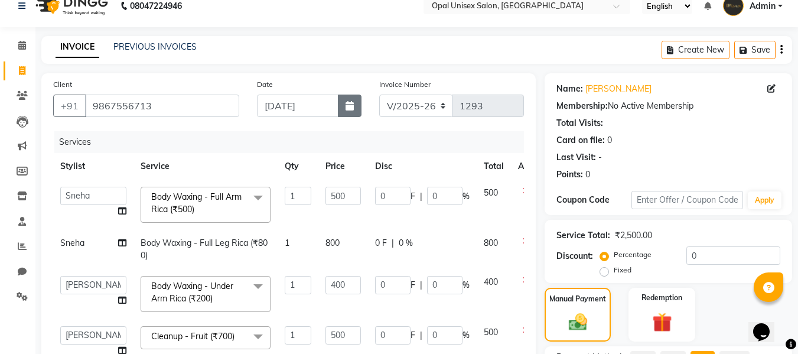
click at [348, 100] on button "button" at bounding box center [350, 106] width 24 height 22
select select "9"
select select "2025"
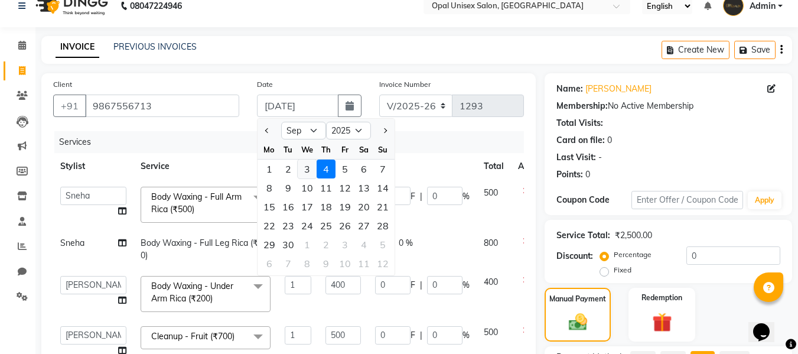
click at [306, 165] on div "3" at bounding box center [307, 169] width 19 height 19
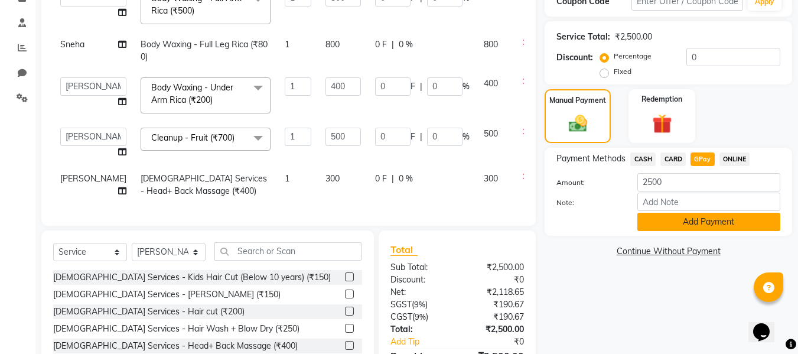
scroll to position [291, 0]
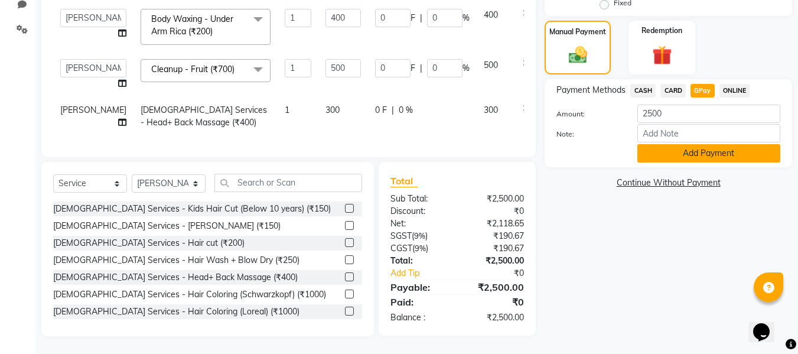
click at [649, 144] on button "Add Payment" at bounding box center [709, 153] width 143 height 18
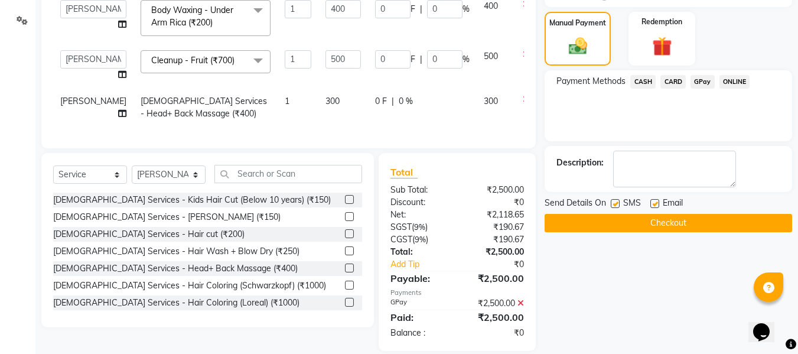
scroll to position [315, 0]
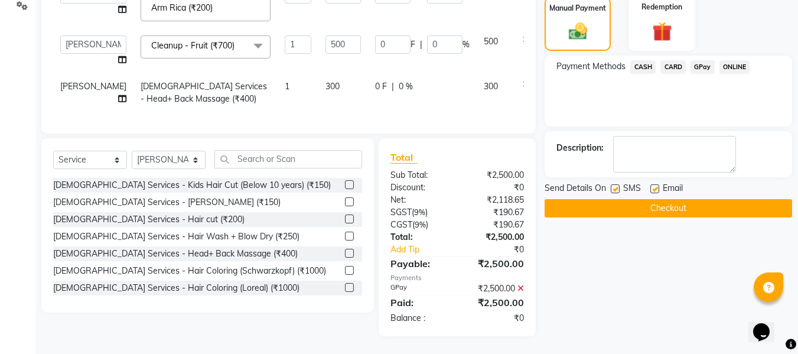
click at [567, 199] on button "Checkout" at bounding box center [669, 208] width 248 height 18
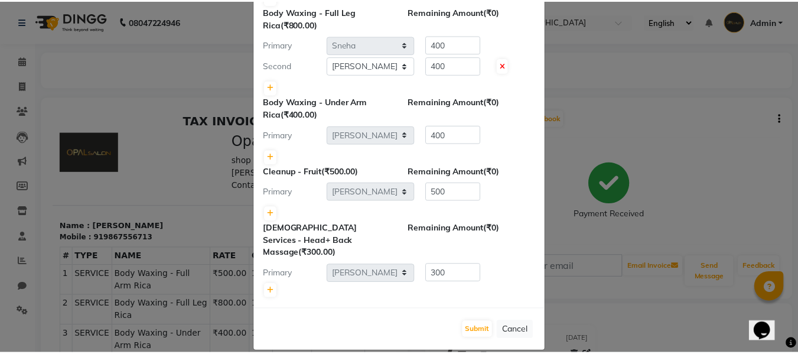
scroll to position [155, 0]
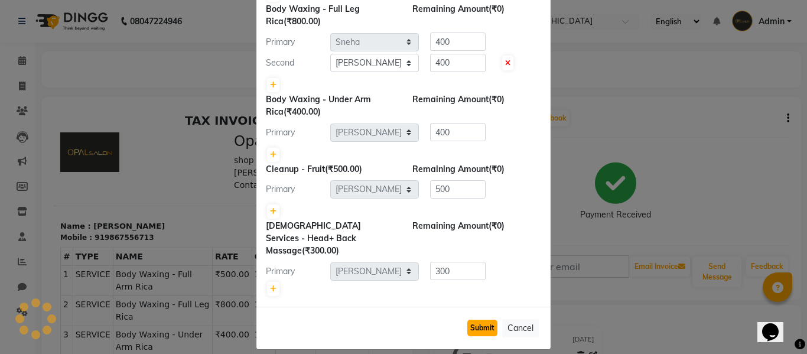
click at [472, 322] on button "Submit" at bounding box center [482, 328] width 30 height 17
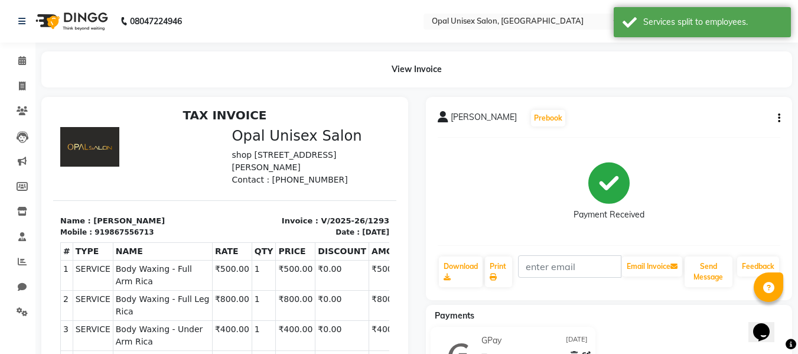
scroll to position [9, 0]
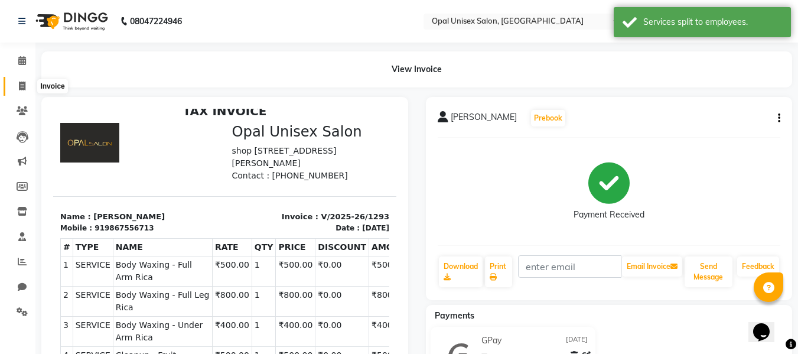
click at [20, 83] on icon at bounding box center [22, 86] width 7 height 9
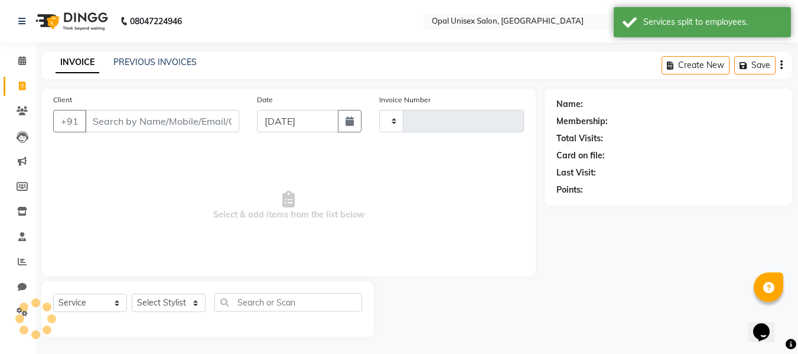
scroll to position [1, 0]
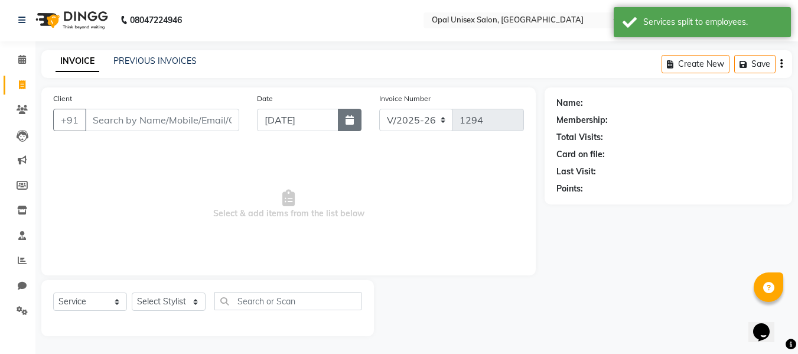
click at [358, 119] on button "button" at bounding box center [350, 120] width 24 height 22
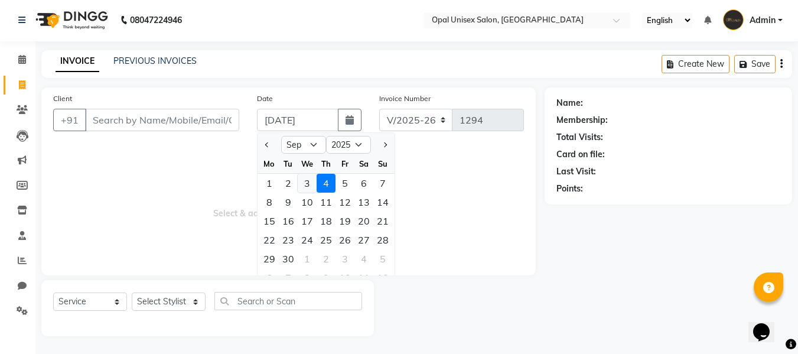
click at [307, 181] on div "3" at bounding box center [307, 183] width 19 height 19
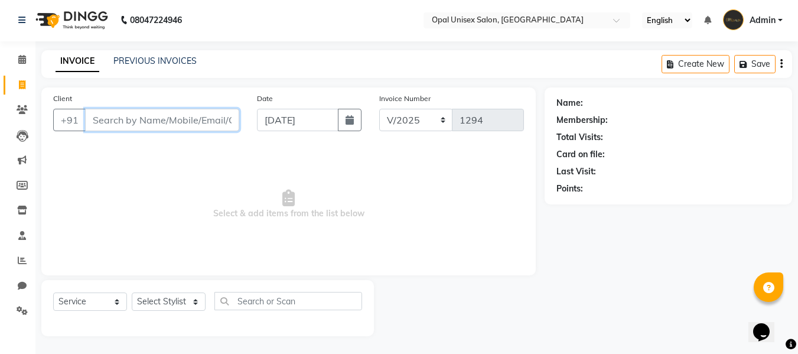
click at [226, 120] on input "Client" at bounding box center [162, 120] width 154 height 22
click at [23, 108] on icon at bounding box center [22, 109] width 11 height 9
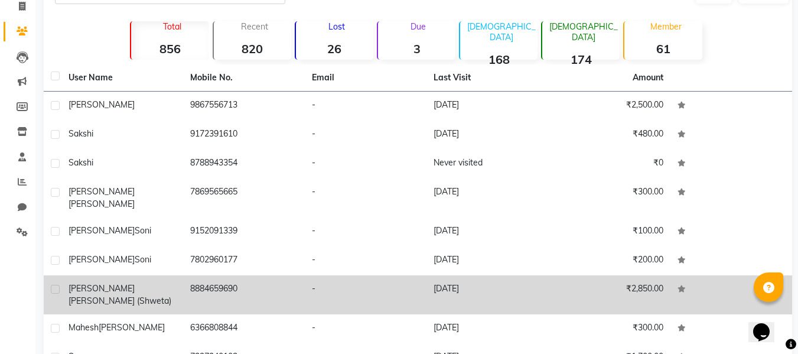
scroll to position [158, 0]
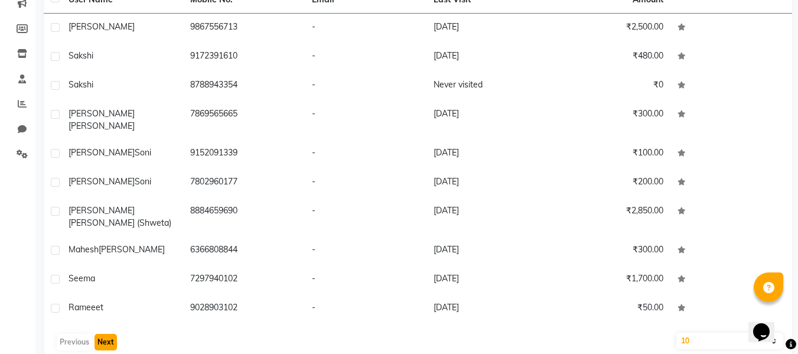
click at [102, 334] on button "Next" at bounding box center [106, 342] width 22 height 17
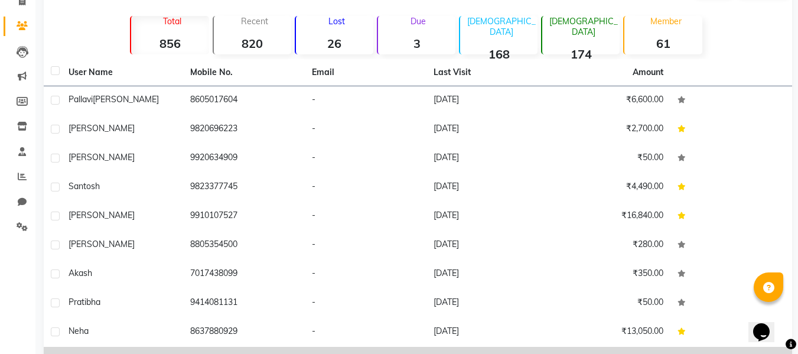
scroll to position [79, 0]
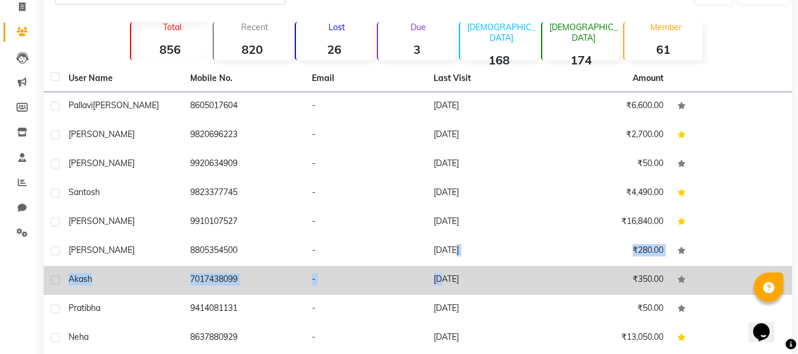
drag, startPoint x: 447, startPoint y: 257, endPoint x: 427, endPoint y: 281, distance: 31.5
click at [433, 275] on tbody "[PERSON_NAME] 8605017604 - [DATE] ₹6,600.00 [PERSON_NAME] 9820696223 - [DATE] ₹…" at bounding box center [418, 237] width 749 height 290
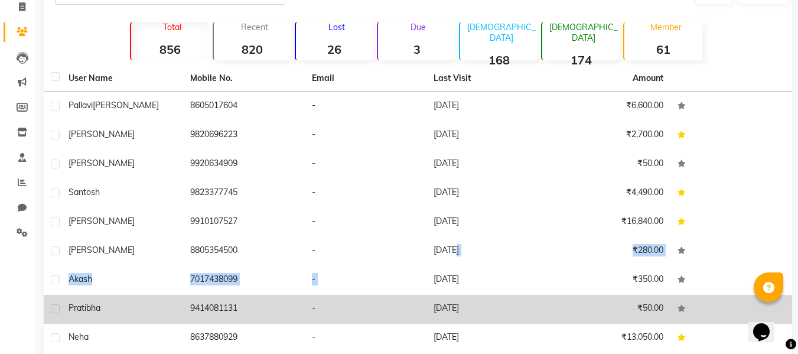
scroll to position [118, 0]
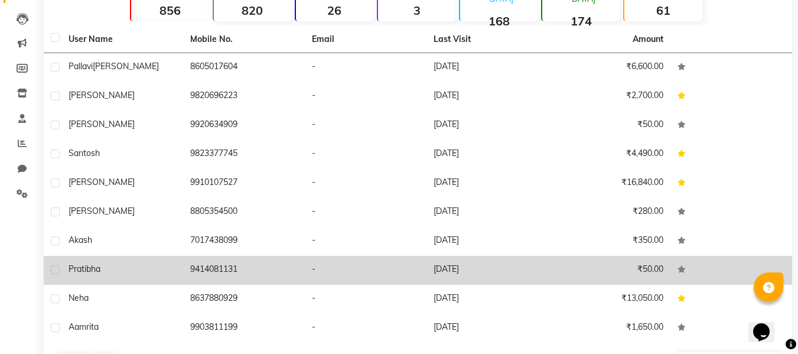
click at [382, 281] on td "-" at bounding box center [366, 270] width 122 height 29
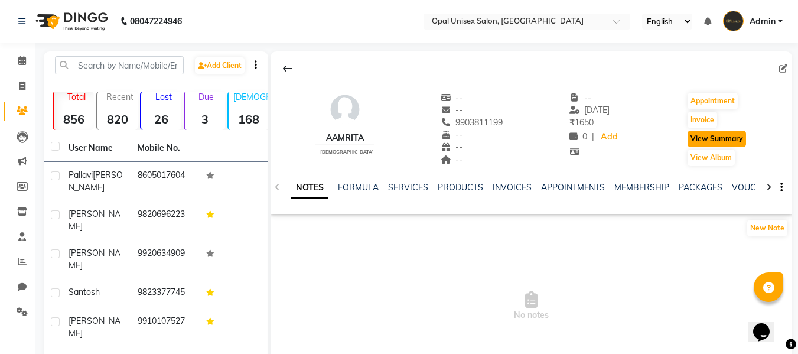
click at [718, 142] on button "View Summary" at bounding box center [717, 139] width 59 height 17
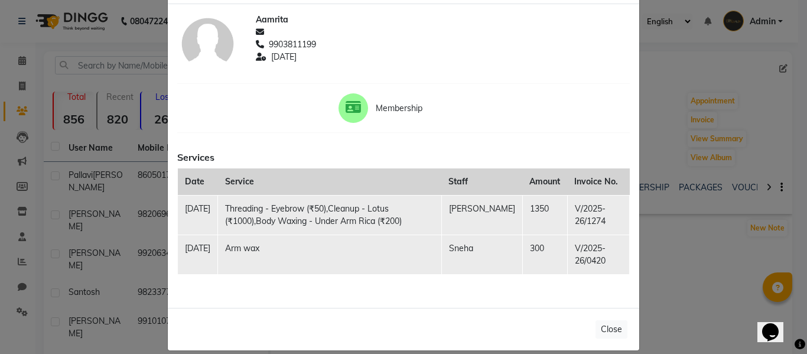
scroll to position [68, 0]
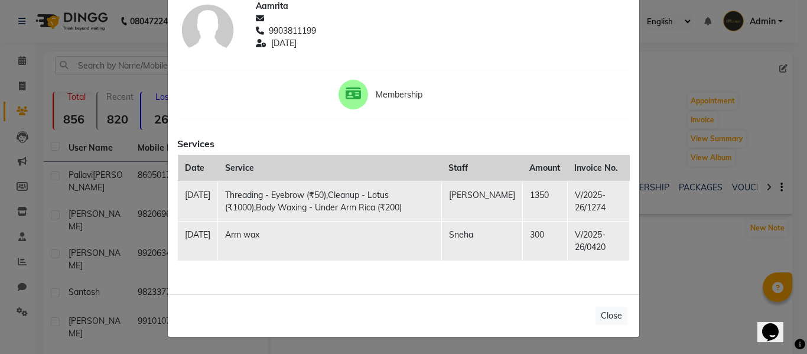
click at [722, 259] on ngb-modal-window "Client Summary Print Aamrita 9903811199 [DATE] Membership Services Date Service…" at bounding box center [403, 177] width 807 height 354
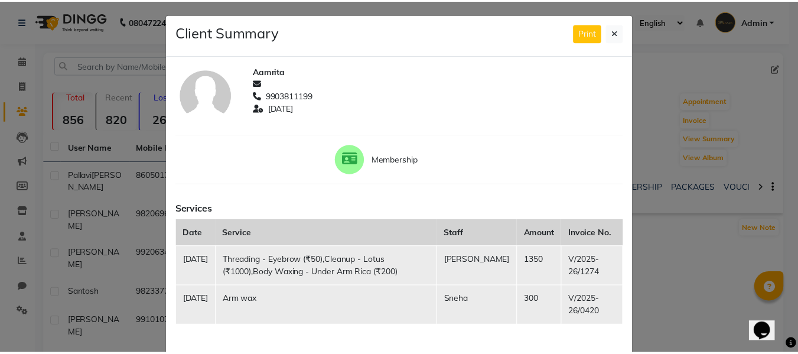
scroll to position [0, 0]
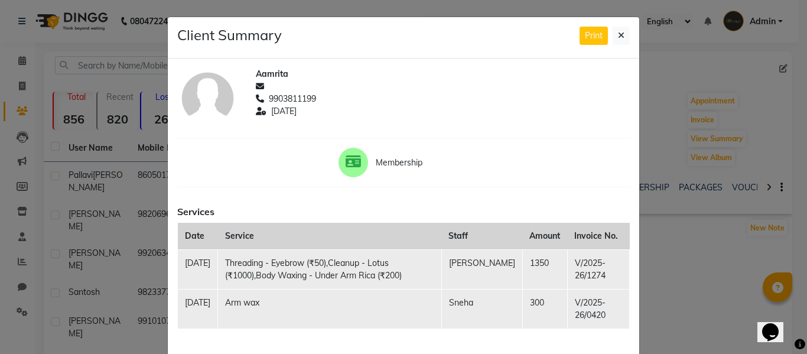
click at [605, 33] on div "Print" at bounding box center [605, 36] width 50 height 18
click at [613, 33] on button at bounding box center [621, 36] width 17 height 18
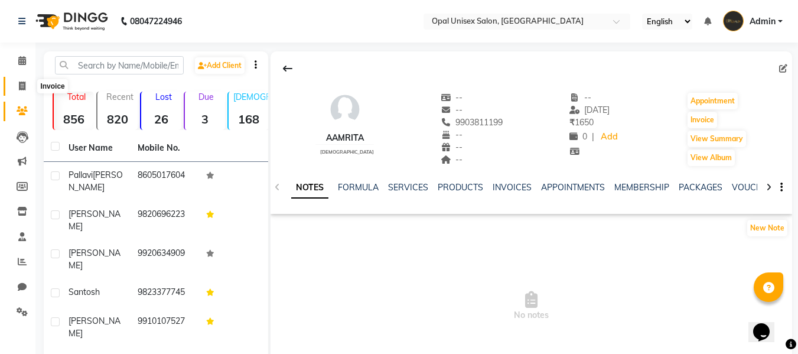
click at [23, 85] on icon at bounding box center [22, 86] width 7 height 9
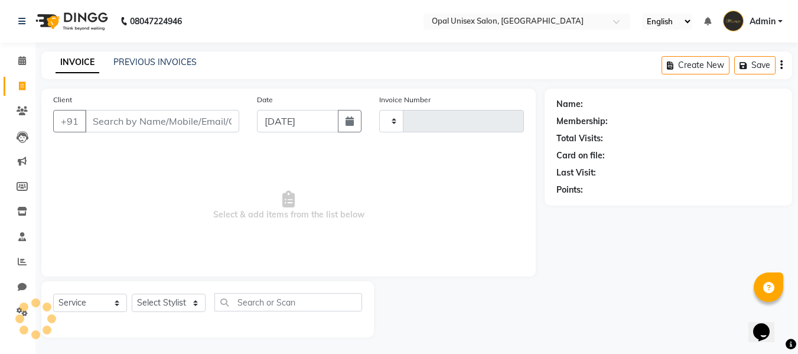
scroll to position [1, 0]
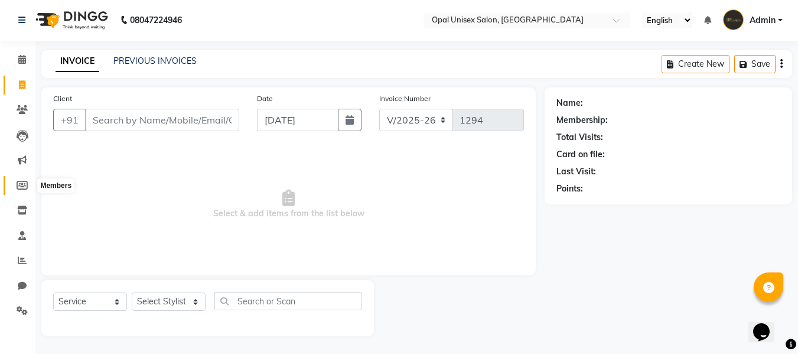
click at [24, 183] on icon at bounding box center [22, 185] width 11 height 9
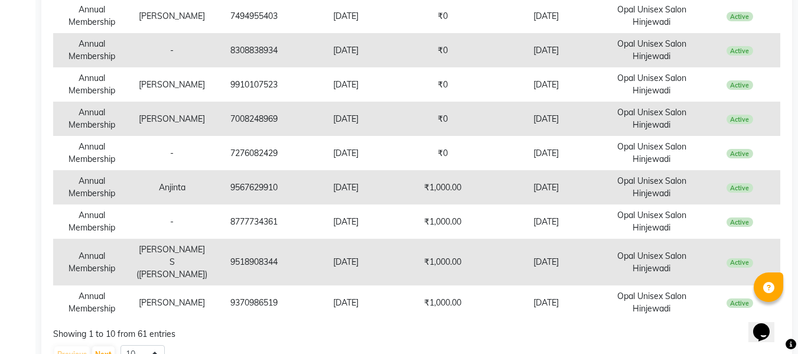
scroll to position [348, 0]
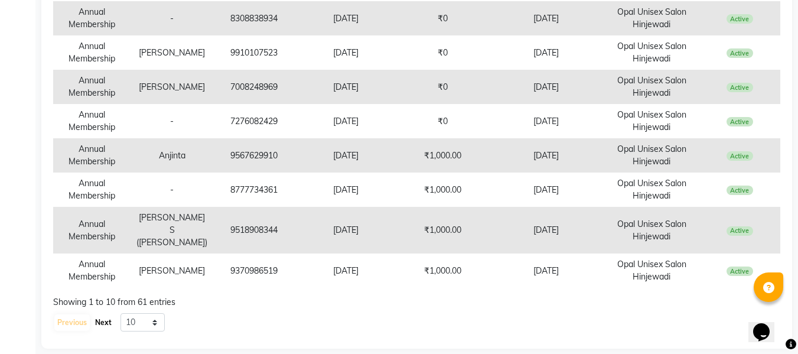
click at [105, 314] on button "Next" at bounding box center [103, 322] width 22 height 17
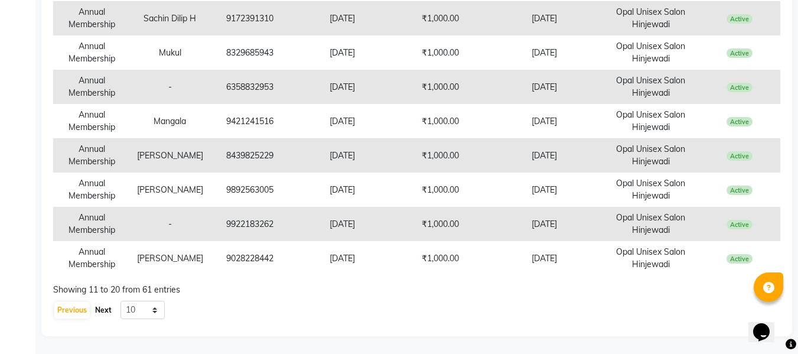
click at [108, 313] on button "Next" at bounding box center [103, 310] width 22 height 17
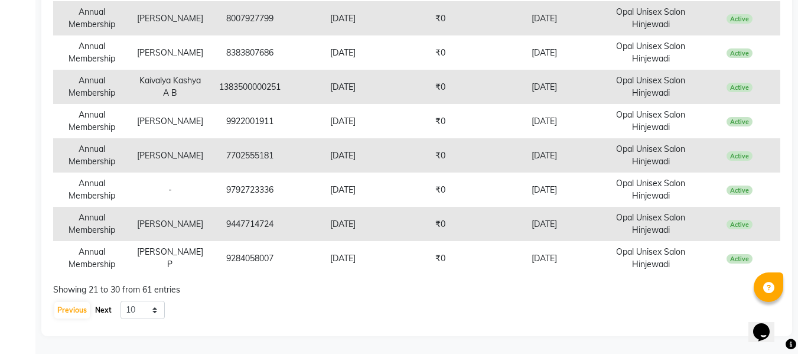
click at [102, 305] on button "Next" at bounding box center [103, 310] width 22 height 17
click at [109, 308] on button "Next" at bounding box center [103, 310] width 22 height 17
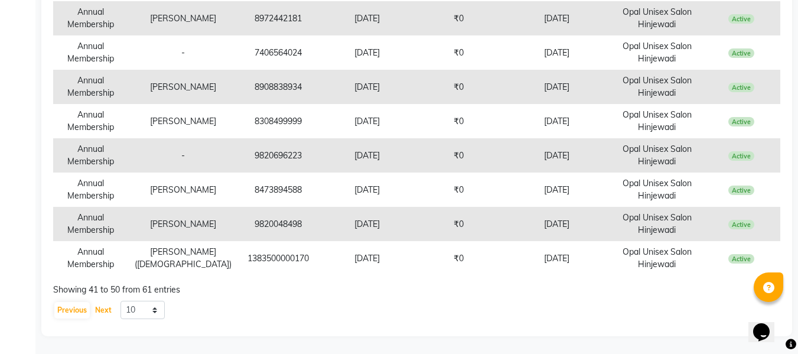
scroll to position [360, 0]
click at [102, 308] on button "Next" at bounding box center [103, 310] width 22 height 17
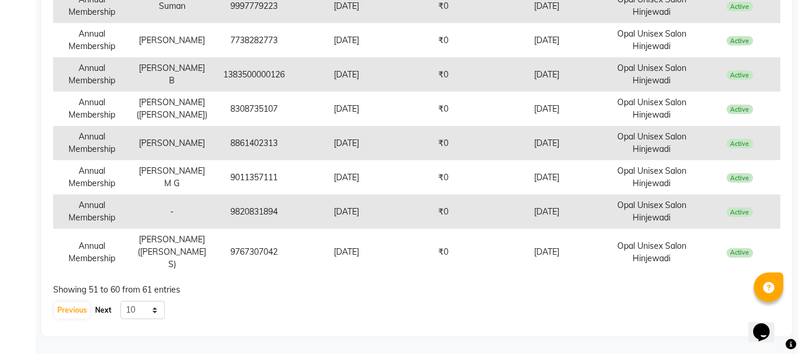
click at [102, 303] on button "Next" at bounding box center [103, 310] width 22 height 17
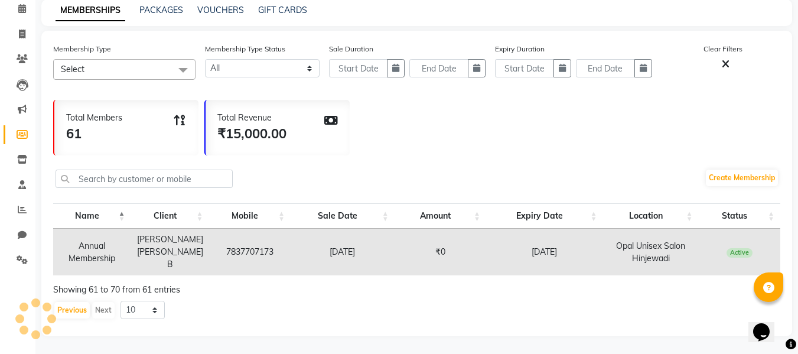
scroll to position [40, 0]
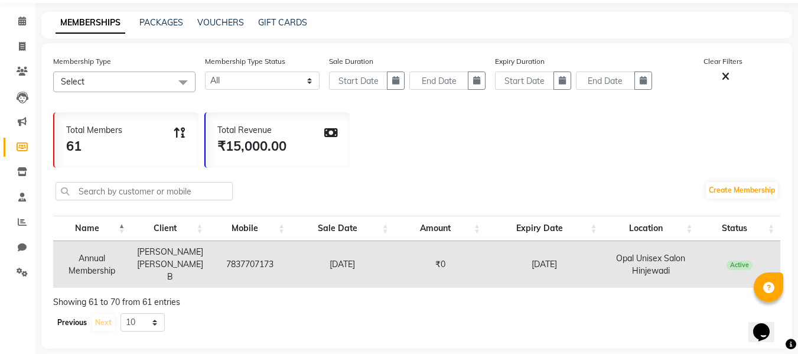
click at [72, 314] on button "Previous" at bounding box center [71, 322] width 35 height 17
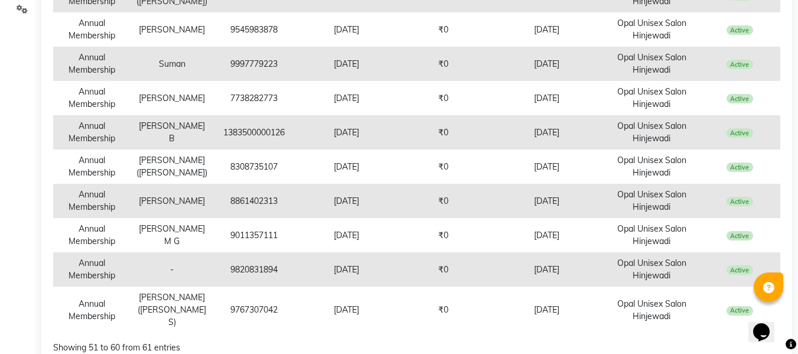
scroll to position [360, 0]
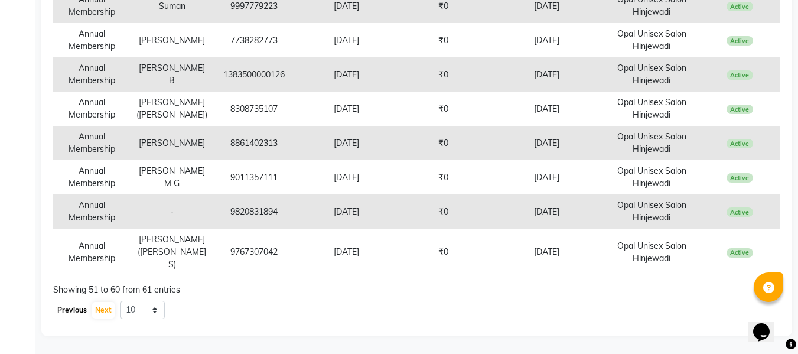
click at [71, 309] on button "Previous" at bounding box center [71, 310] width 35 height 17
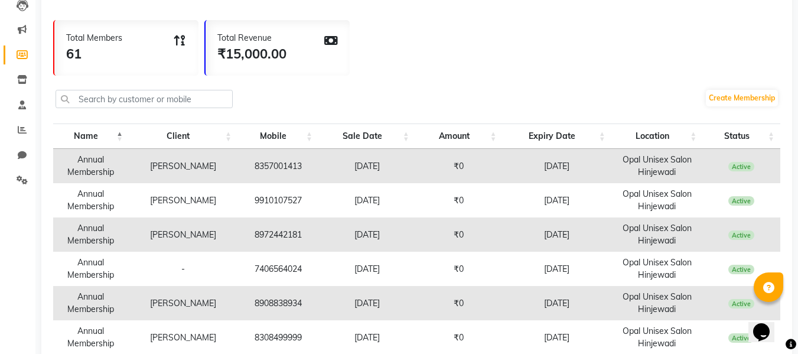
scroll to position [85, 0]
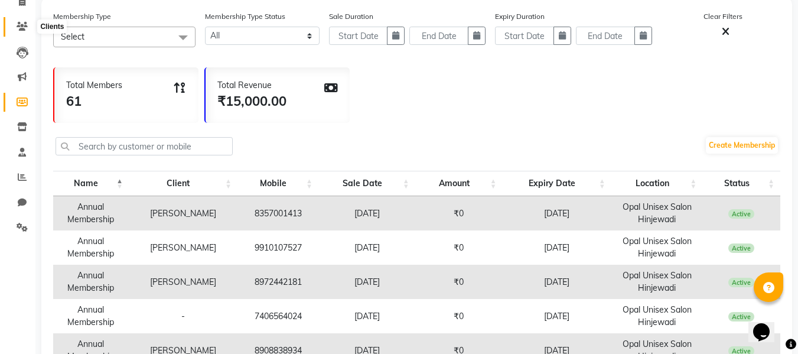
click at [24, 22] on icon at bounding box center [22, 26] width 11 height 9
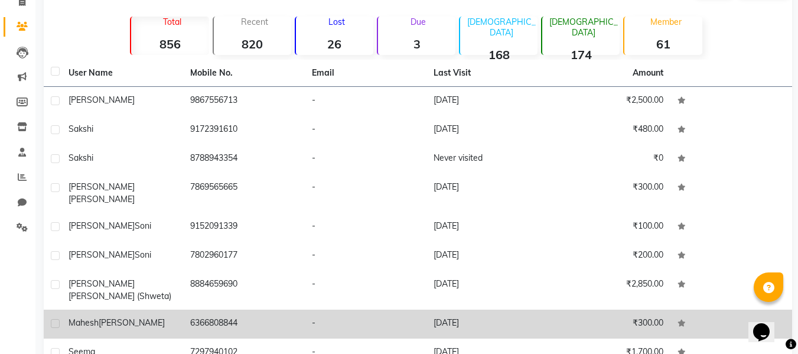
scroll to position [158, 0]
